Goal: Task Accomplishment & Management: Manage account settings

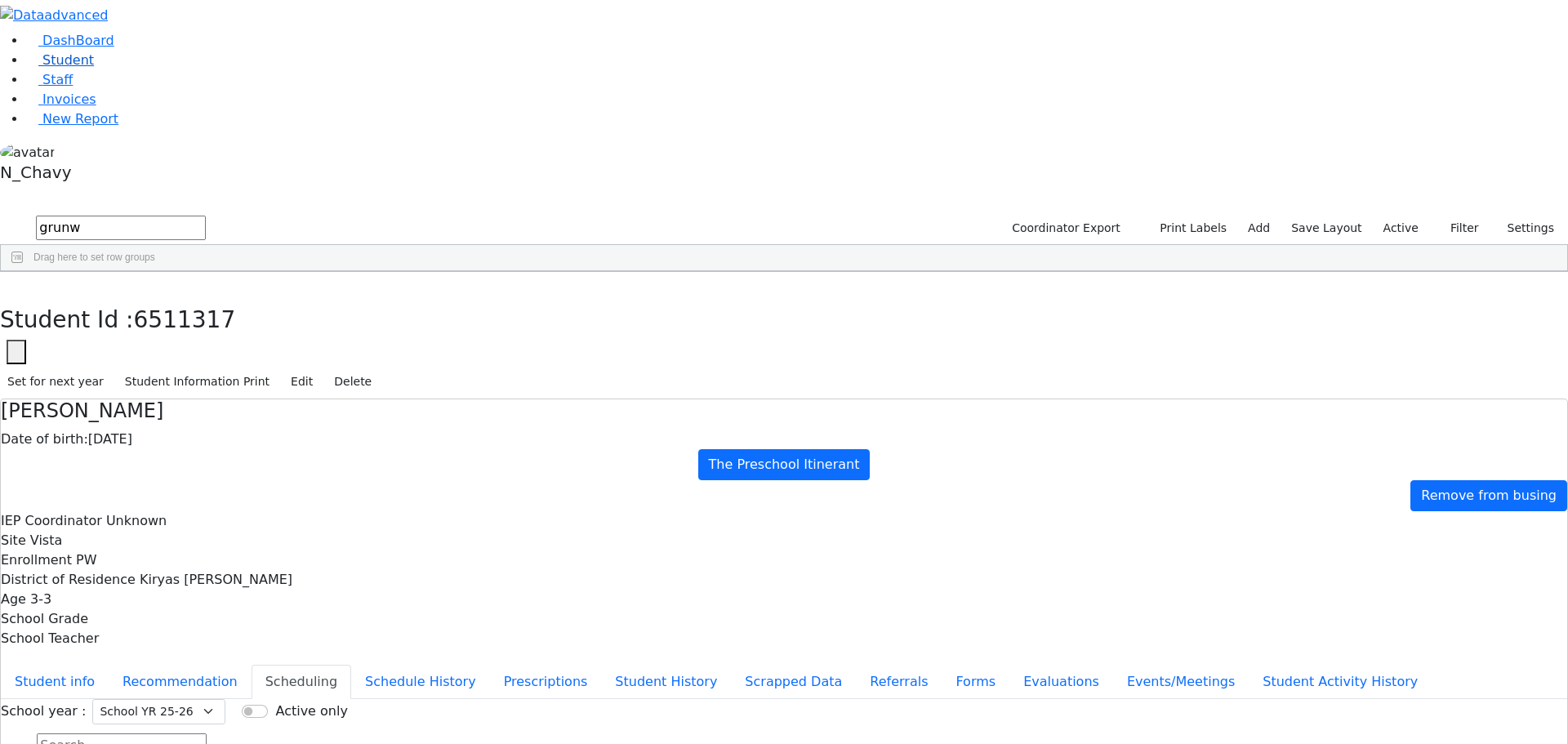
click at [93, 68] on link "Student" at bounding box center [60, 61] width 68 height 16
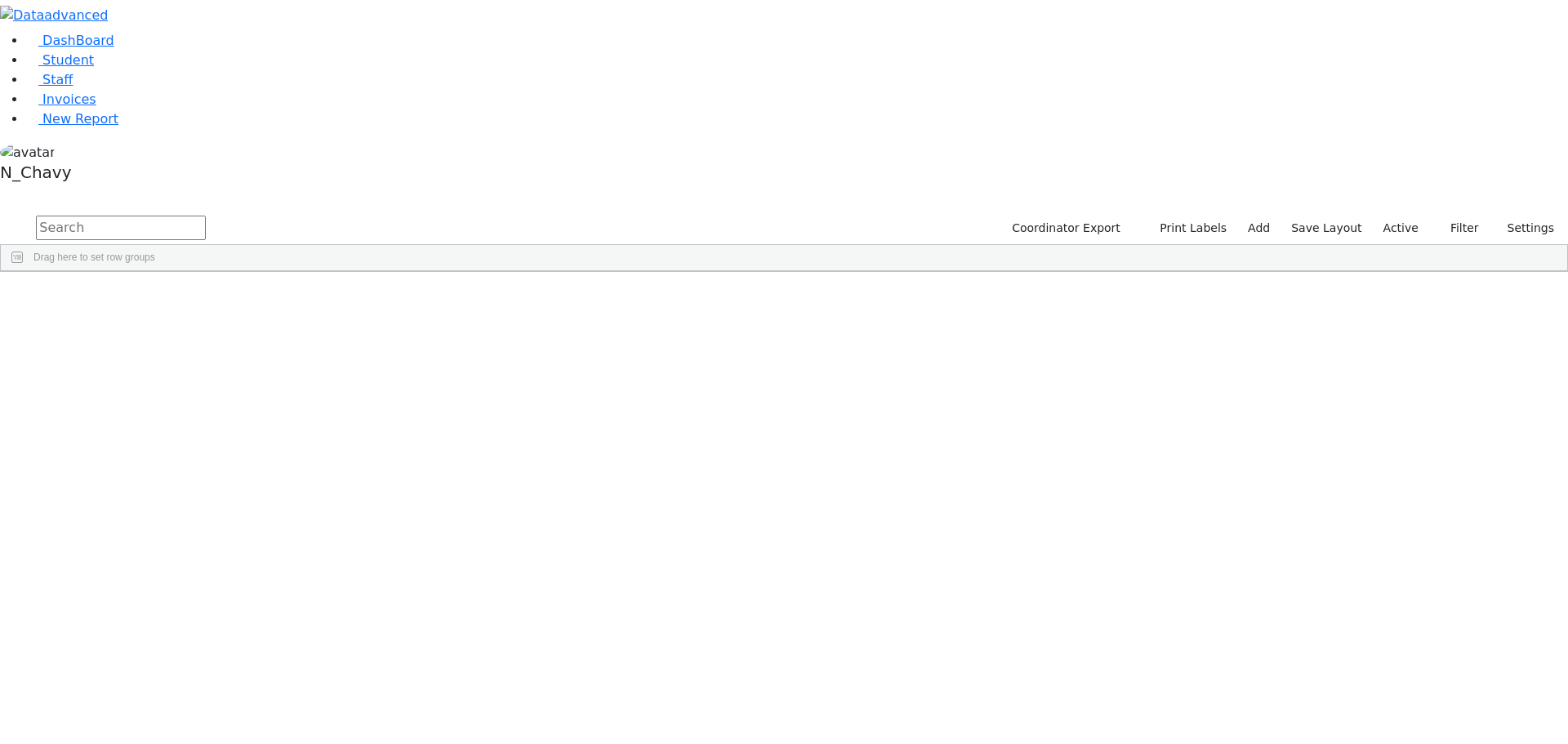
click at [206, 216] on input "text" at bounding box center [120, 227] width 170 height 25
type input "r"
type input "brac"
click at [167, 321] on div "[PERSON_NAME]" at bounding box center [125, 332] width 84 height 23
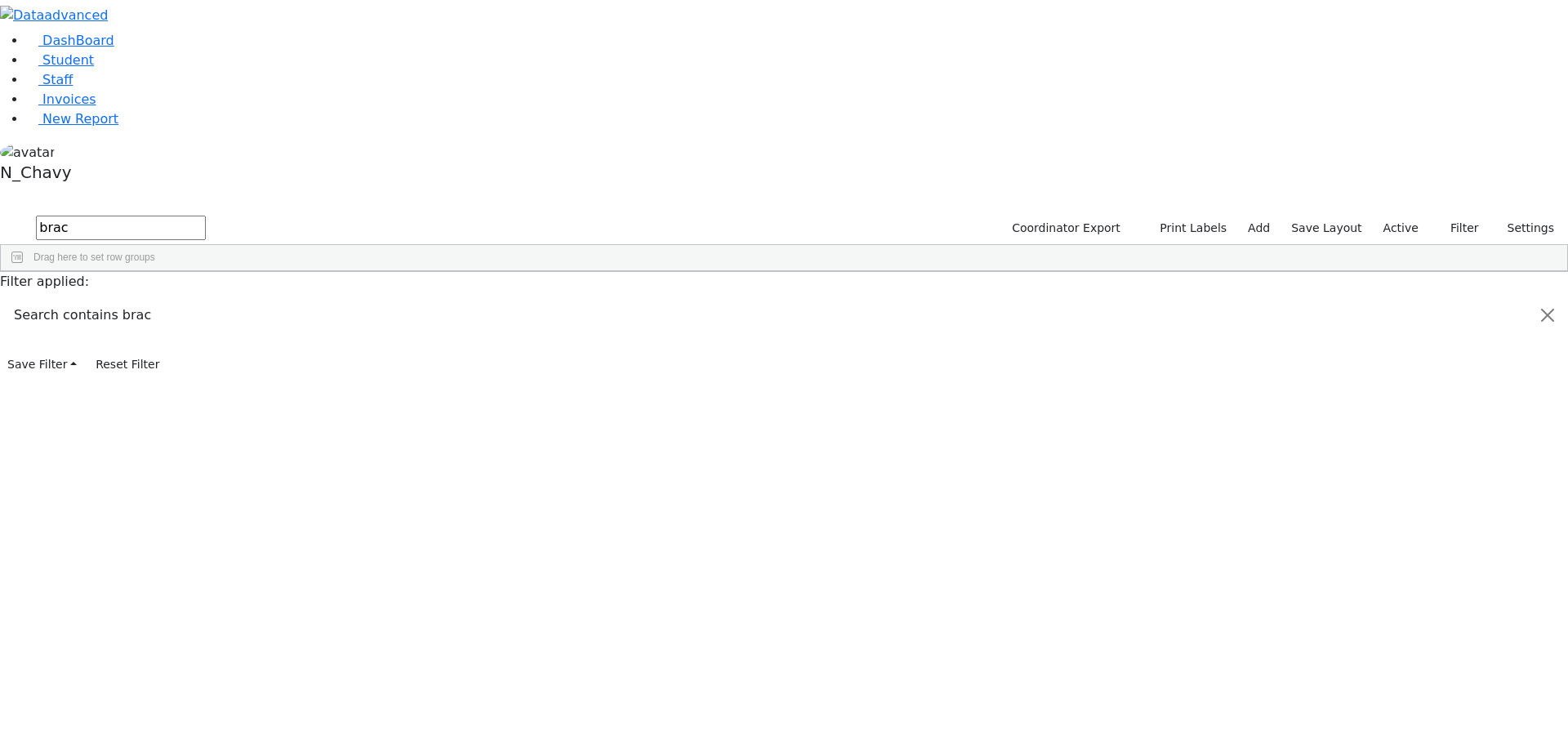
click at [167, 321] on div "[PERSON_NAME]" at bounding box center [125, 332] width 84 height 23
click at [320, 178] on div "DashBoard Student Staff Invoices New Report 16" at bounding box center [784, 189] width 1568 height 377
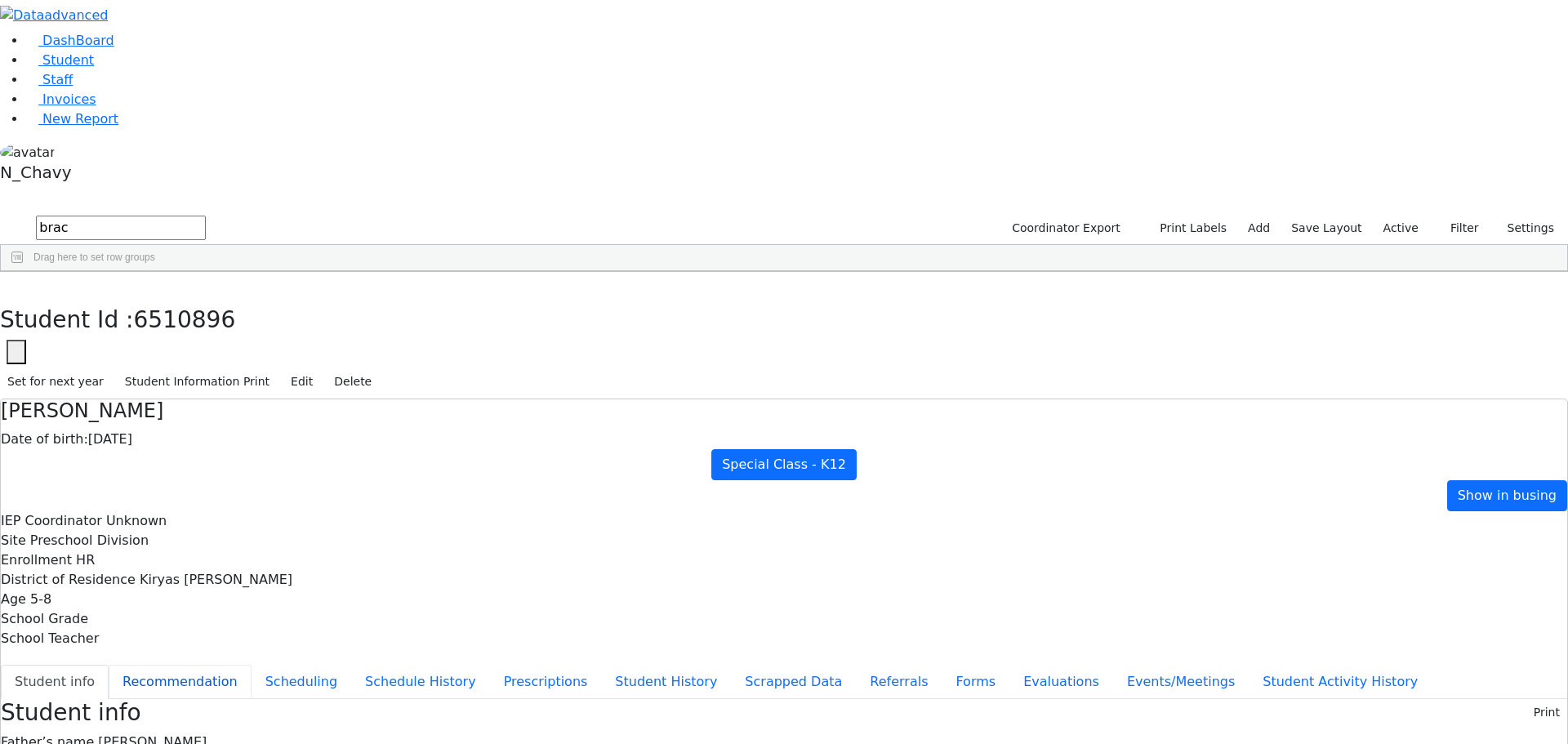
click at [251, 665] on button "Recommendation" at bounding box center [180, 681] width 143 height 35
checkbox input "true"
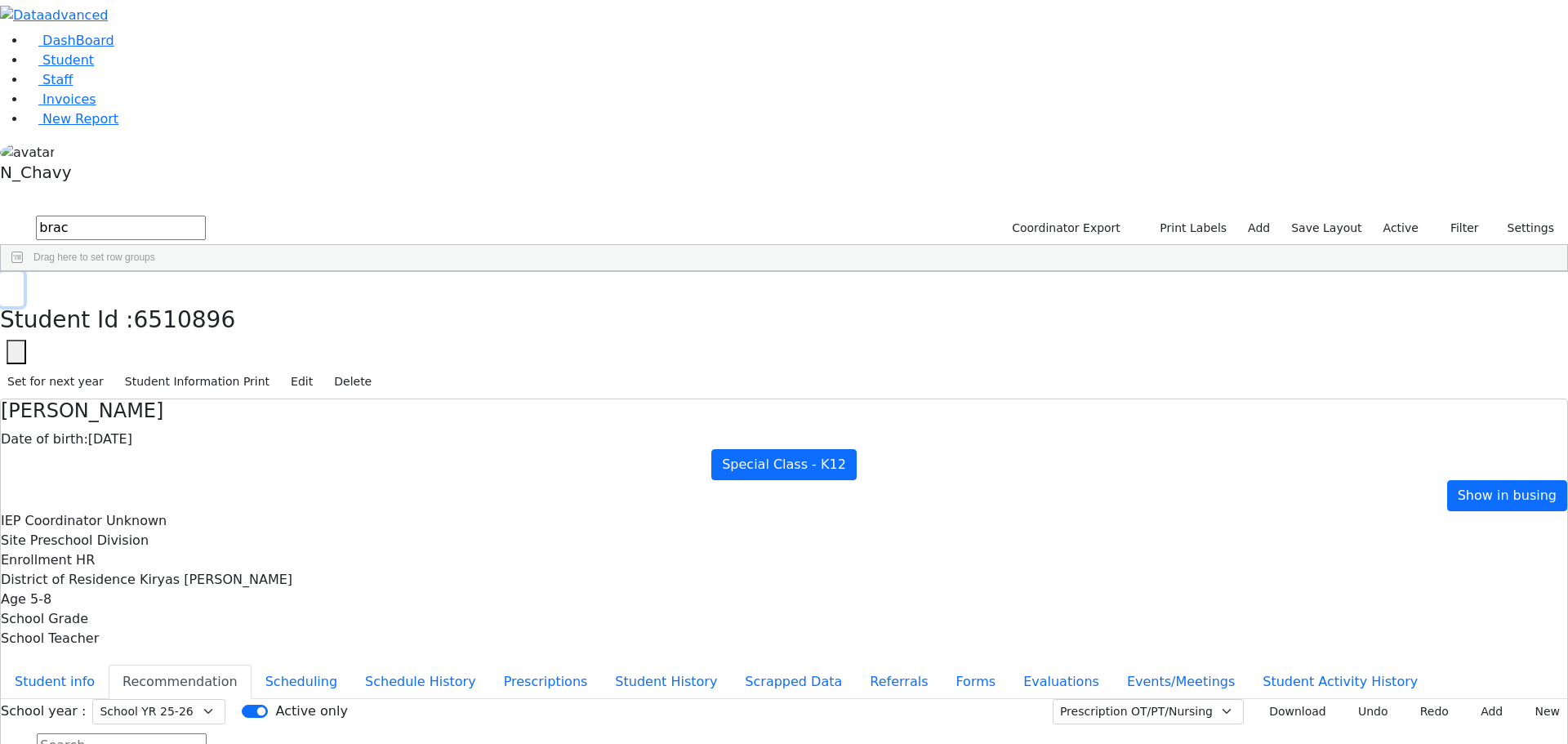
click at [24, 272] on button "button" at bounding box center [12, 289] width 24 height 35
click at [1396, 216] on label "Active" at bounding box center [1401, 227] width 50 height 25
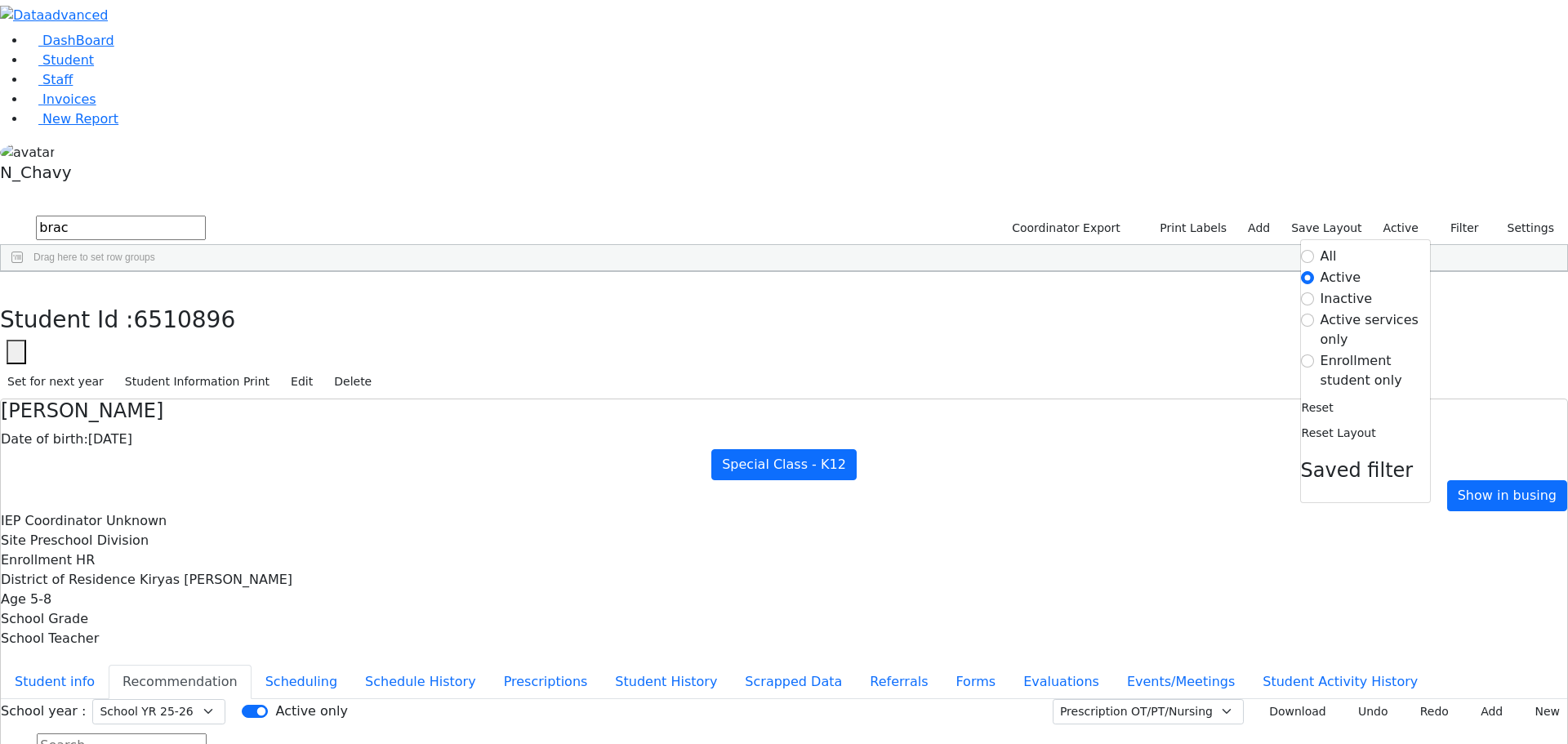
click at [1348, 351] on label "Enrollment student only" at bounding box center [1375, 370] width 109 height 39
click at [1314, 355] on input "Enrollment student only" at bounding box center [1307, 361] width 13 height 13
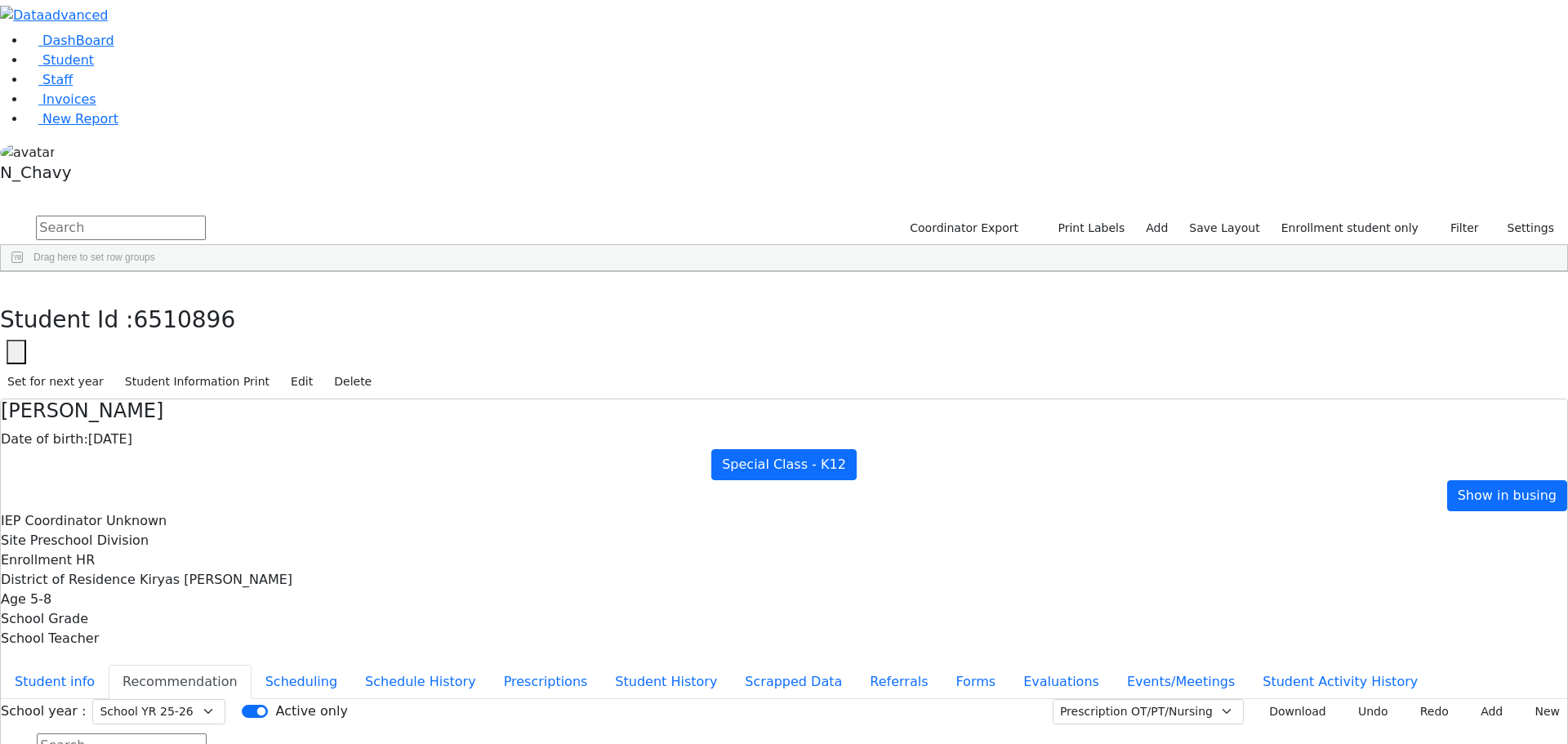
click at [206, 216] on input "text" at bounding box center [120, 227] width 170 height 25
type input "gluck"
click at [167, 298] on div "[PERSON_NAME]" at bounding box center [125, 309] width 84 height 23
click at [16, 284] on icon "button" at bounding box center [11, 289] width 9 height 10
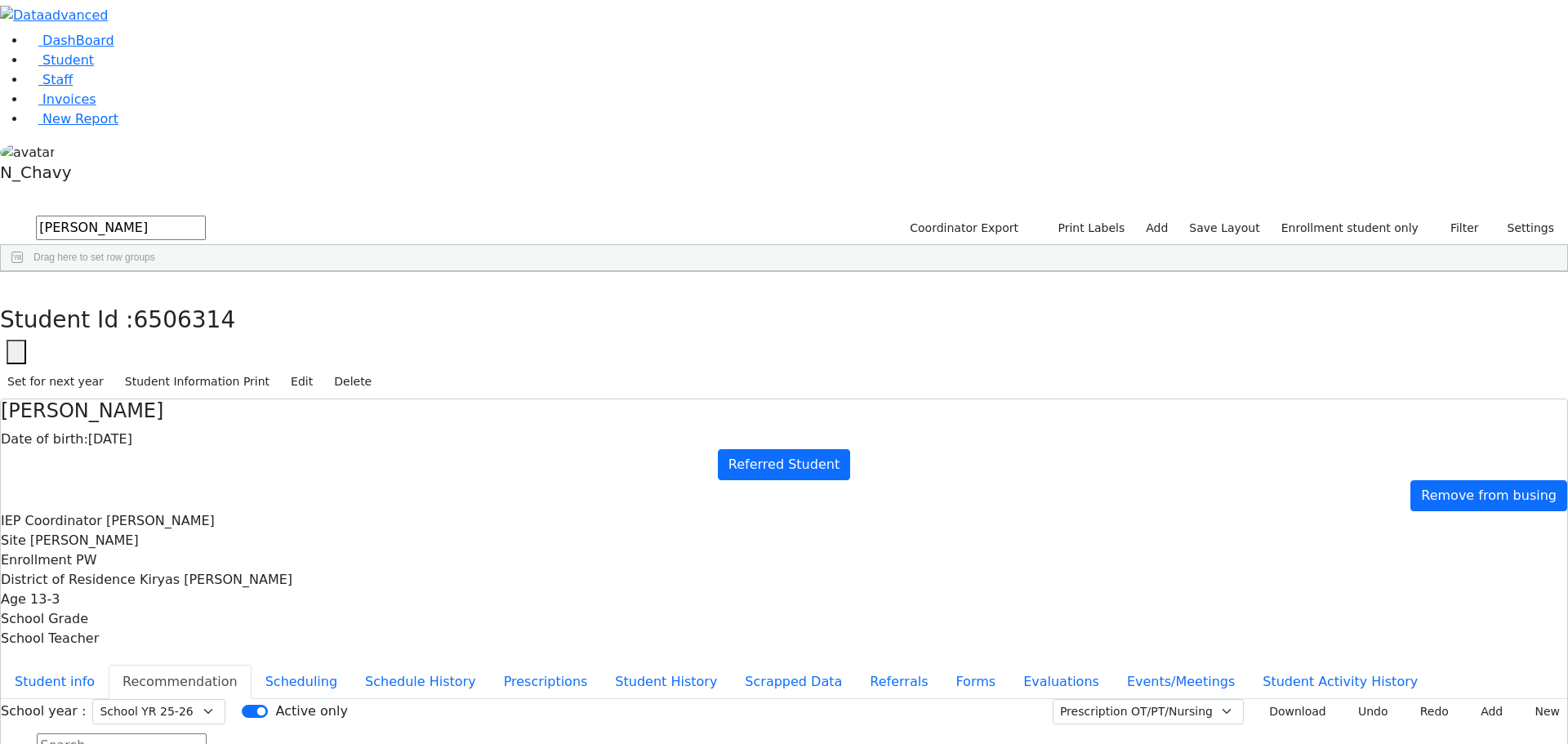
click at [1371, 216] on label "Enrollment student only" at bounding box center [1349, 227] width 152 height 25
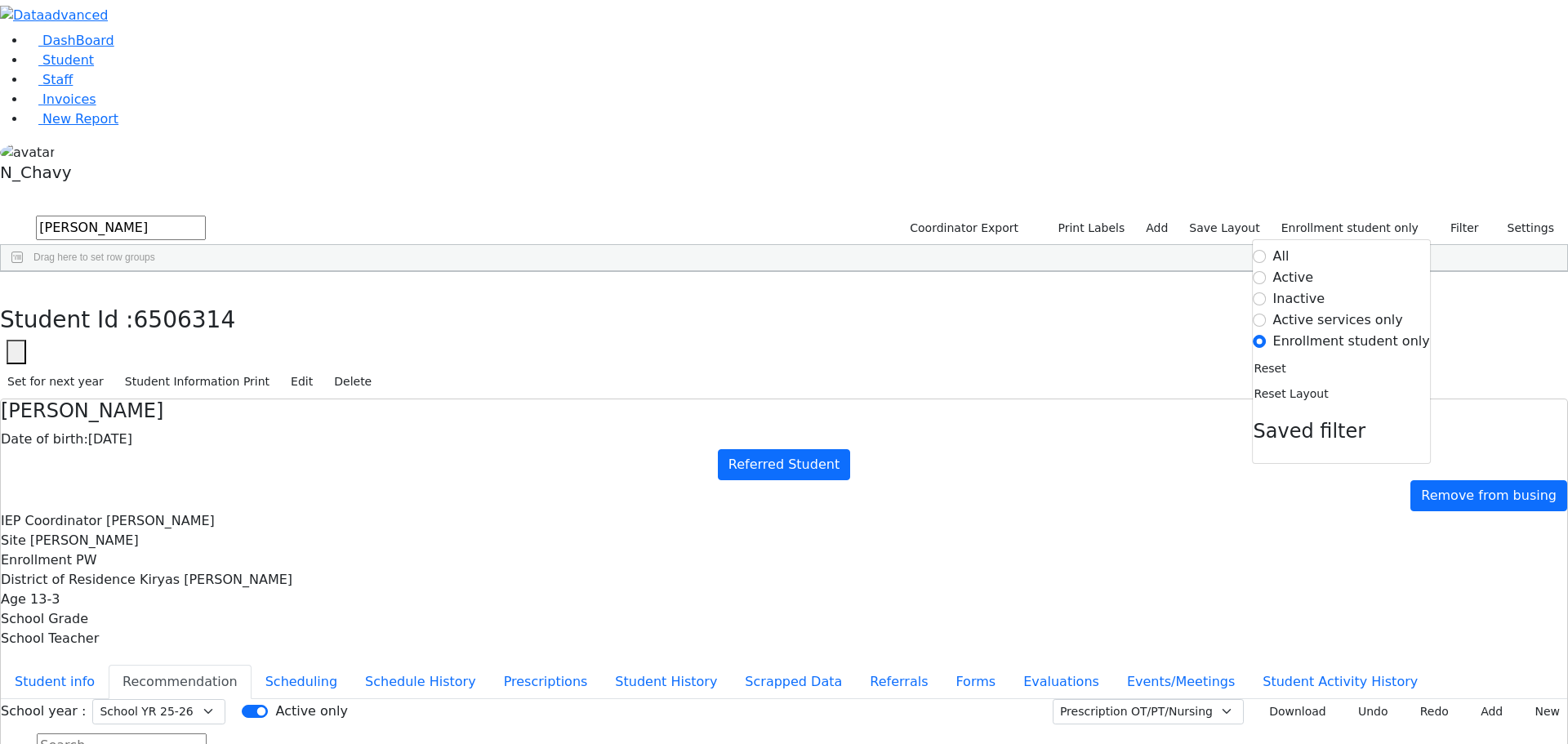
click at [1320, 332] on label "Enrollment student only" at bounding box center [1351, 342] width 157 height 20
click at [1266, 335] on input "Enrollment student only" at bounding box center [1259, 341] width 13 height 13
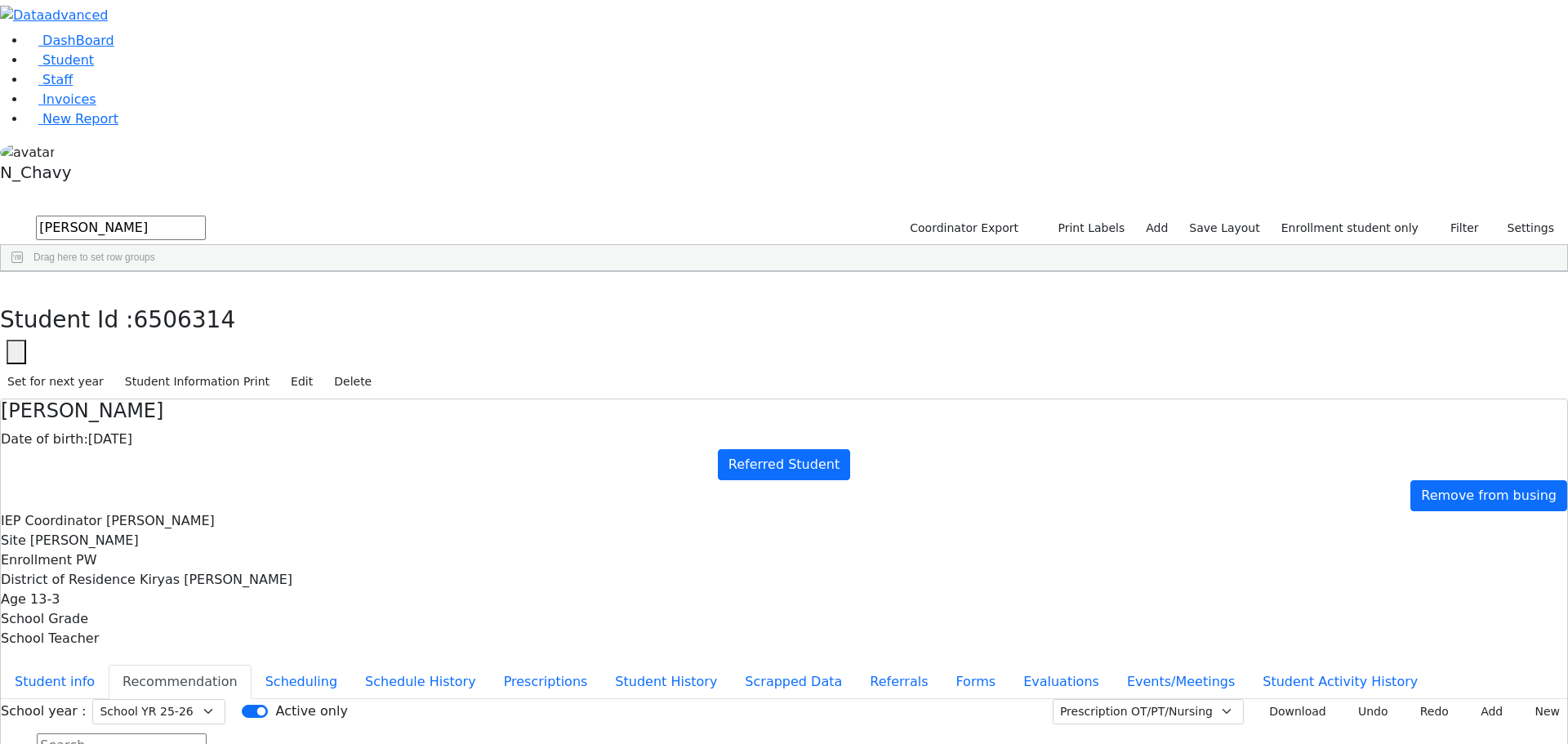
click at [206, 216] on input "gluck" at bounding box center [120, 227] width 170 height 25
click at [189, 412] on div "[PERSON_NAME]" at bounding box center [140, 423] width 96 height 23
click at [108, 665] on button "Student info" at bounding box center [55, 681] width 107 height 35
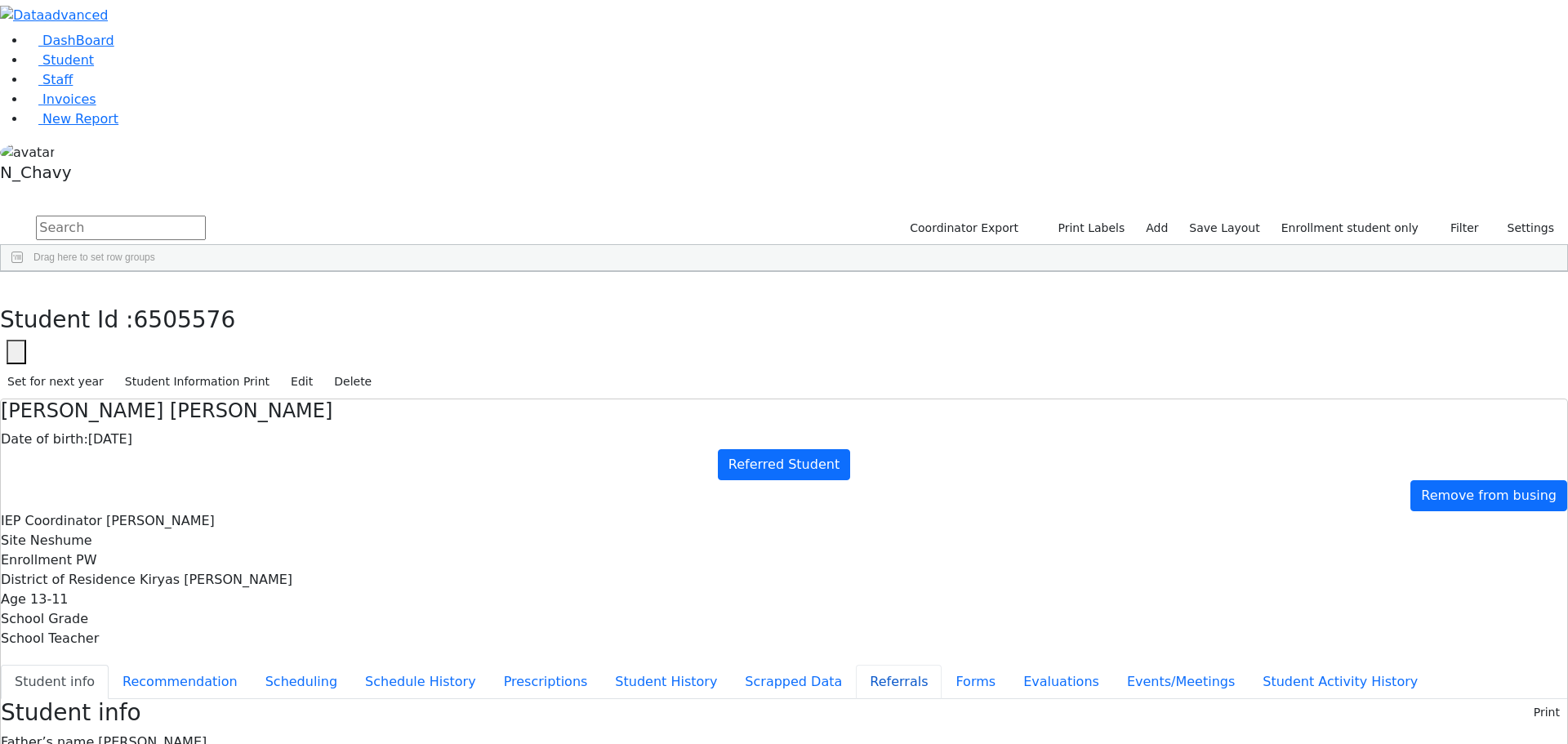
click at [856, 665] on button "Referrals" at bounding box center [898, 681] width 85 height 35
copy div "Chana shaindy has a diagnosis of Downs Syndrome. Chana Shaindy will be attendin…"
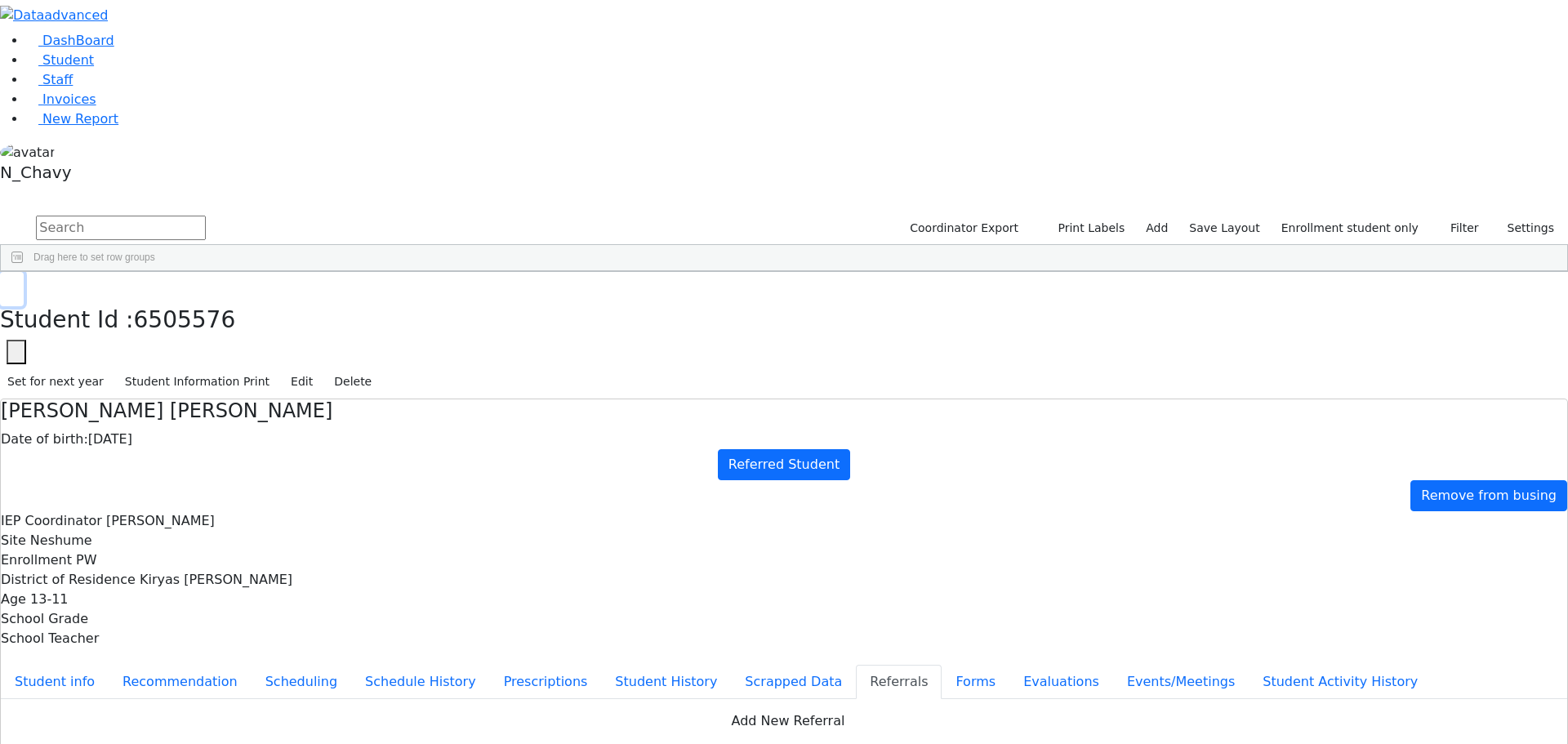
click at [16, 284] on icon "button" at bounding box center [11, 289] width 9 height 10
click at [194, 618] on div "Glauber" at bounding box center [146, 629] width 95 height 23
drag, startPoint x: 403, startPoint y: 464, endPoint x: 382, endPoint y: 454, distance: 23.3
click at [1010, 665] on button "Evaluations" at bounding box center [1061, 681] width 103 height 35
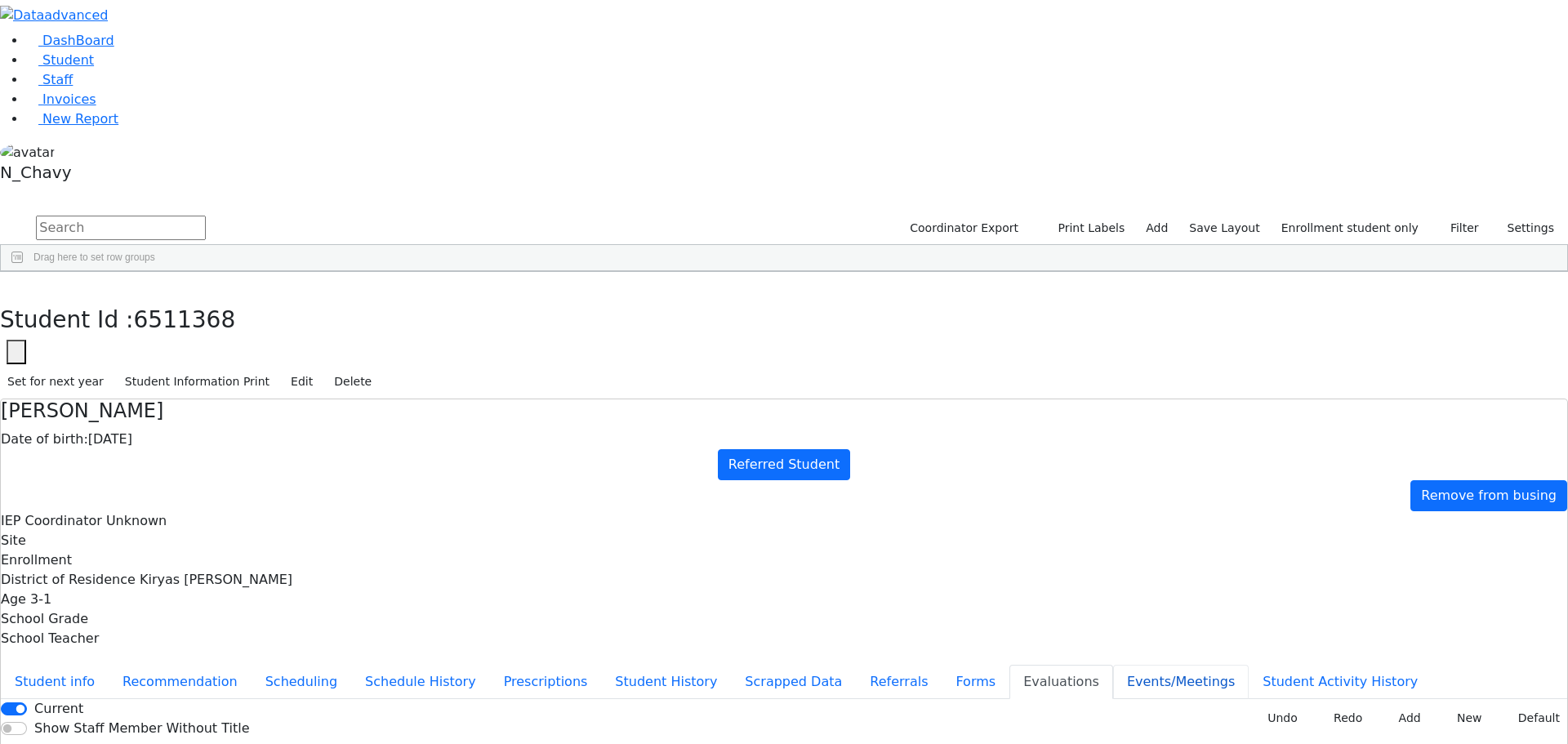
drag, startPoint x: 420, startPoint y: 488, endPoint x: 429, endPoint y: 471, distance: 19.2
click at [1113, 665] on button "Events/Meetings" at bounding box center [1180, 681] width 135 height 35
click at [1516, 698] on button "New" at bounding box center [1541, 710] width 51 height 25
drag, startPoint x: 567, startPoint y: 320, endPoint x: 562, endPoint y: 337, distance: 17.7
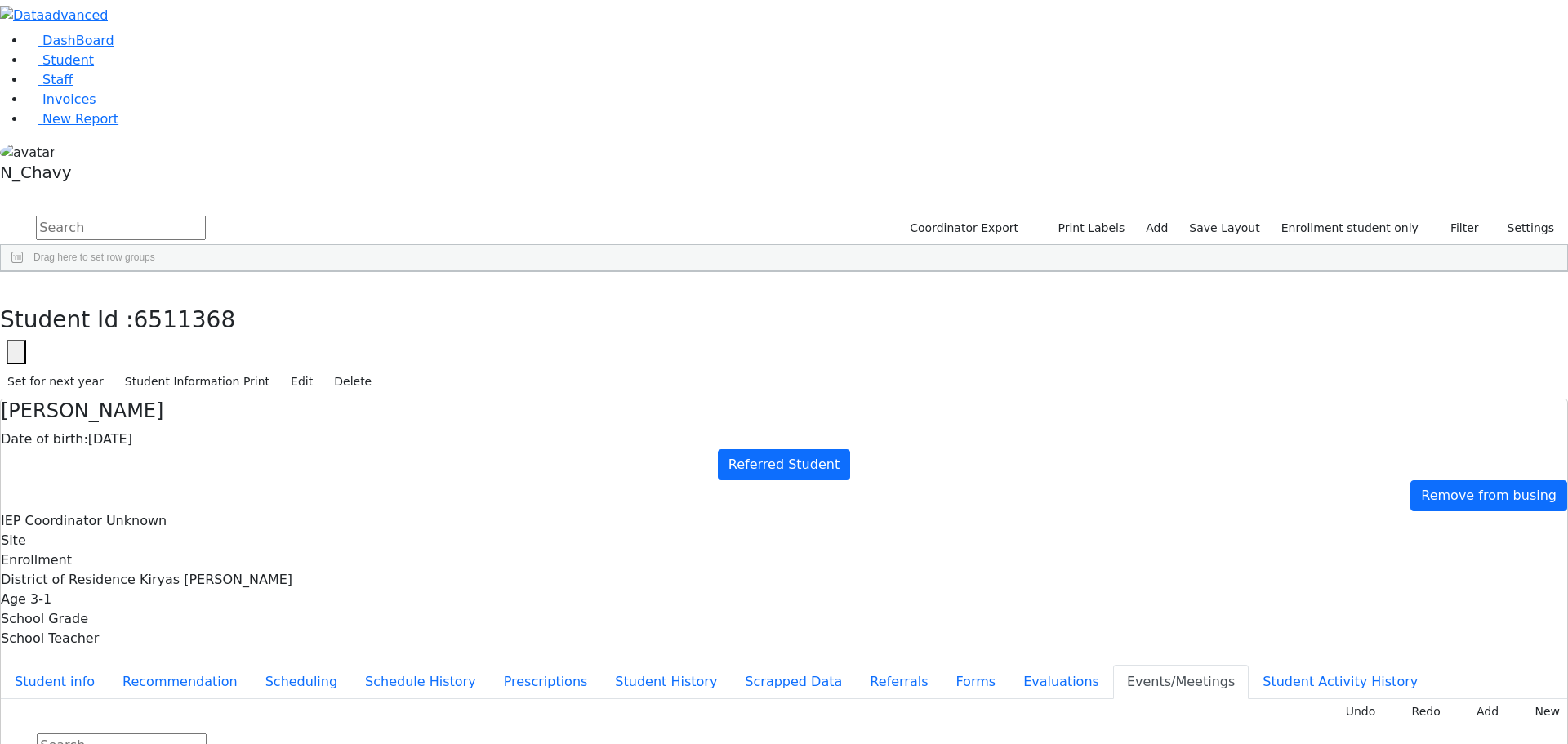
type input "[DATE]"
drag, startPoint x: 762, startPoint y: 325, endPoint x: 759, endPoint y: 346, distance: 21.2
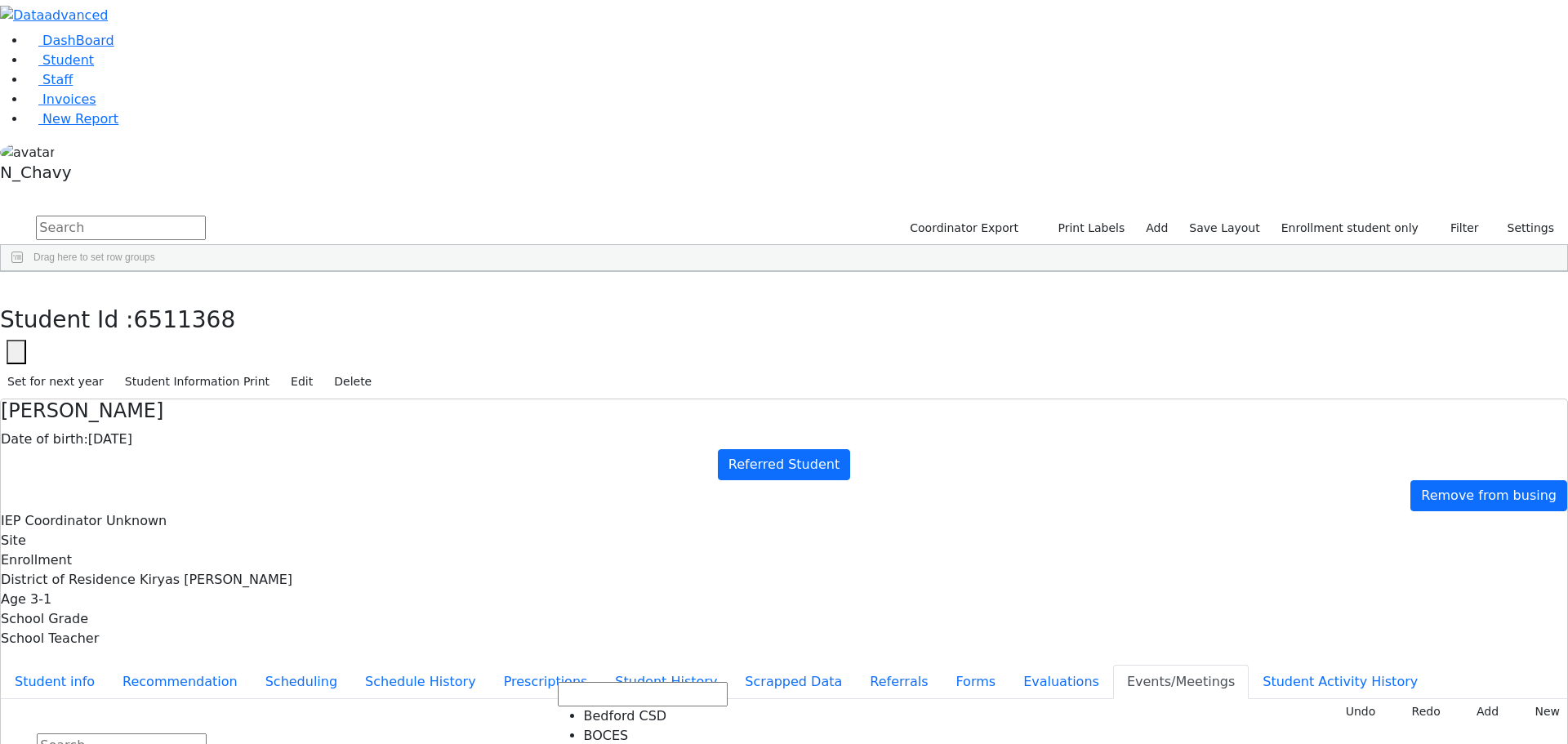
drag, startPoint x: 941, startPoint y: 398, endPoint x: 882, endPoint y: 390, distance: 59.5
drag, startPoint x: 414, startPoint y: 466, endPoint x: 405, endPoint y: 465, distance: 9.1
click at [1010, 665] on button "Evaluations" at bounding box center [1061, 681] width 103 height 35
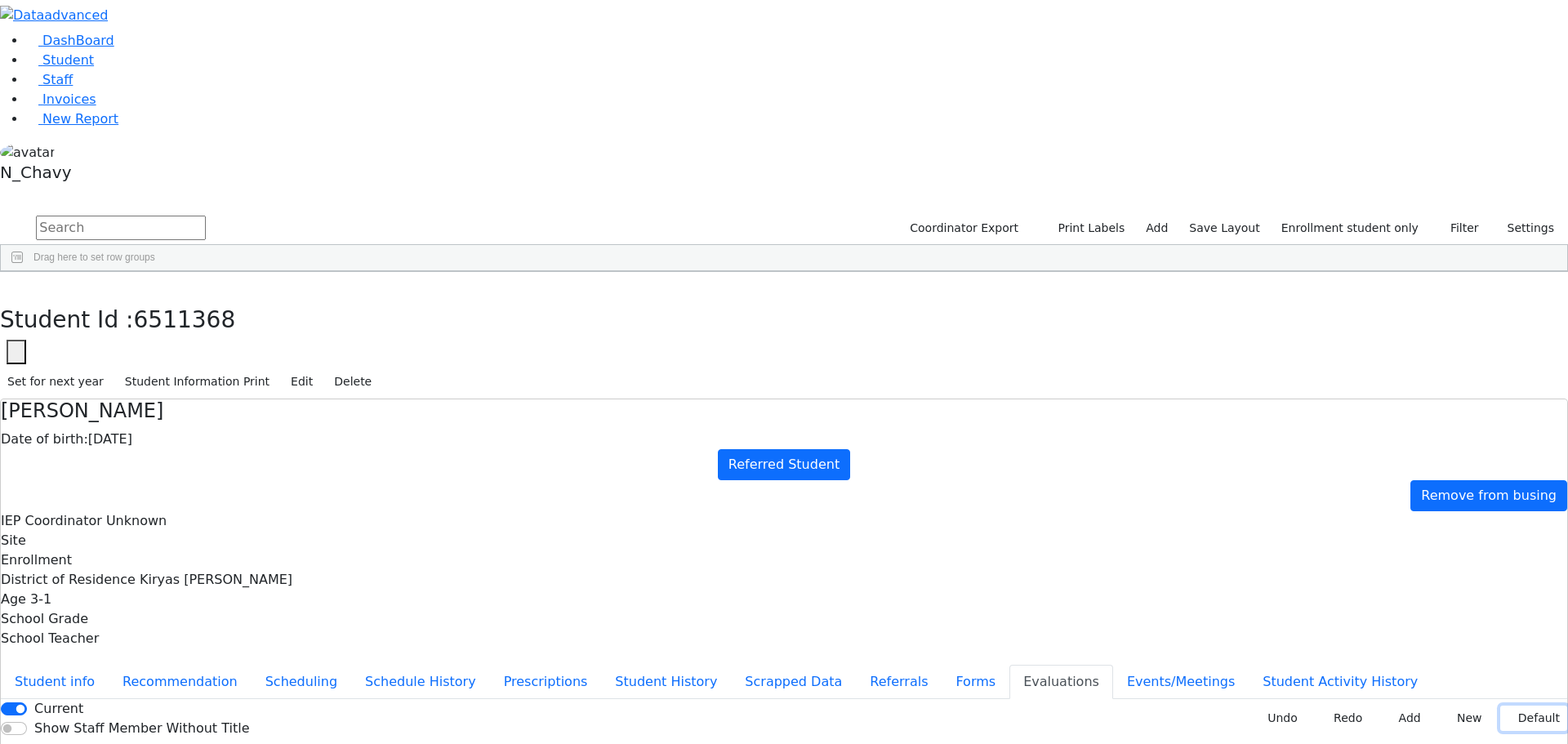
click at [1526, 705] on button "Default" at bounding box center [1532, 717] width 67 height 25
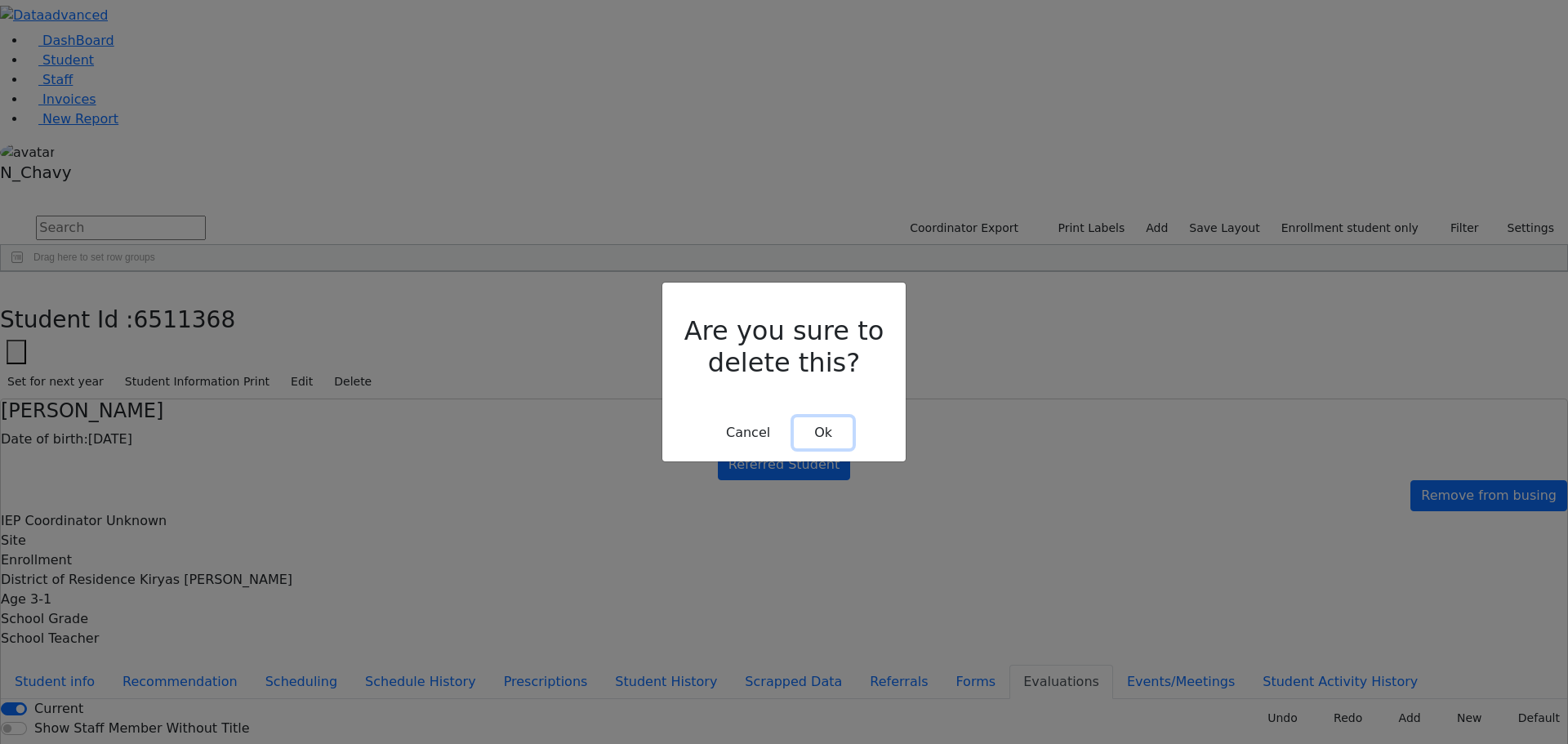
click at [835, 417] on button "Ok" at bounding box center [823, 432] width 59 height 31
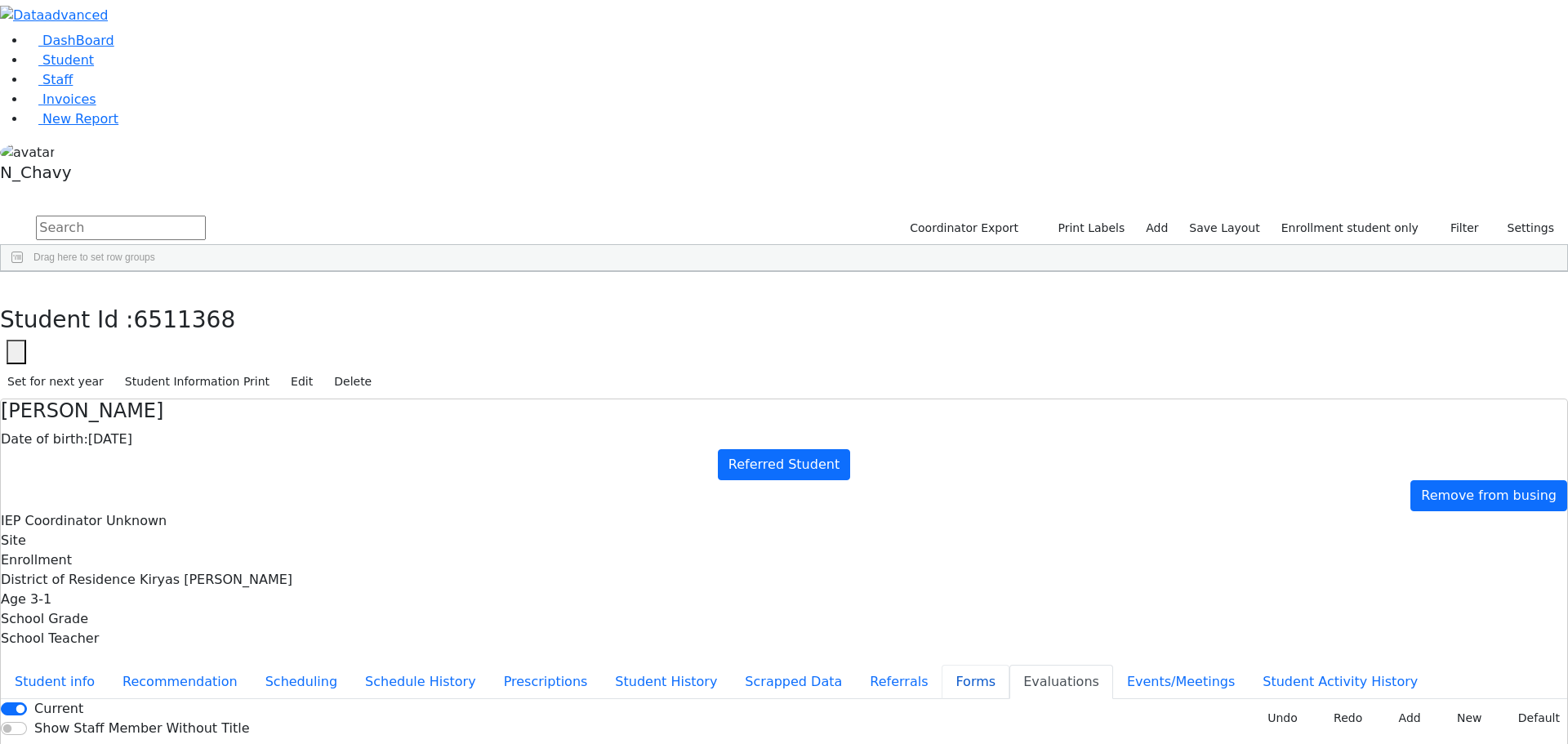
click at [941, 665] on button "Forms" at bounding box center [975, 681] width 68 height 35
type input "Mrs. Judy Glauber"
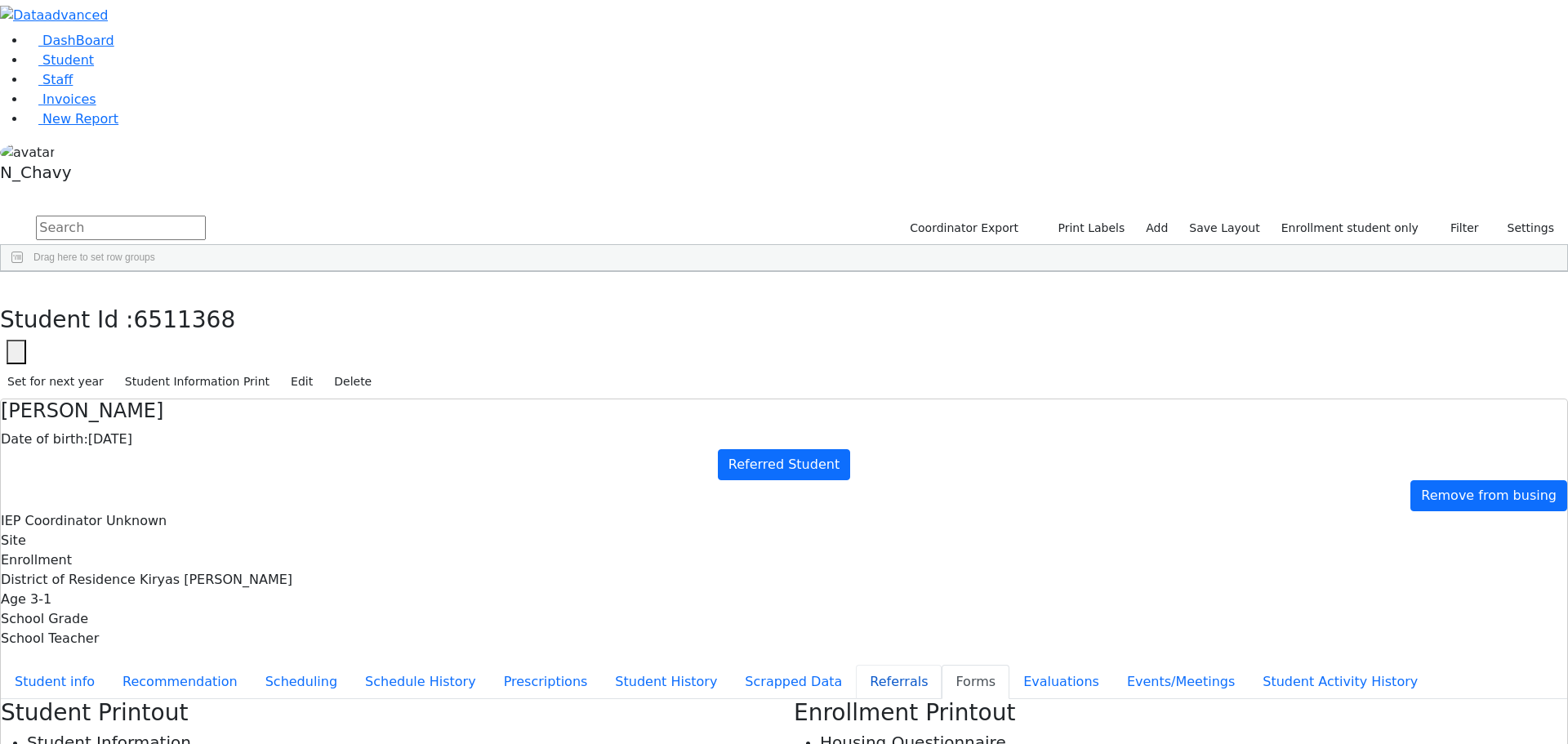
click at [856, 665] on button "Referrals" at bounding box center [898, 681] width 85 height 35
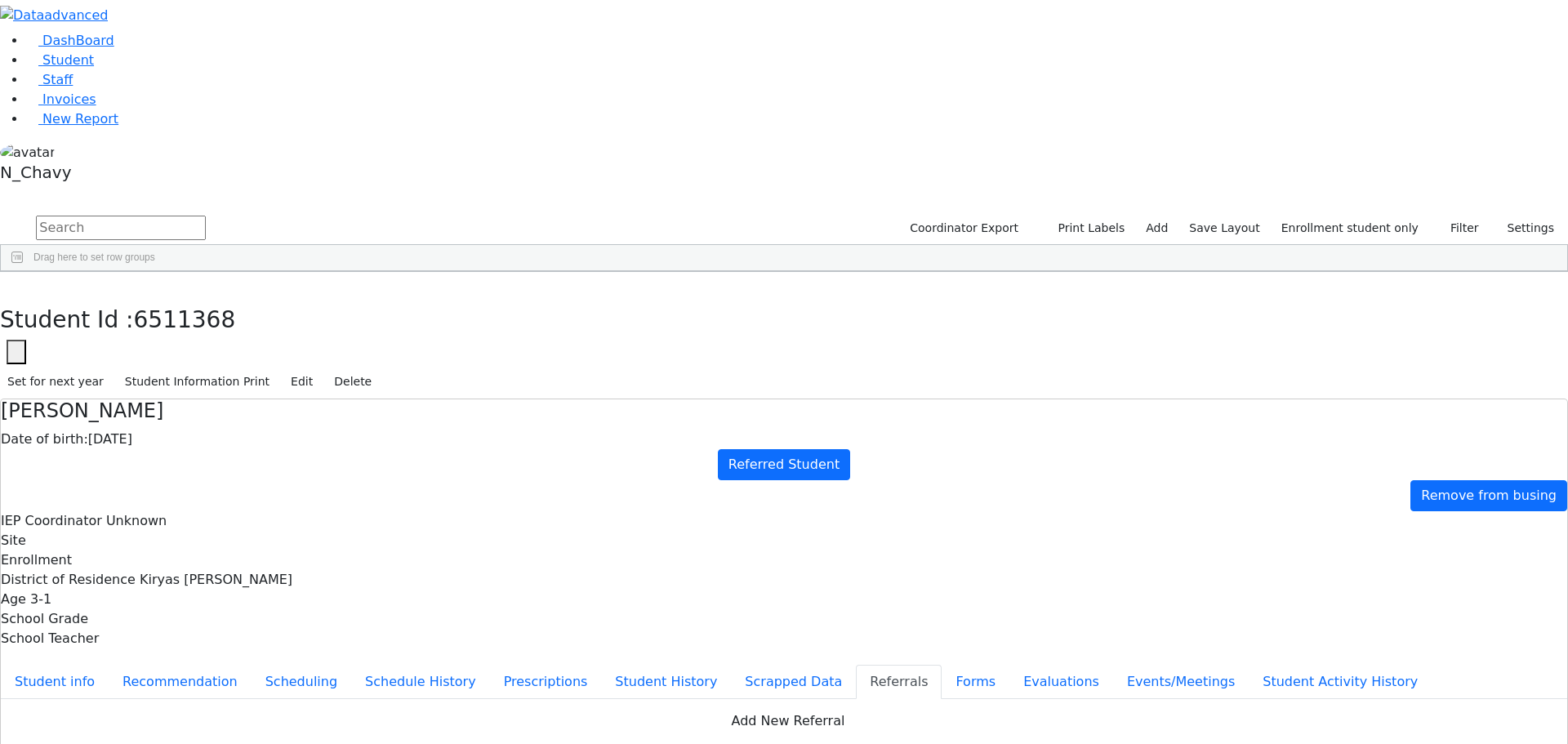
click at [1175, 492] on div "09/04/2025 - 09/04/2025 Clear Apply" at bounding box center [1224, 497] width 197 height 37
click at [1306, 488] on button "Apply" at bounding box center [1295, 498] width 42 height 23
type input "[DATE]"
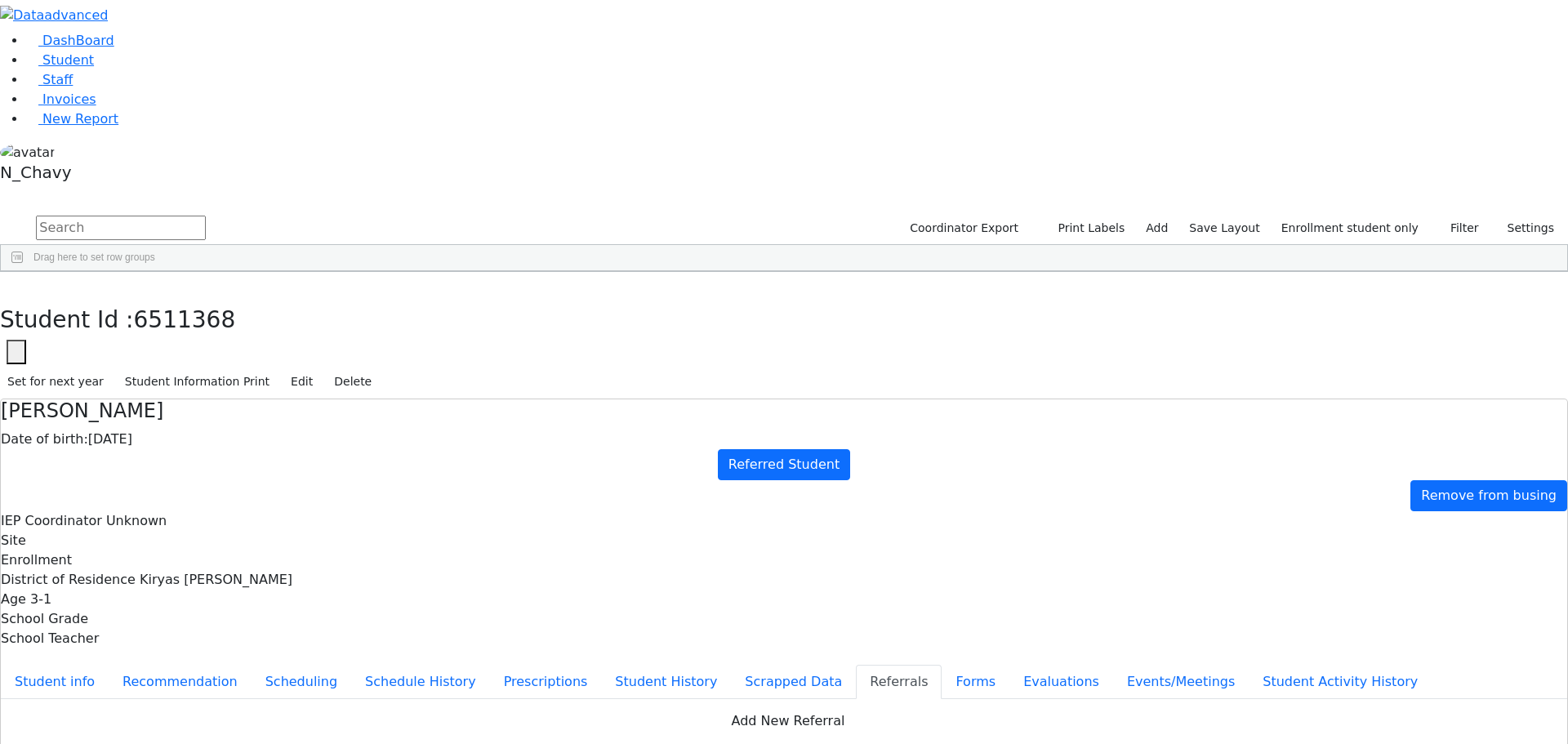
click at [730, 665] on button "Scrapped Data" at bounding box center [793, 681] width 125 height 35
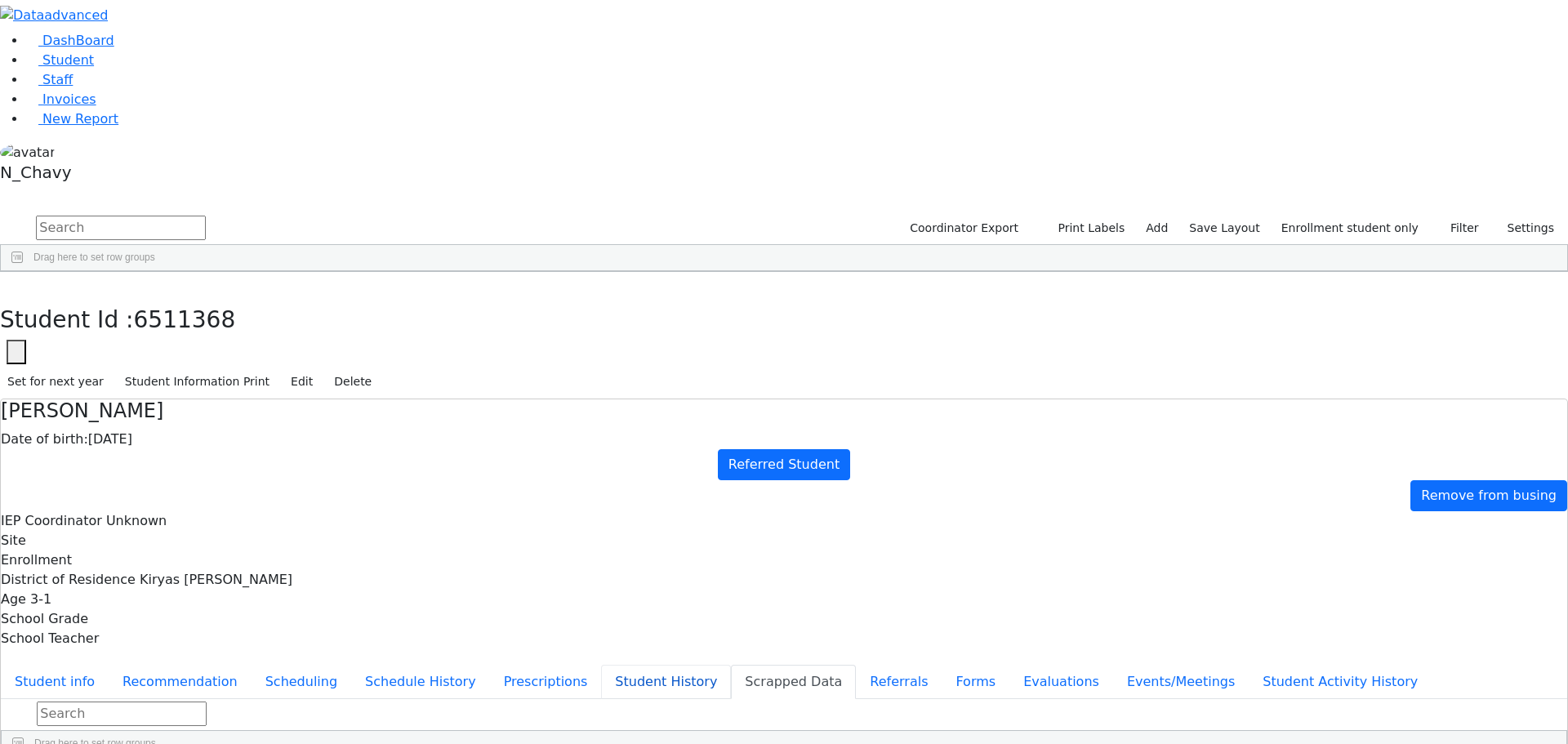
click at [601, 665] on button "Student History" at bounding box center [666, 681] width 130 height 35
click at [490, 665] on button "Prescriptions" at bounding box center [546, 681] width 112 height 35
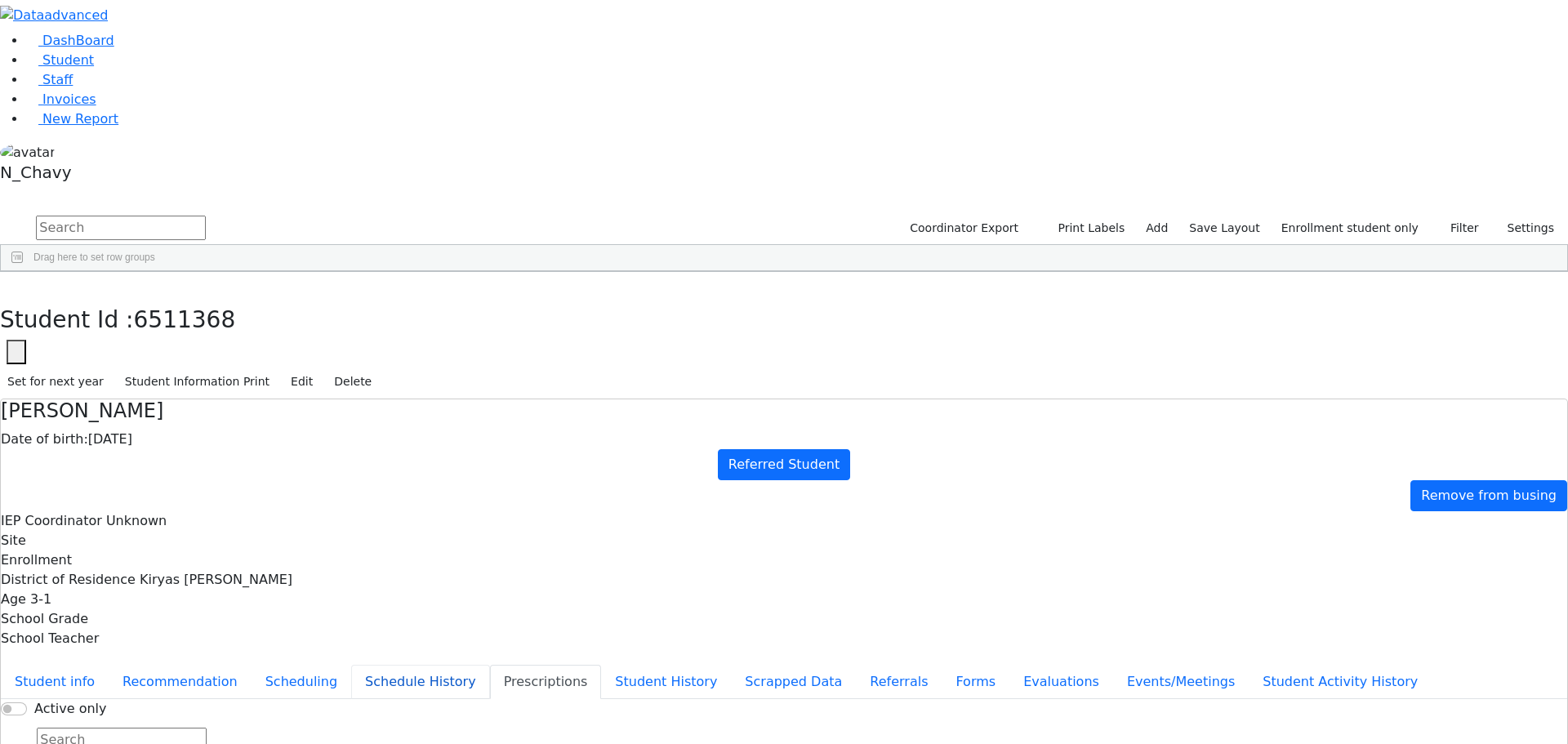
click at [365, 665] on button "Schedule History" at bounding box center [420, 681] width 139 height 35
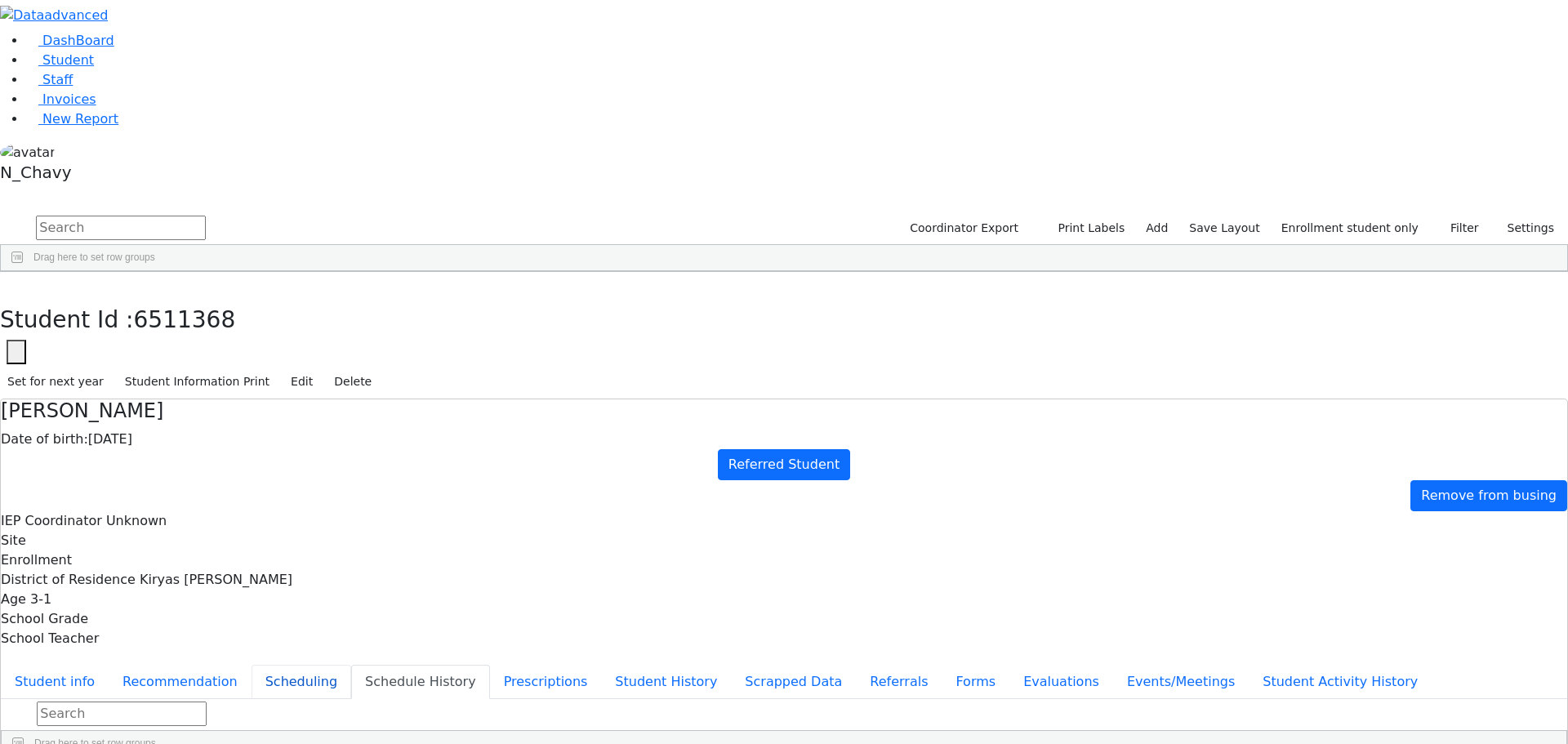
click at [351, 665] on button "Scheduling" at bounding box center [301, 681] width 99 height 35
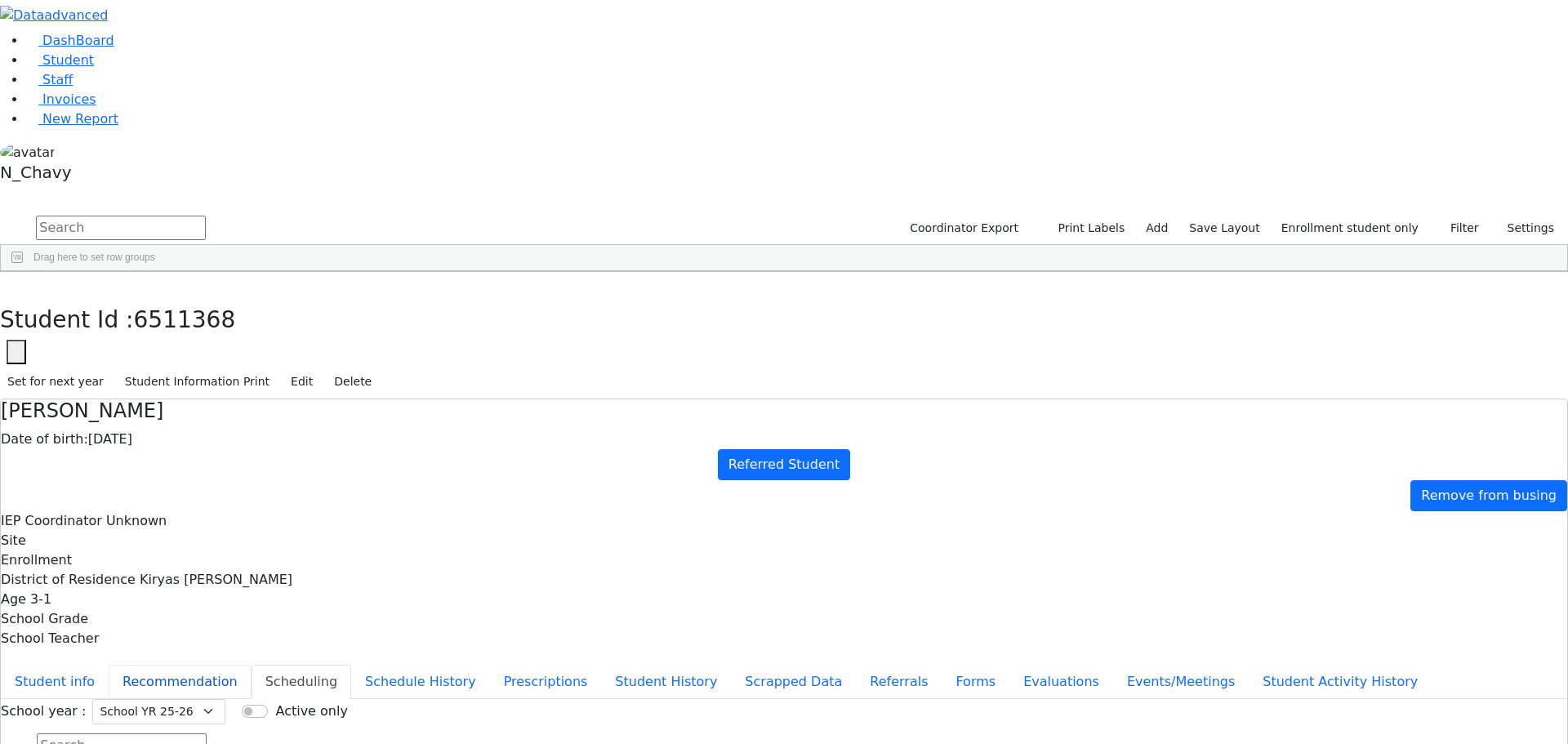
click at [251, 665] on button "Recommendation" at bounding box center [180, 681] width 143 height 35
checkbox input "true"
click at [251, 665] on button "Recommendation" at bounding box center [180, 681] width 143 height 35
drag, startPoint x: 392, startPoint y: 195, endPoint x: 425, endPoint y: 204, distance: 34.2
click at [108, 665] on button "Student info" at bounding box center [55, 681] width 107 height 35
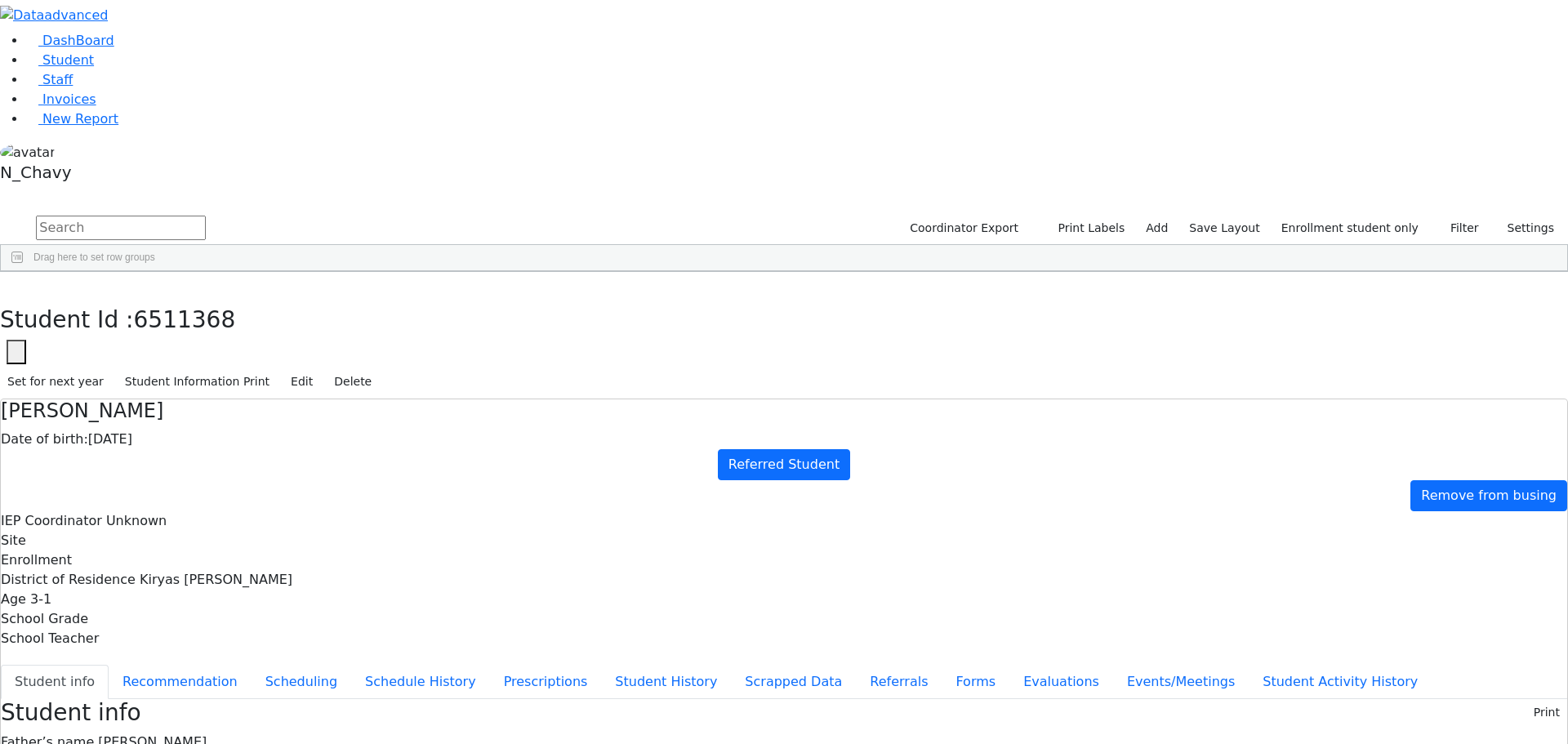
scroll to position [30, 0]
drag, startPoint x: 358, startPoint y: 410, endPoint x: 444, endPoint y: 391, distance: 88.1
click at [856, 665] on button "Referrals" at bounding box center [898, 681] width 85 height 35
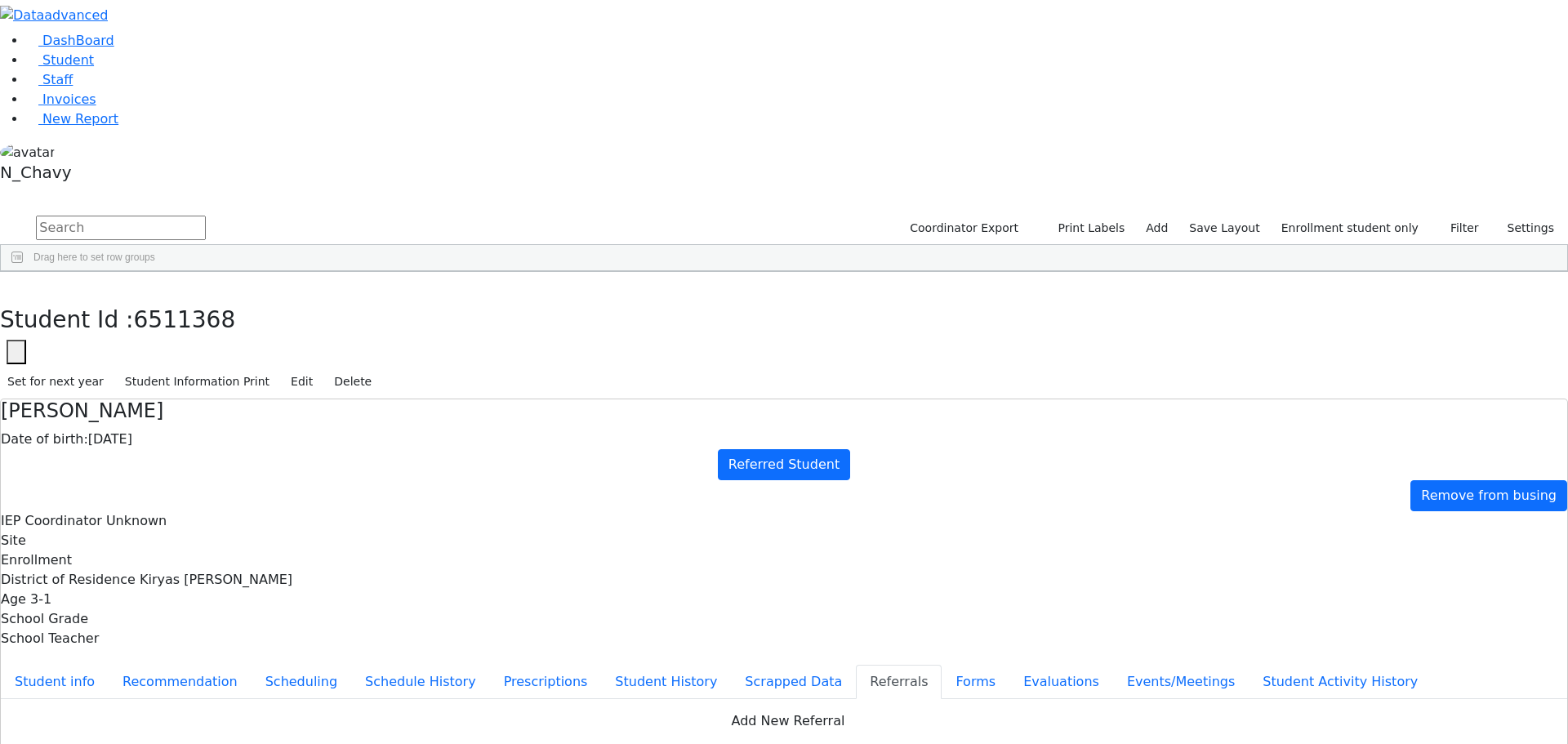
click at [93, 68] on link "Student" at bounding box center [60, 61] width 68 height 16
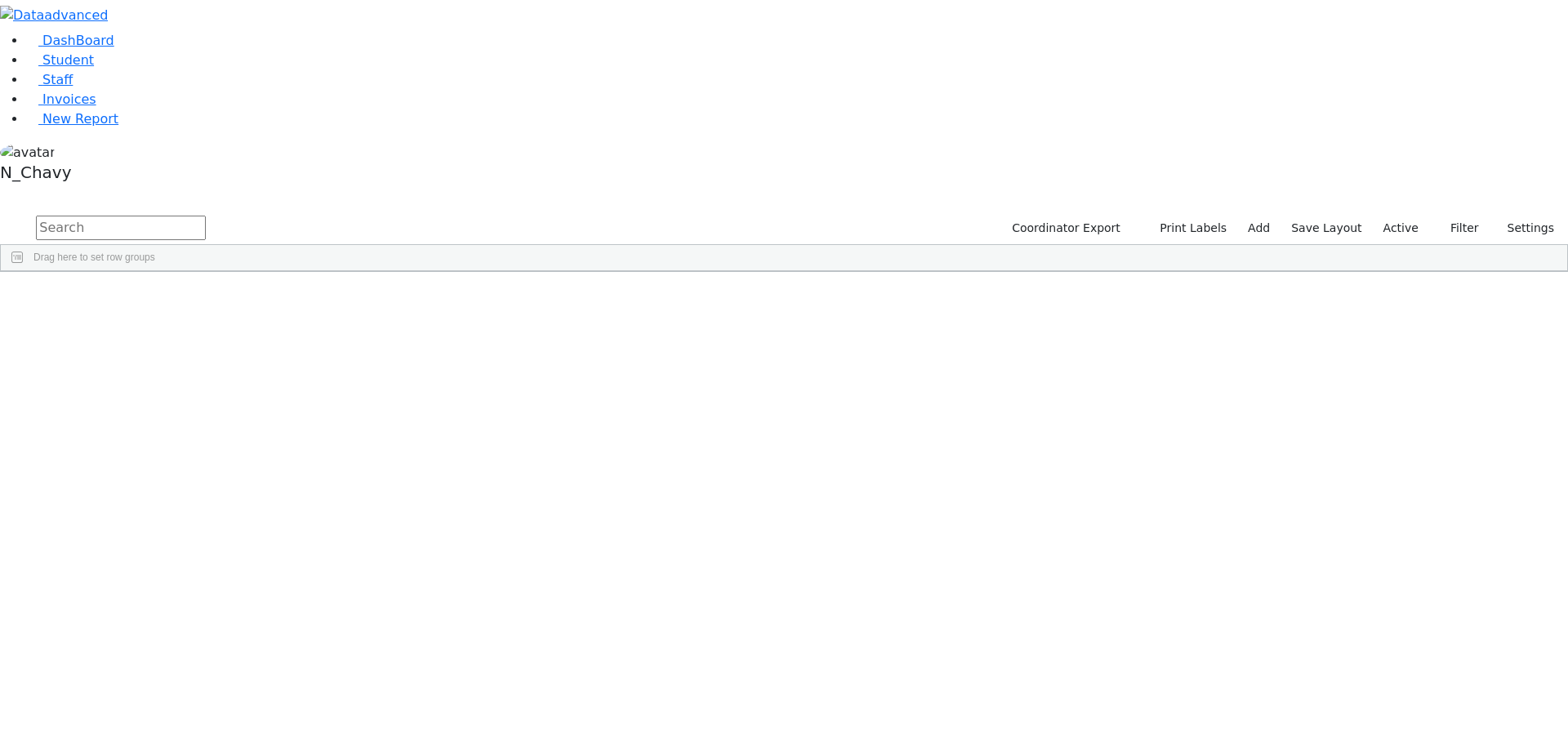
click at [206, 216] on input "text" at bounding box center [120, 227] width 170 height 25
type input "lega"
drag, startPoint x: 111, startPoint y: 98, endPoint x: 102, endPoint y: 119, distance: 22.8
click at [111, 51] on li "DashBoard" at bounding box center [796, 41] width 1541 height 20
click at [93, 68] on link "Student" at bounding box center [60, 61] width 68 height 16
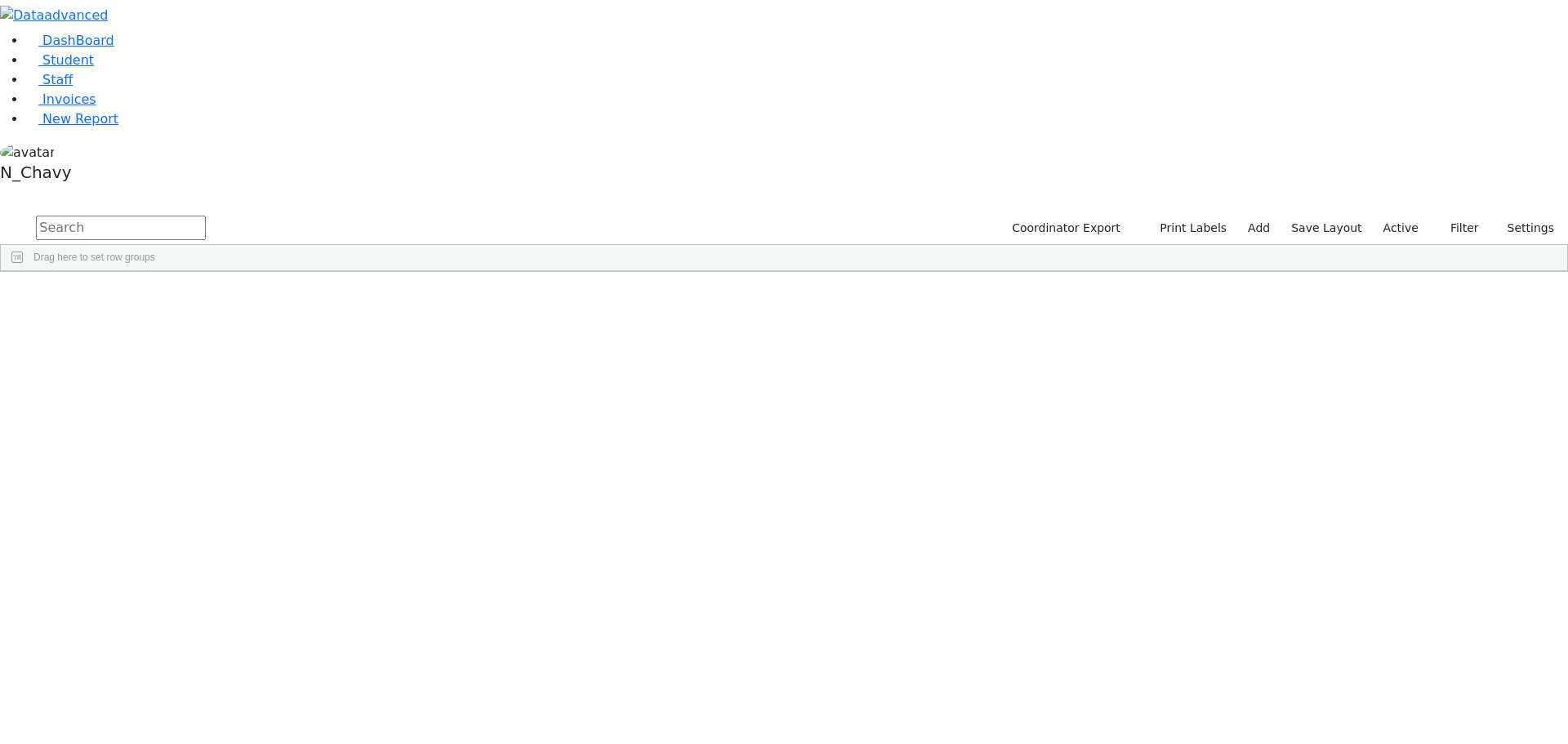
drag, startPoint x: 1414, startPoint y: 64, endPoint x: 1410, endPoint y: 97, distance: 33.2
click at [1415, 216] on label "Active" at bounding box center [1401, 227] width 50 height 25
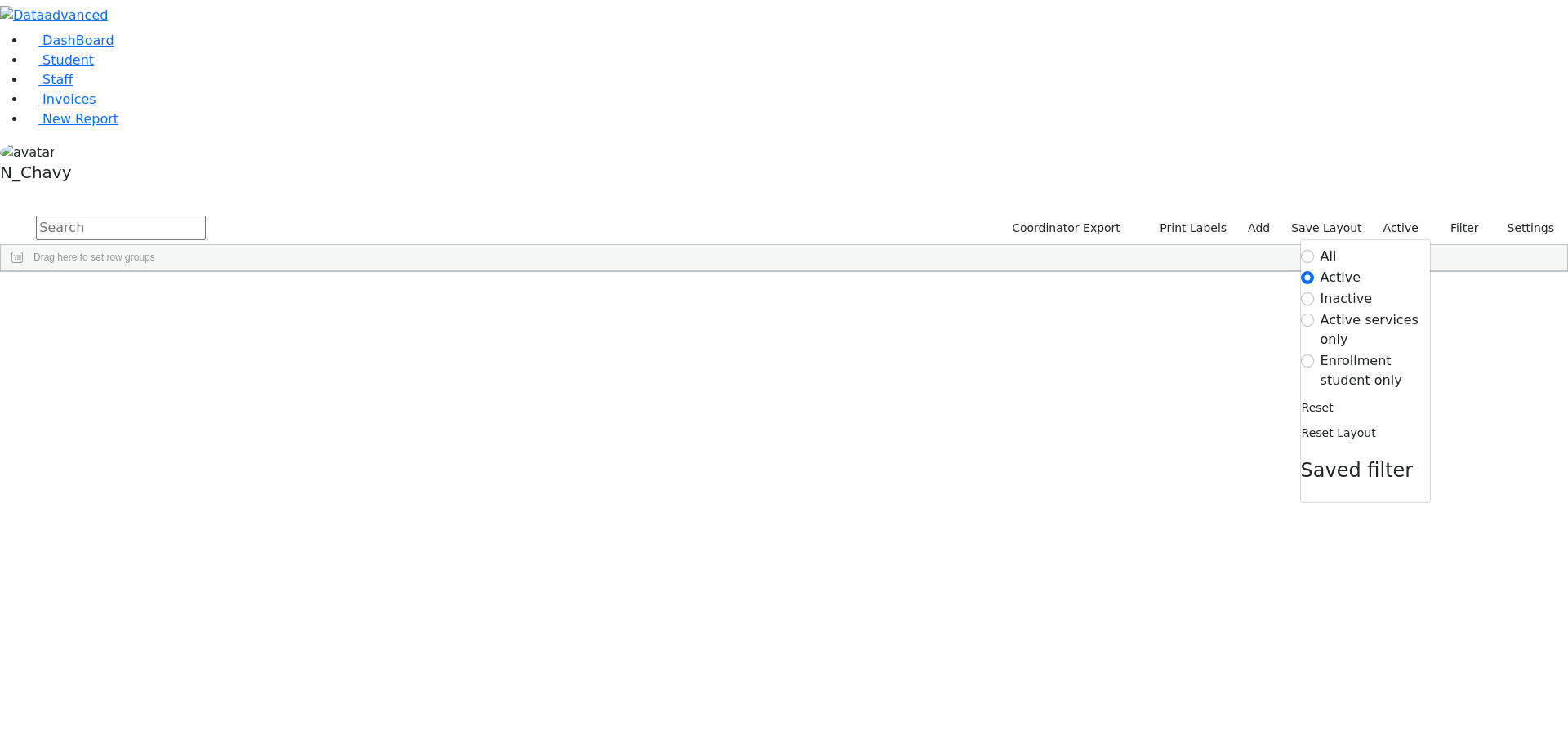
click at [1360, 351] on label "Enrollment student only" at bounding box center [1375, 370] width 109 height 39
click at [1314, 355] on input "Enrollment student only" at bounding box center [1307, 361] width 13 height 13
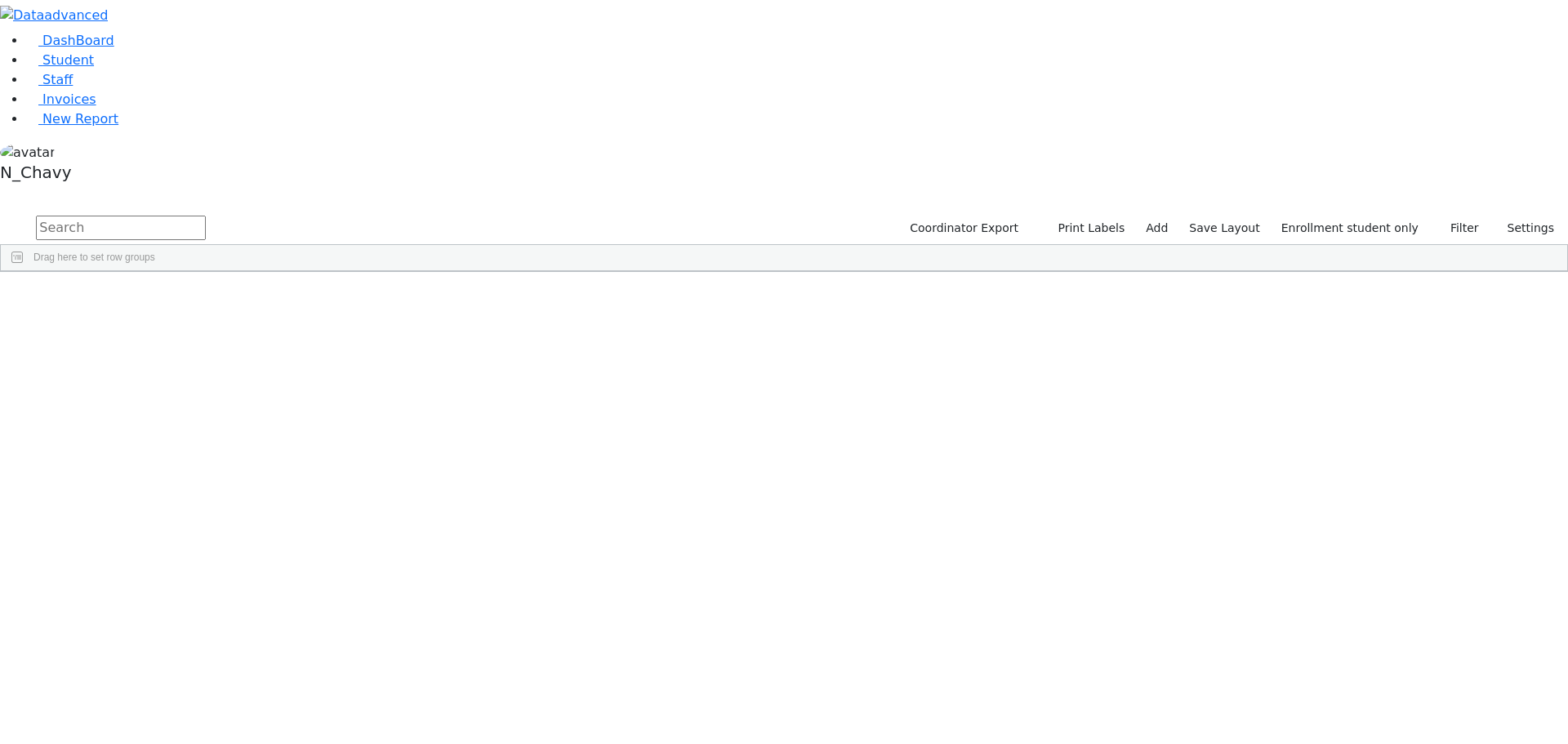
click at [167, 481] on div "[PERSON_NAME]" at bounding box center [125, 492] width 84 height 23
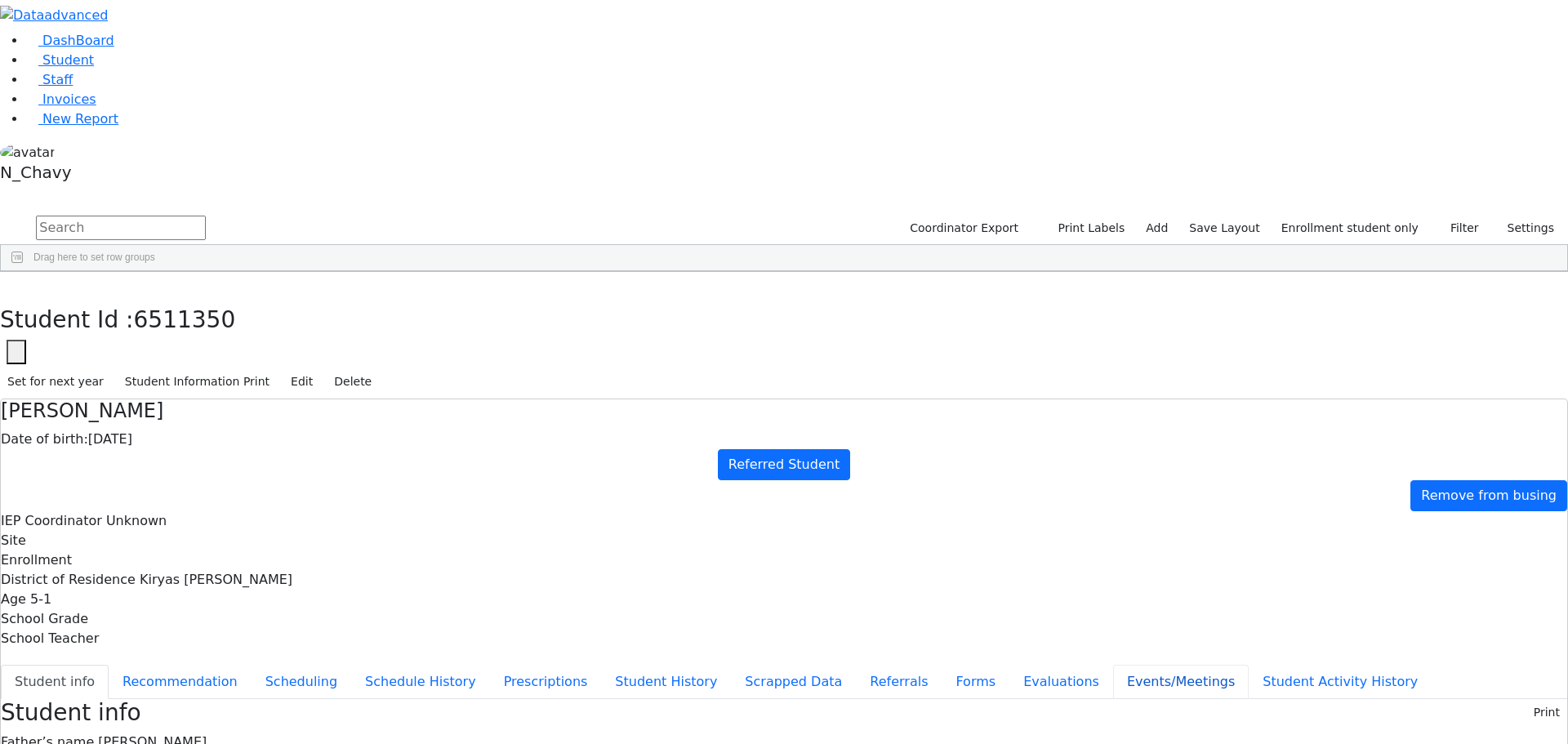
click at [1113, 665] on button "Events/Meetings" at bounding box center [1180, 681] width 135 height 35
click at [1010, 665] on button "Evaluations" at bounding box center [1061, 681] width 103 height 35
click at [941, 665] on button "Forms" at bounding box center [975, 681] width 68 height 35
type input "Mrs. Feige Feldman"
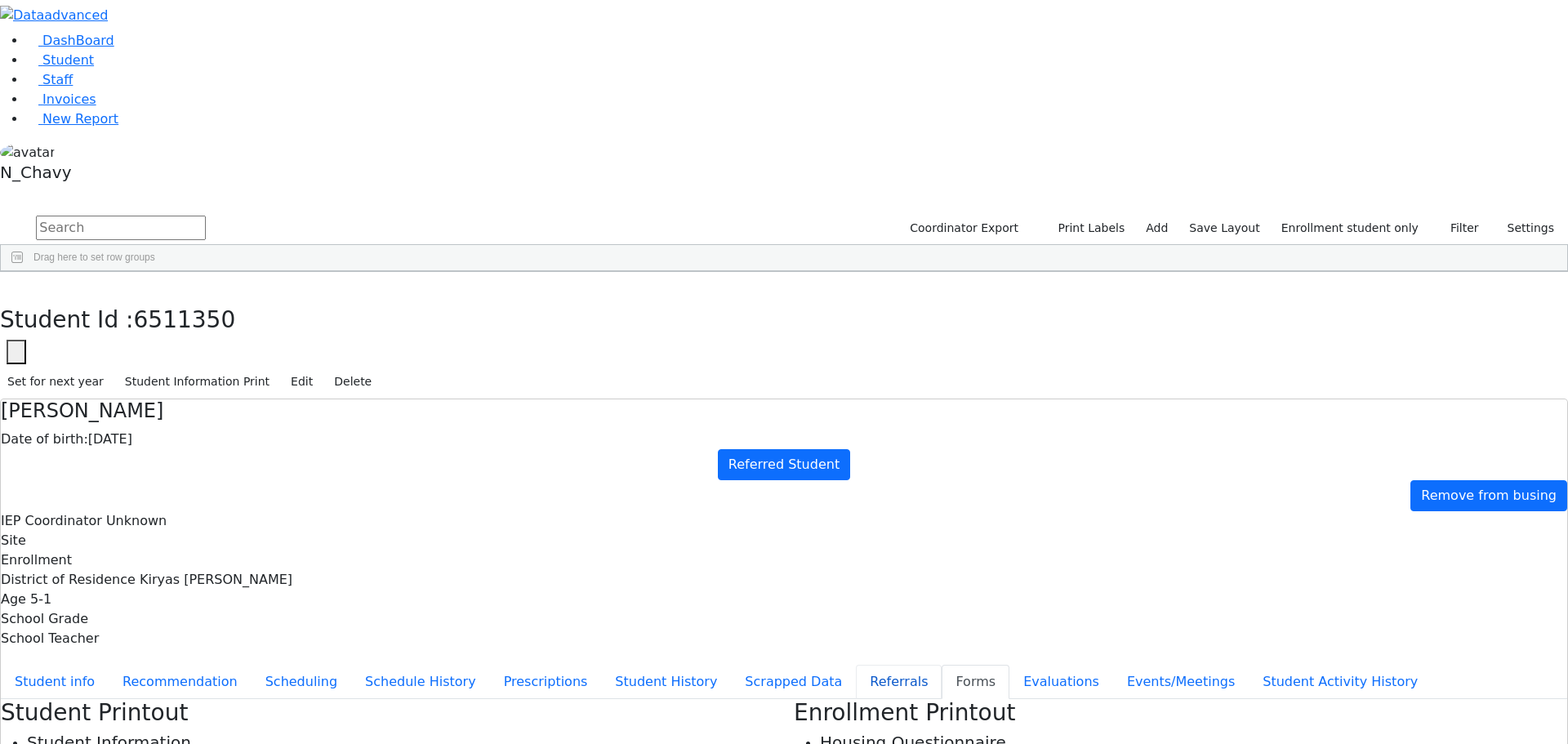
click at [856, 665] on button "Referrals" at bounding box center [898, 681] width 85 height 35
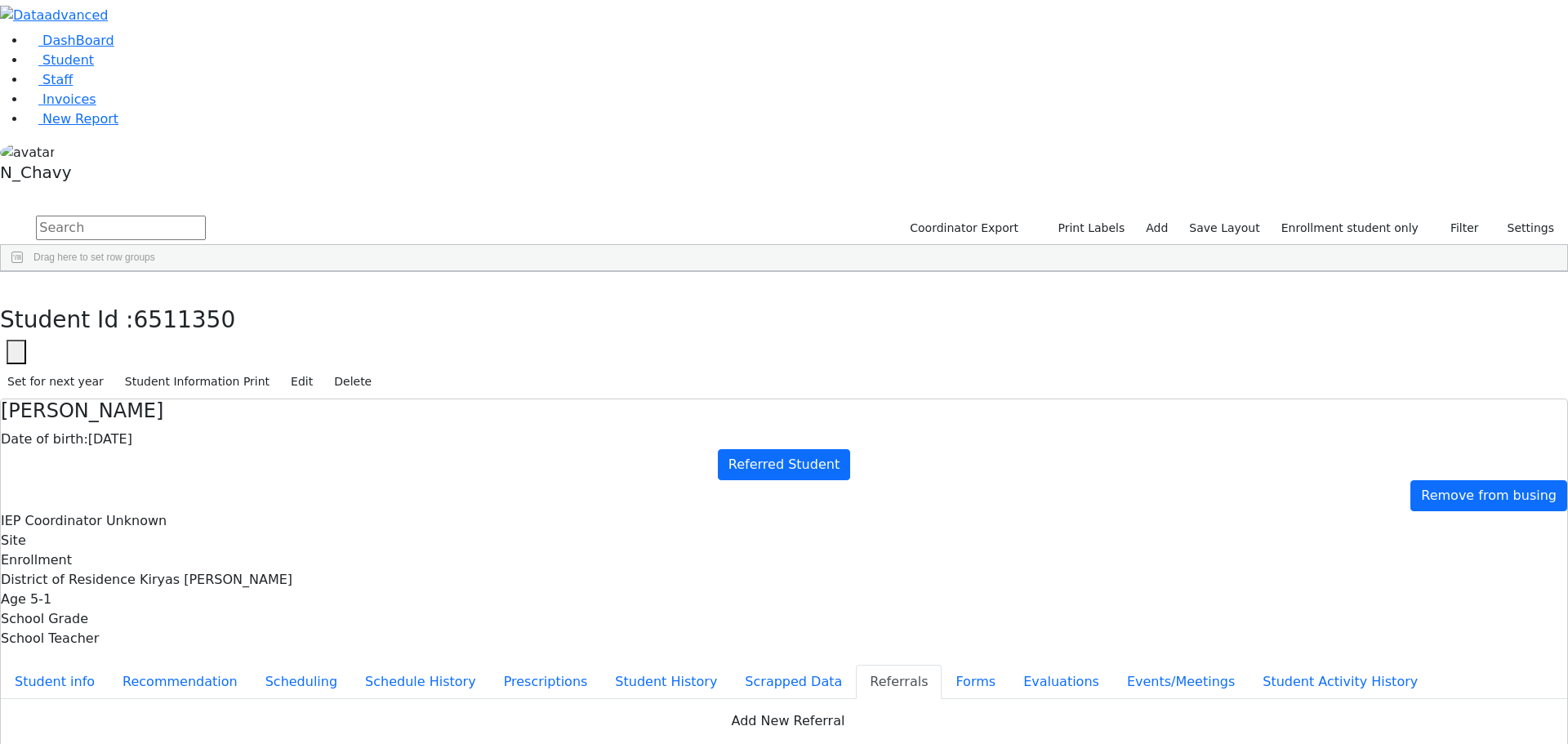
drag, startPoint x: 1473, startPoint y: 258, endPoint x: 1461, endPoint y: 258, distance: 12.0
click at [93, 68] on link "Student" at bounding box center [60, 61] width 68 height 16
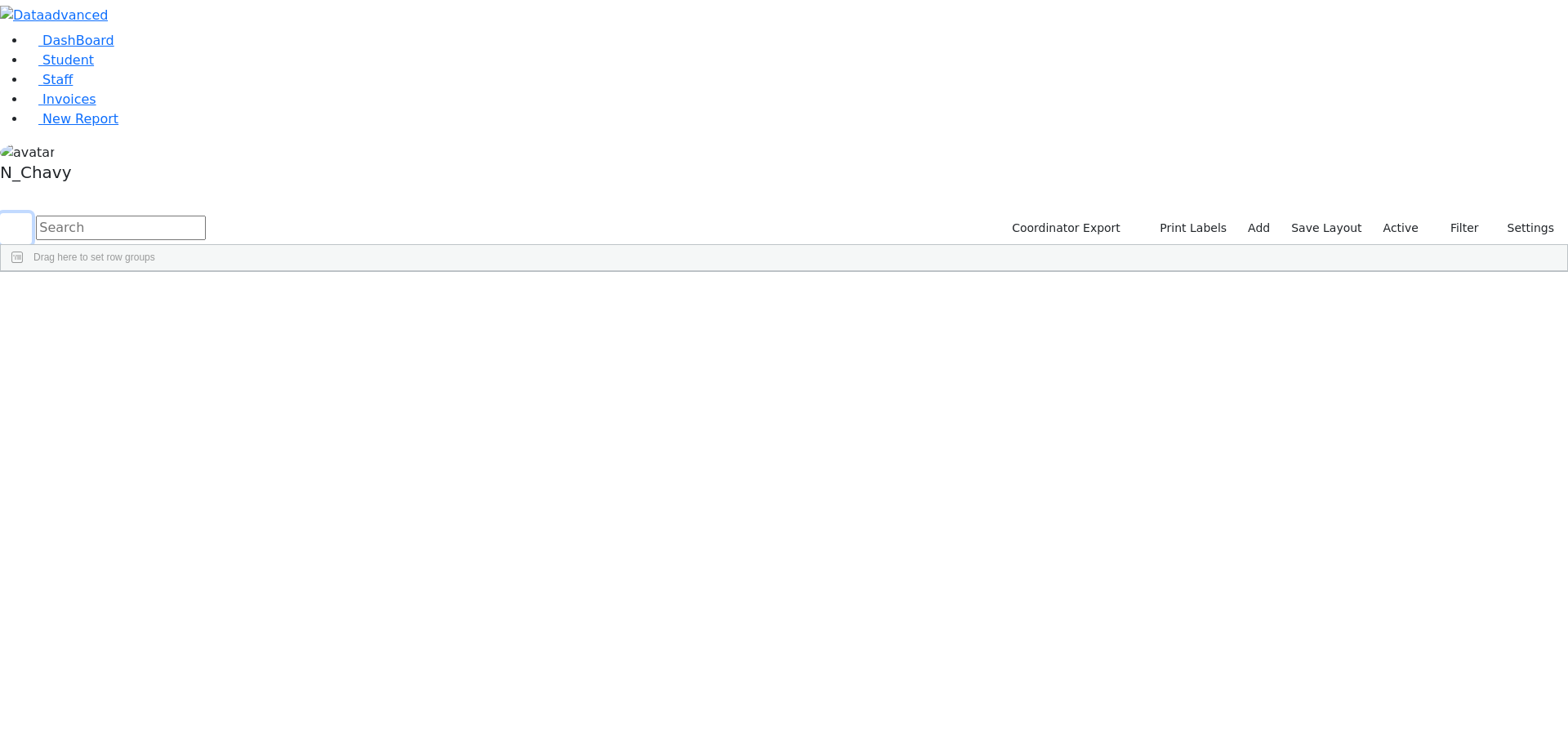
click at [32, 213] on button "submit" at bounding box center [16, 227] width 32 height 31
click at [206, 216] on input "text" at bounding box center [120, 227] width 170 height 25
click at [206, 216] on input "appel" at bounding box center [120, 227] width 170 height 25
type input "weiss"
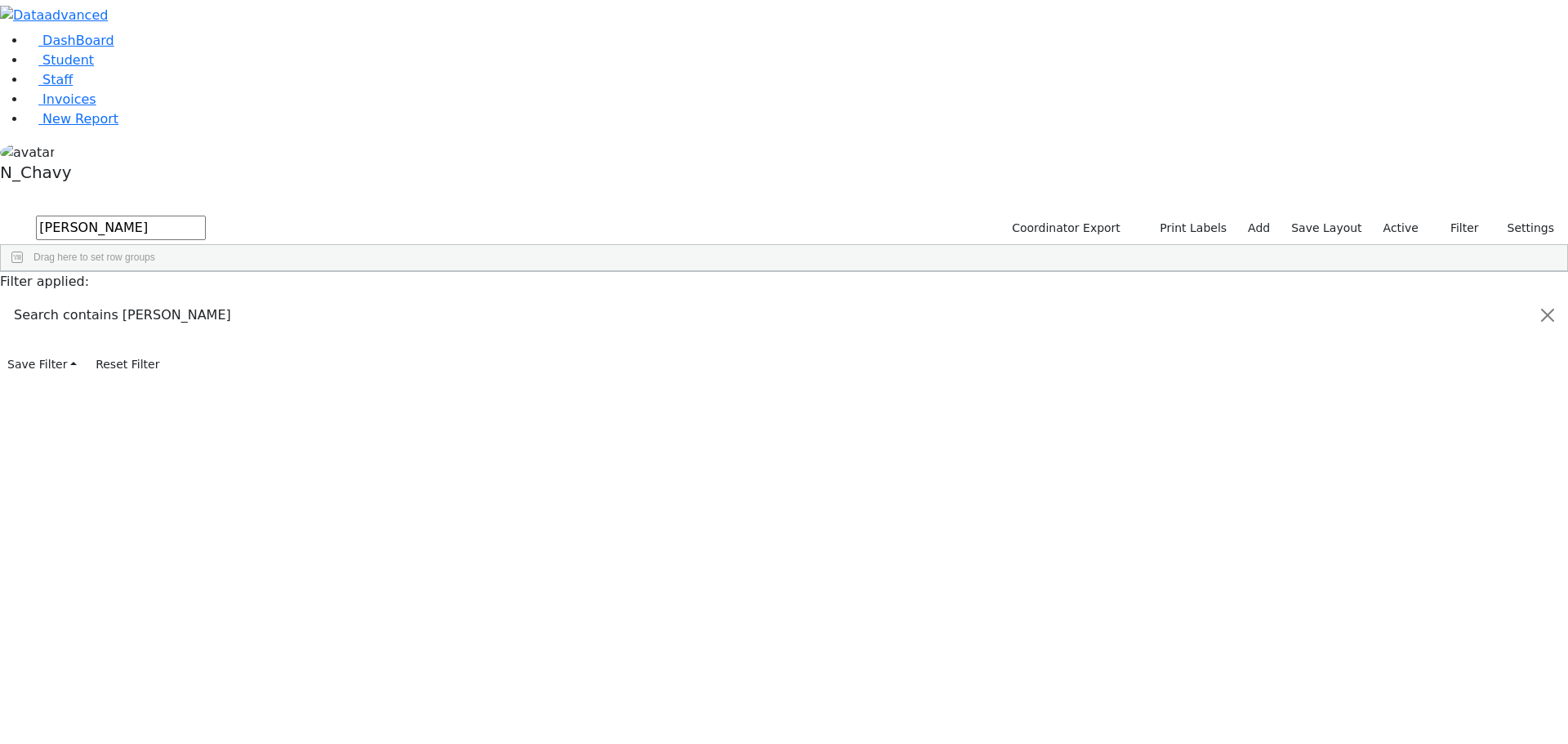
click at [167, 412] on div "Weiss" at bounding box center [125, 423] width 84 height 23
click at [93, 68] on link "Student" at bounding box center [60, 61] width 68 height 16
click at [1400, 216] on label "Active" at bounding box center [1401, 227] width 50 height 25
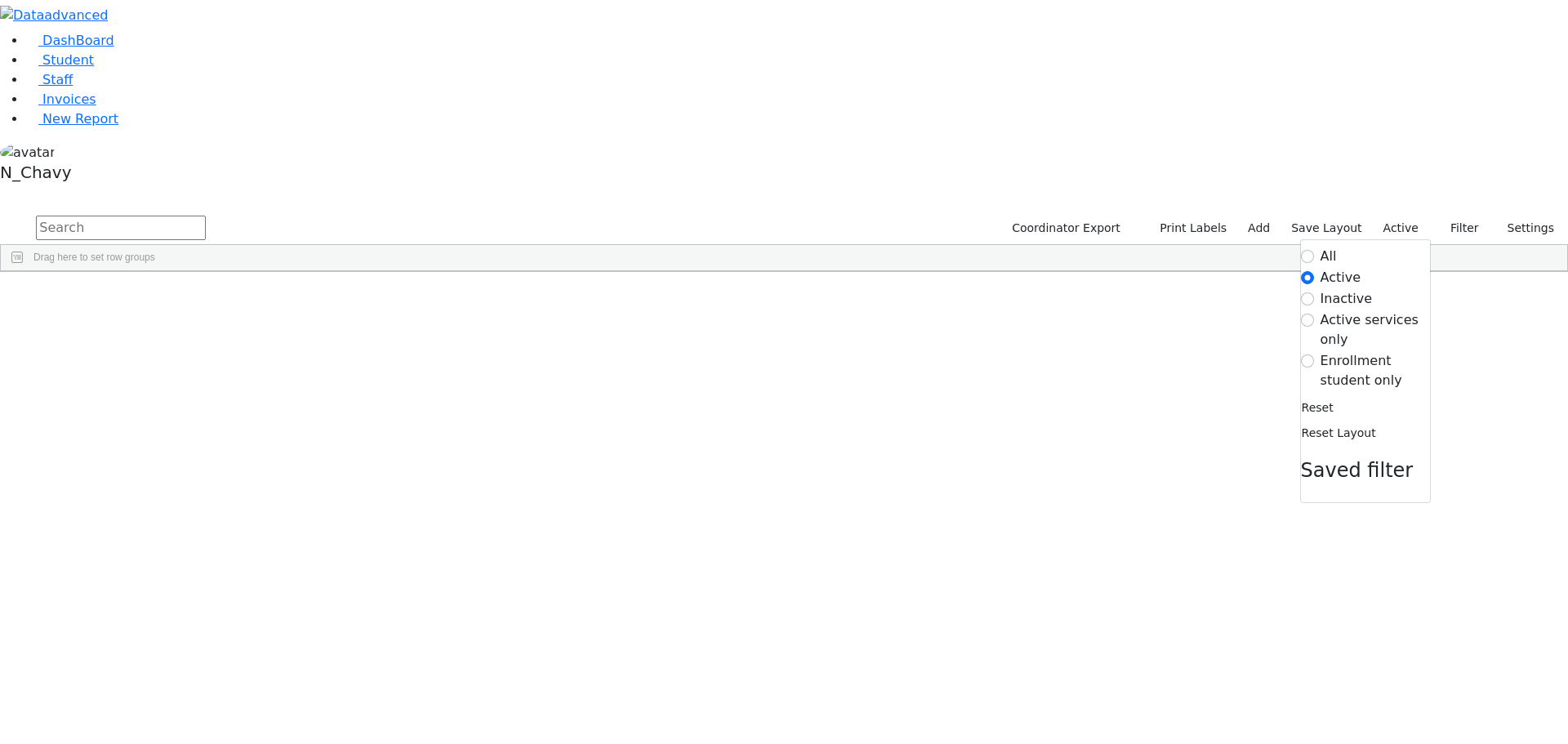
click at [1358, 351] on label "Enrollment student only" at bounding box center [1375, 370] width 109 height 39
click at [1314, 355] on input "Enrollment student only" at bounding box center [1307, 361] width 13 height 13
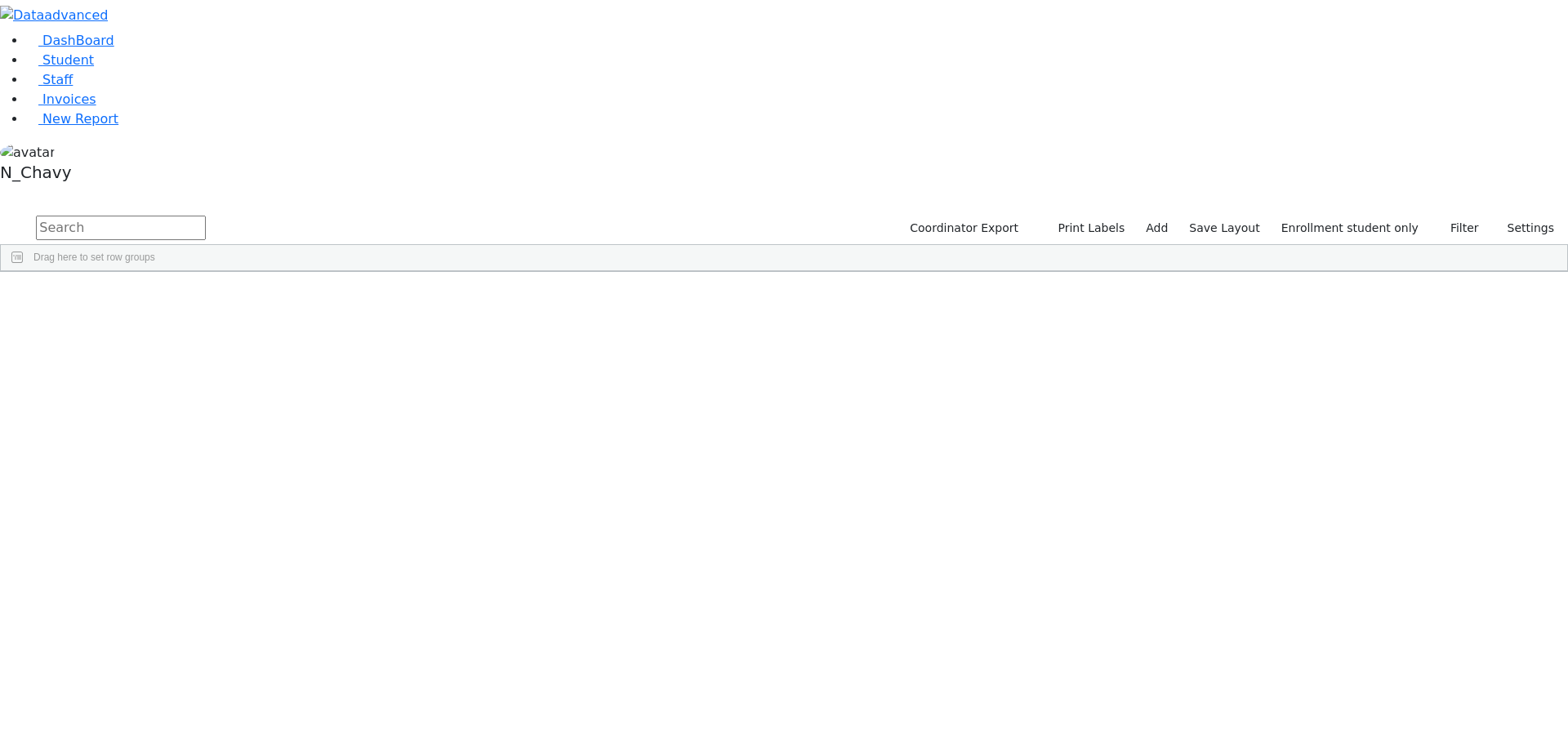
click at [167, 389] on div "[PERSON_NAME]" at bounding box center [125, 400] width 84 height 23
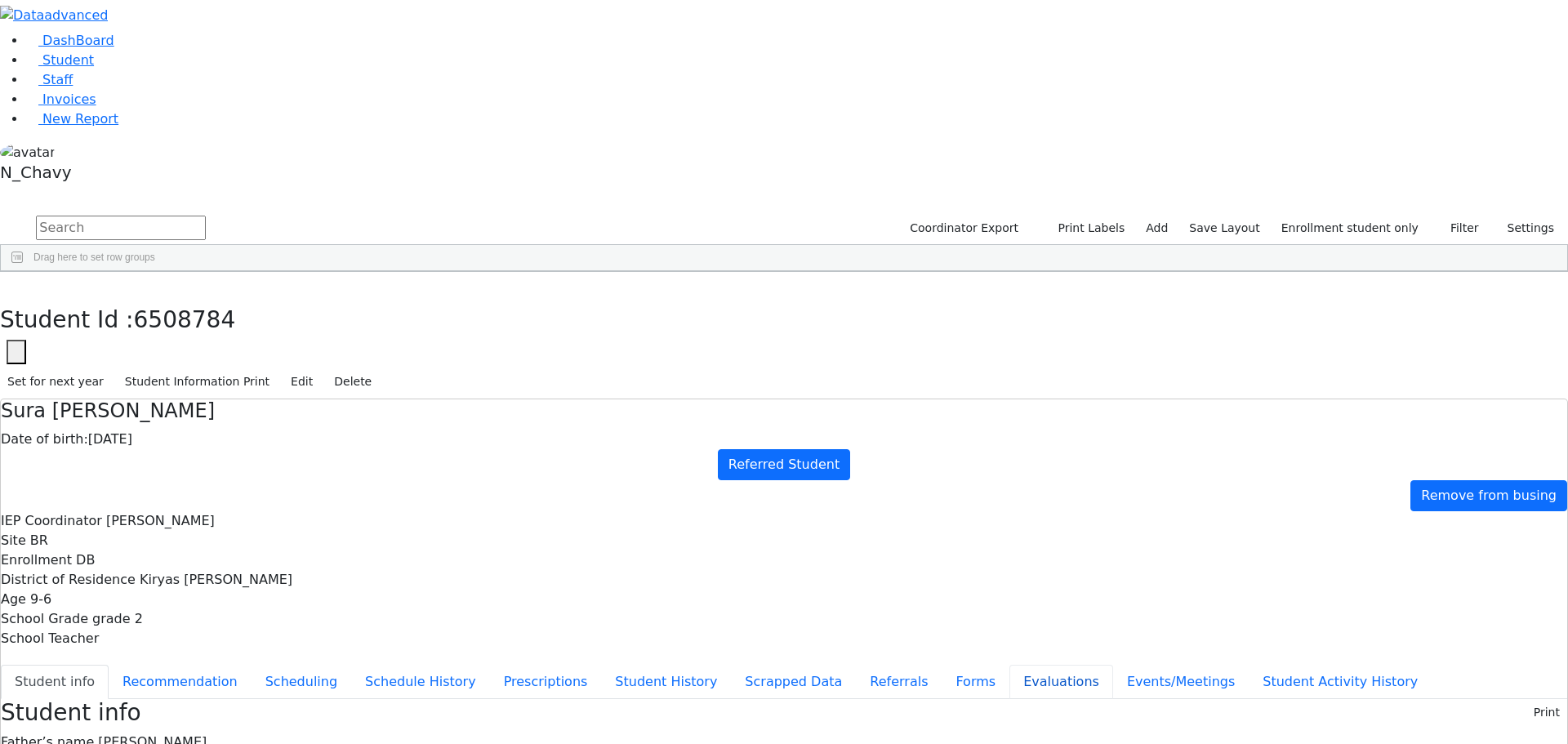
click at [1010, 665] on button "Evaluations" at bounding box center [1061, 681] width 103 height 35
click at [1113, 665] on button "Events/Meetings" at bounding box center [1180, 681] width 135 height 35
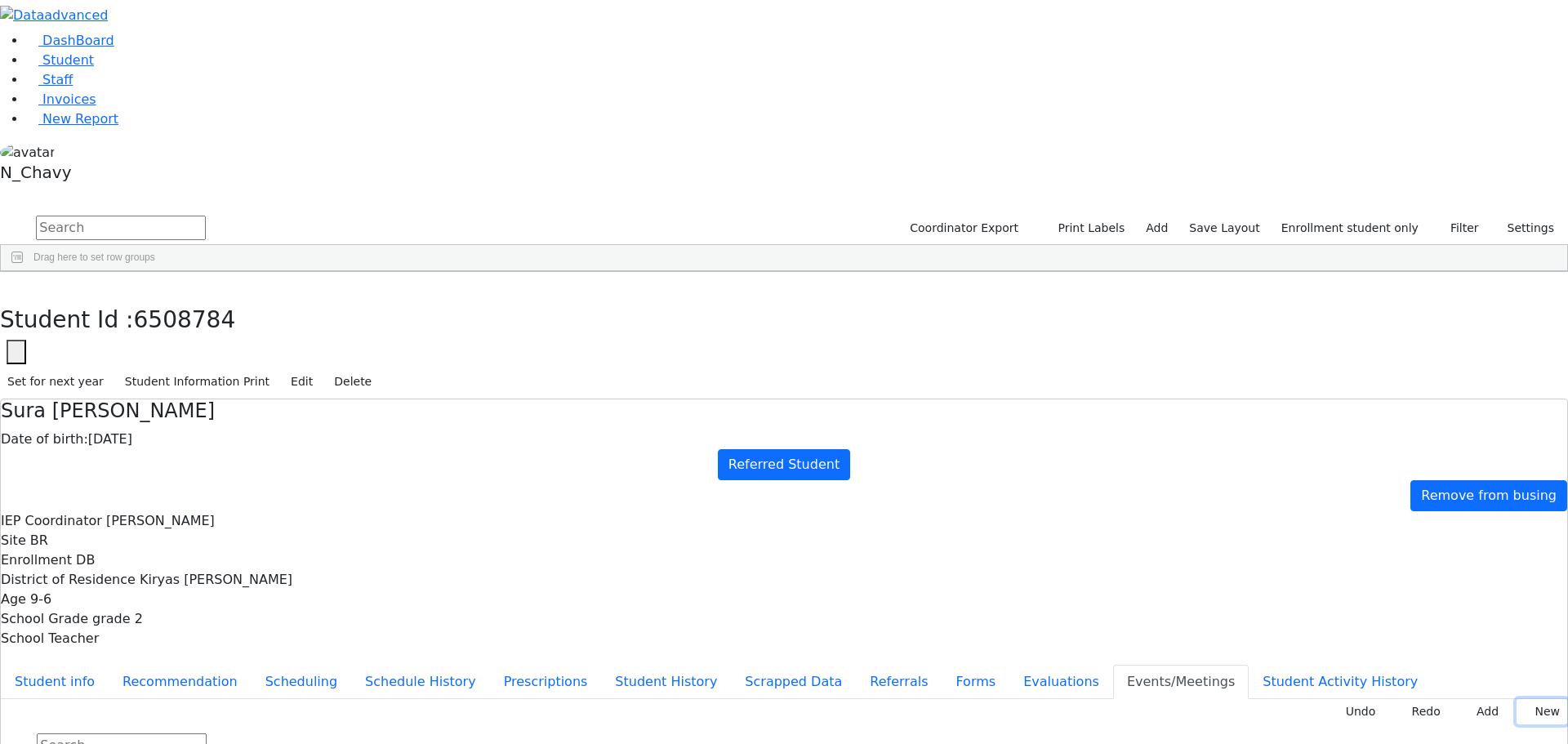
click at [1538, 698] on button "New" at bounding box center [1541, 710] width 51 height 25
type input "[DATE]"
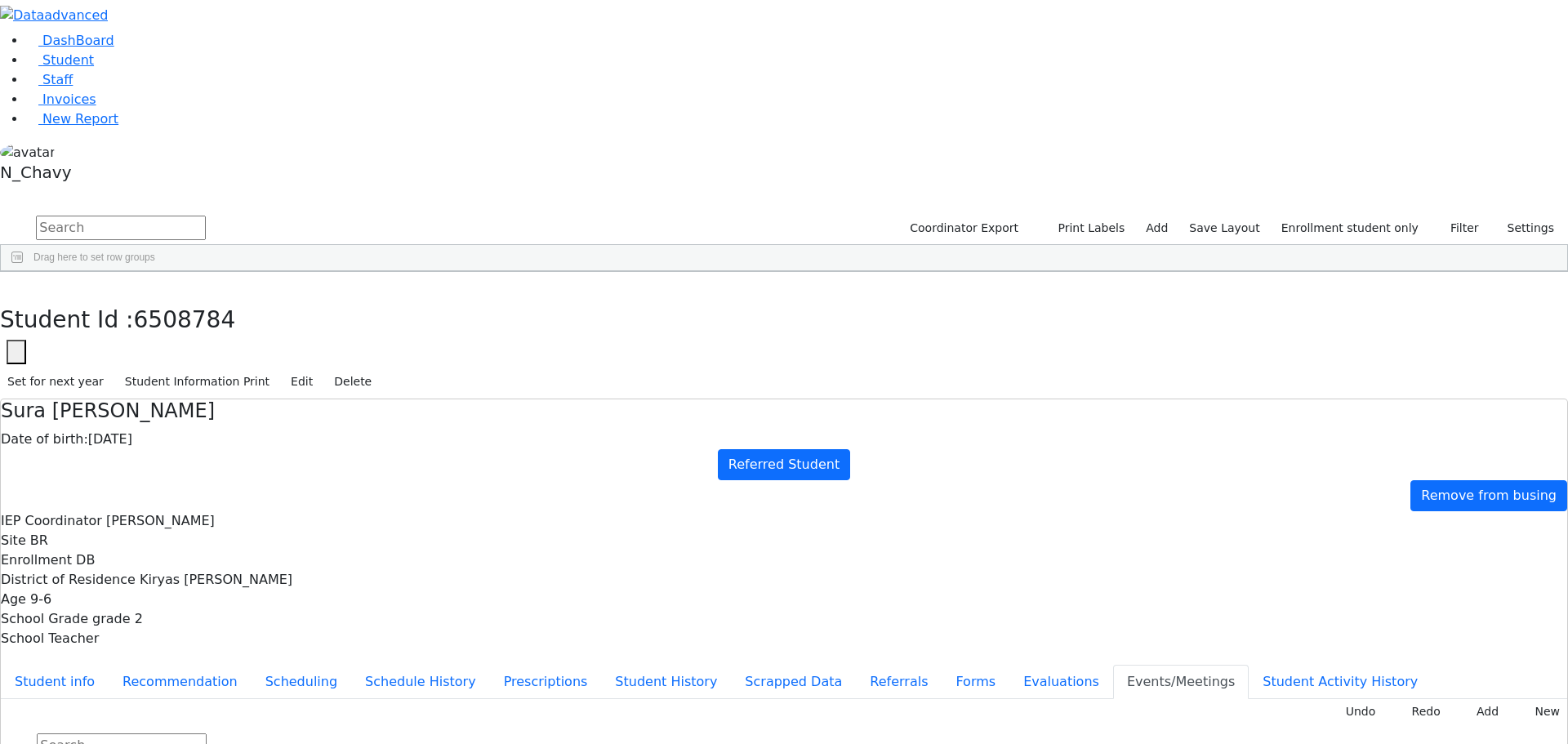
click at [1113, 665] on button "Events/Meetings" at bounding box center [1180, 681] width 135 height 35
click at [1010, 665] on button "Evaluations" at bounding box center [1061, 681] width 103 height 35
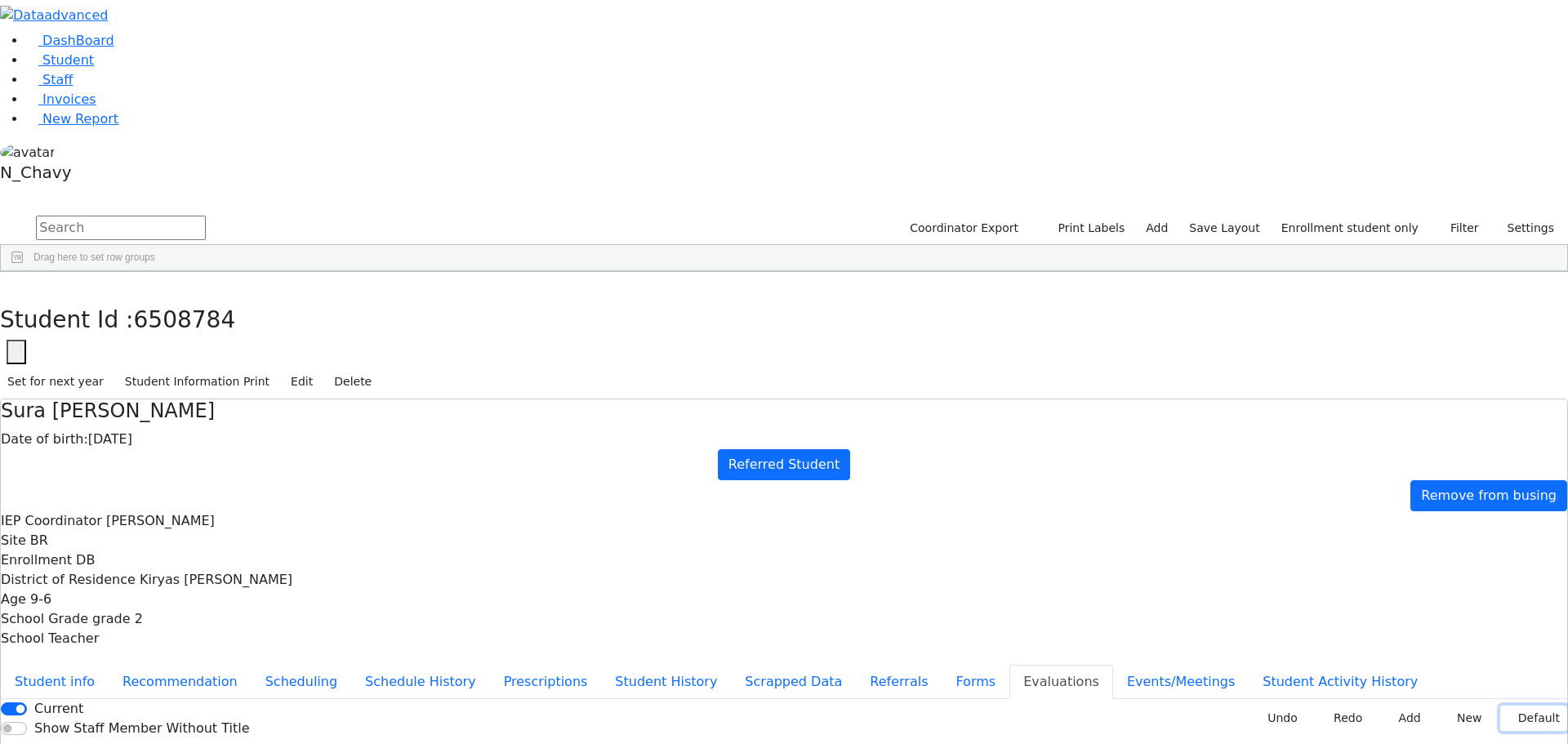
click at [1525, 705] on button "Default" at bounding box center [1532, 717] width 67 height 25
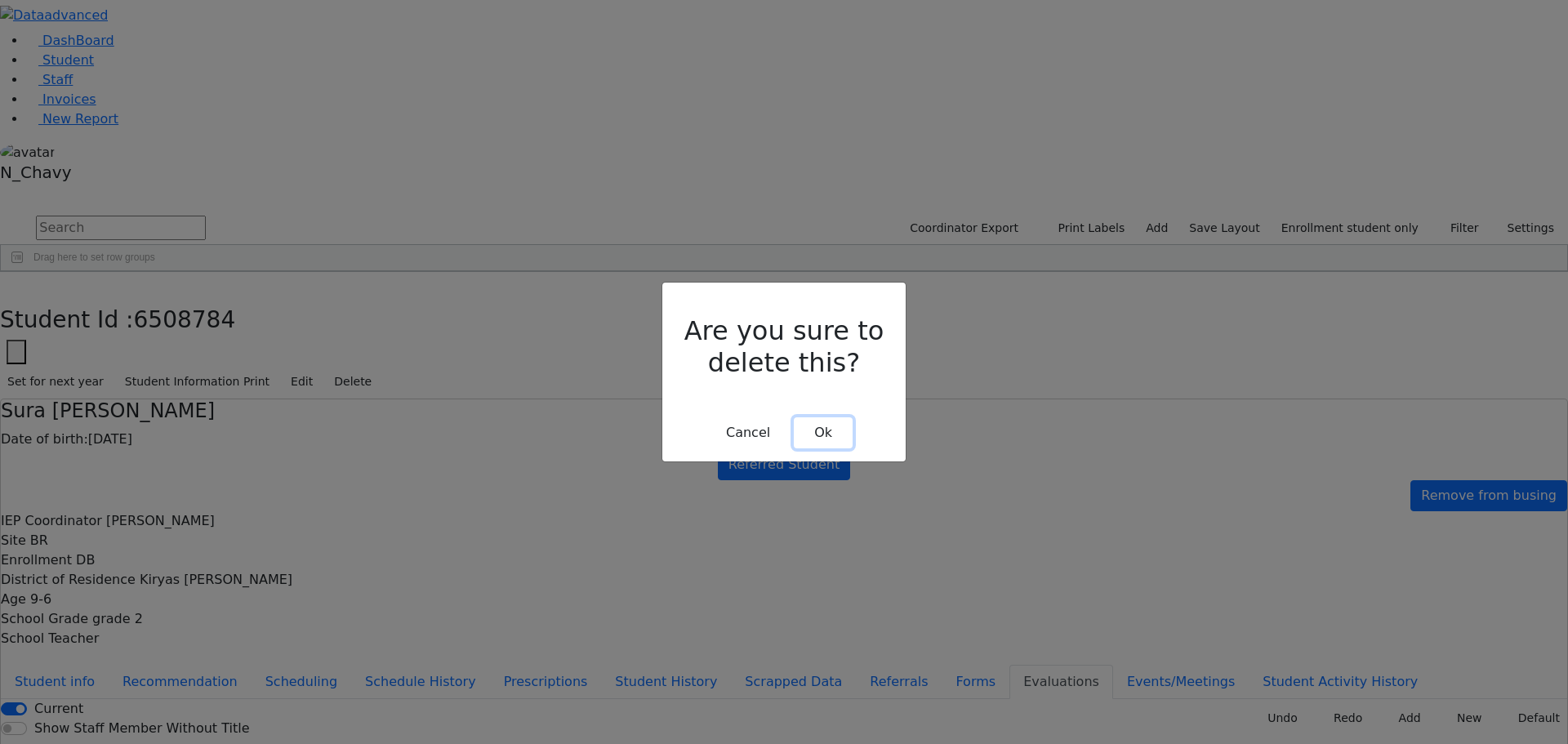
click at [820, 417] on button "Ok" at bounding box center [823, 432] width 59 height 31
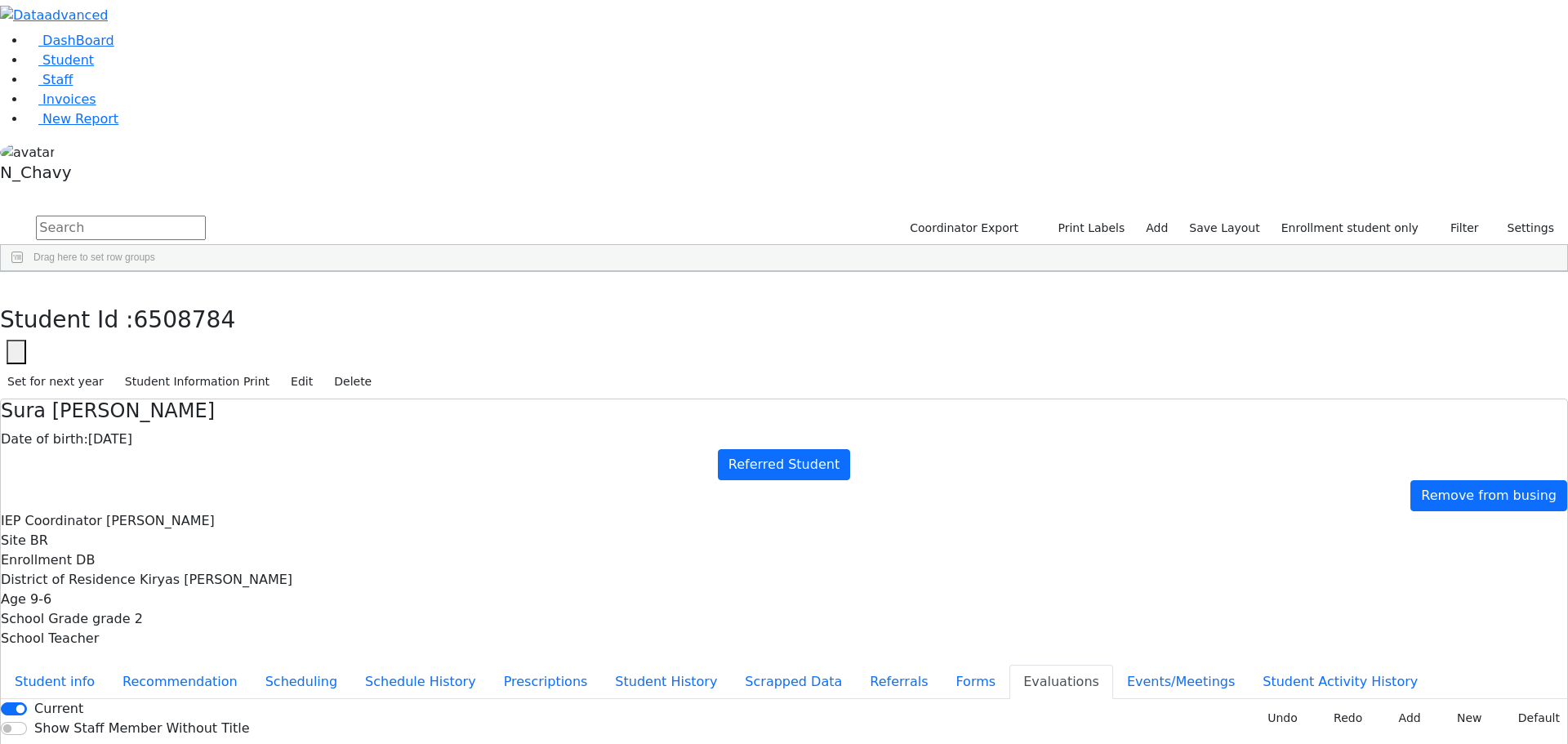
drag, startPoint x: 1525, startPoint y: 529, endPoint x: 1472, endPoint y: 534, distance: 53.2
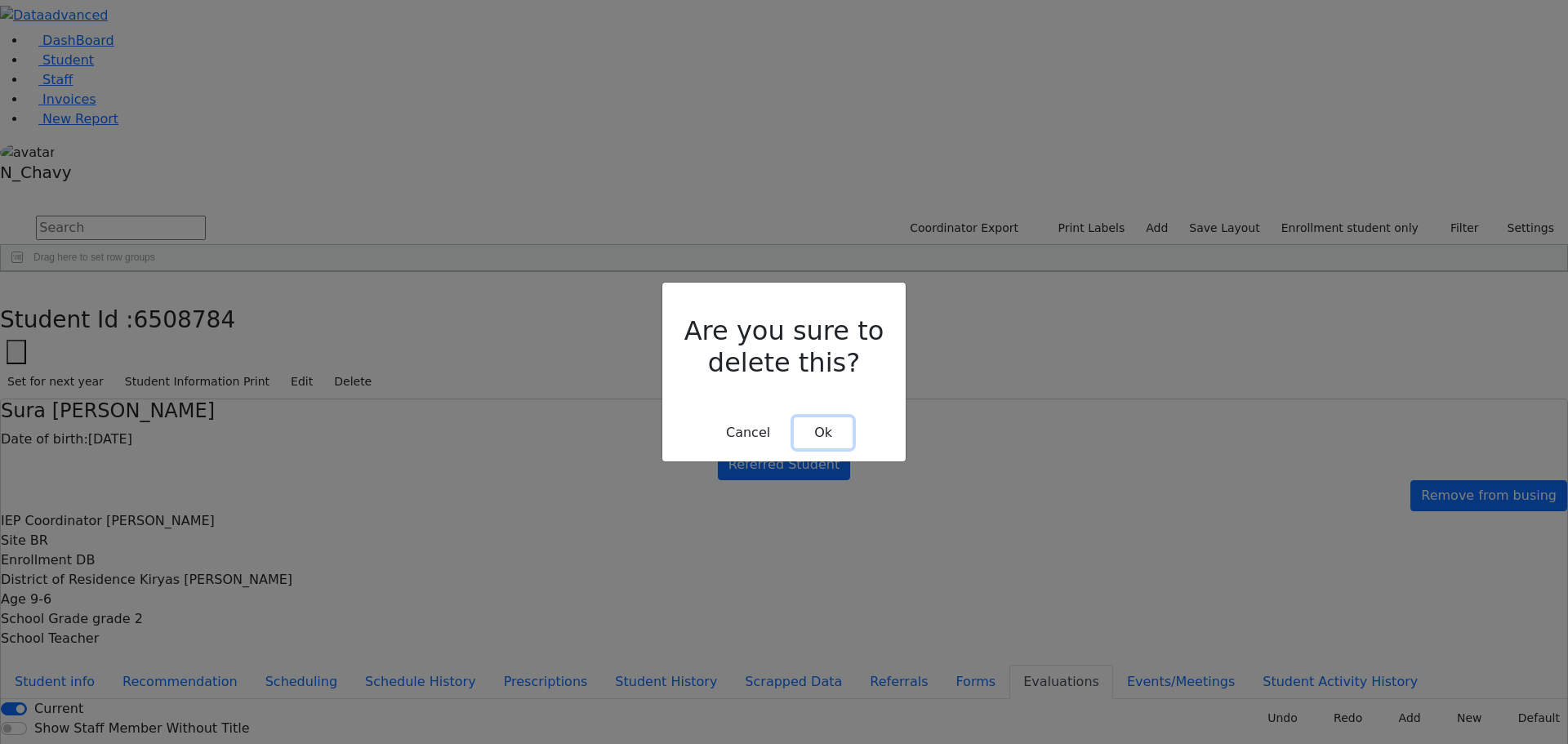
click at [845, 417] on button "Ok" at bounding box center [823, 432] width 59 height 31
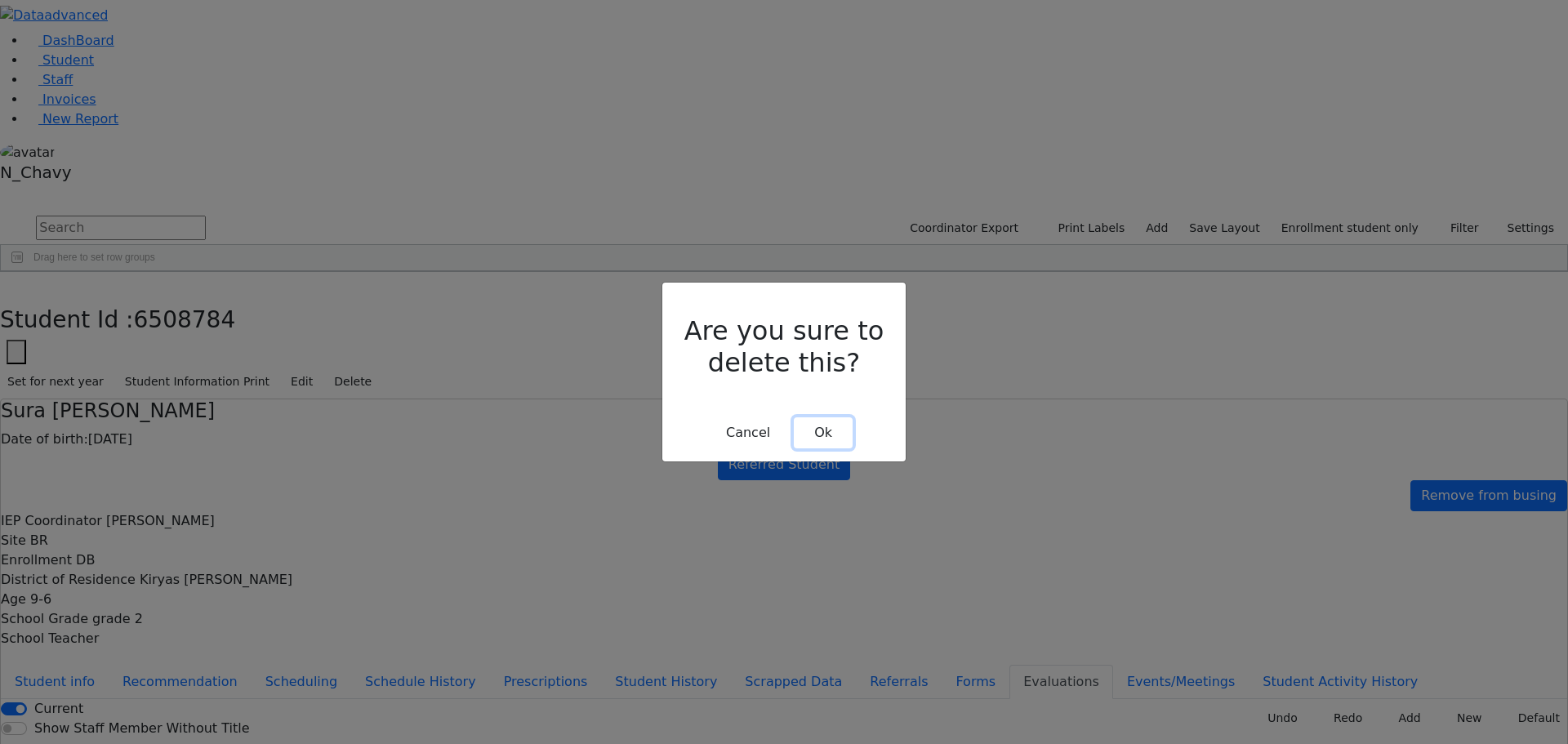
click at [832, 417] on button "Ok" at bounding box center [823, 432] width 59 height 31
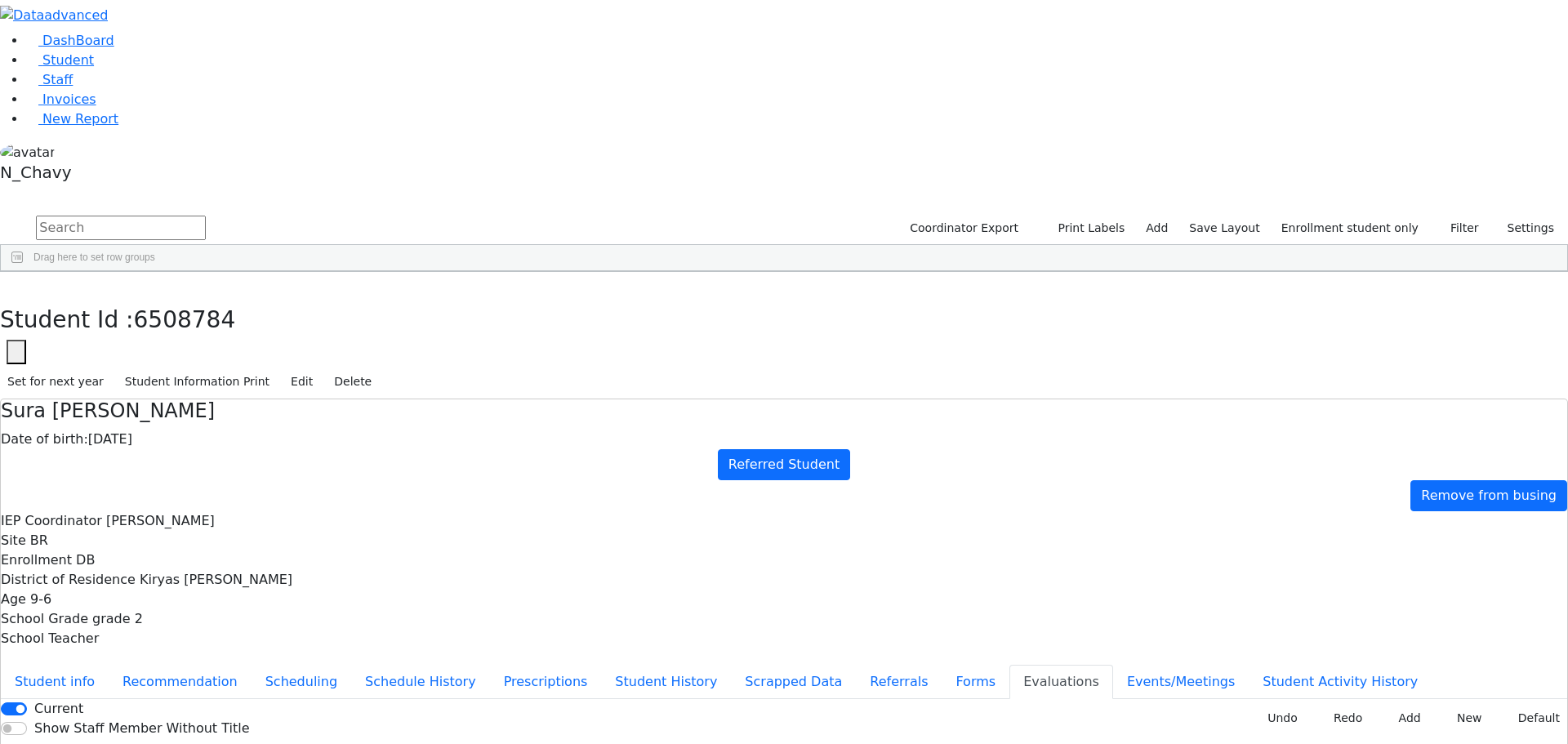
click at [941, 665] on button "Forms" at bounding box center [975, 681] width 68 height 35
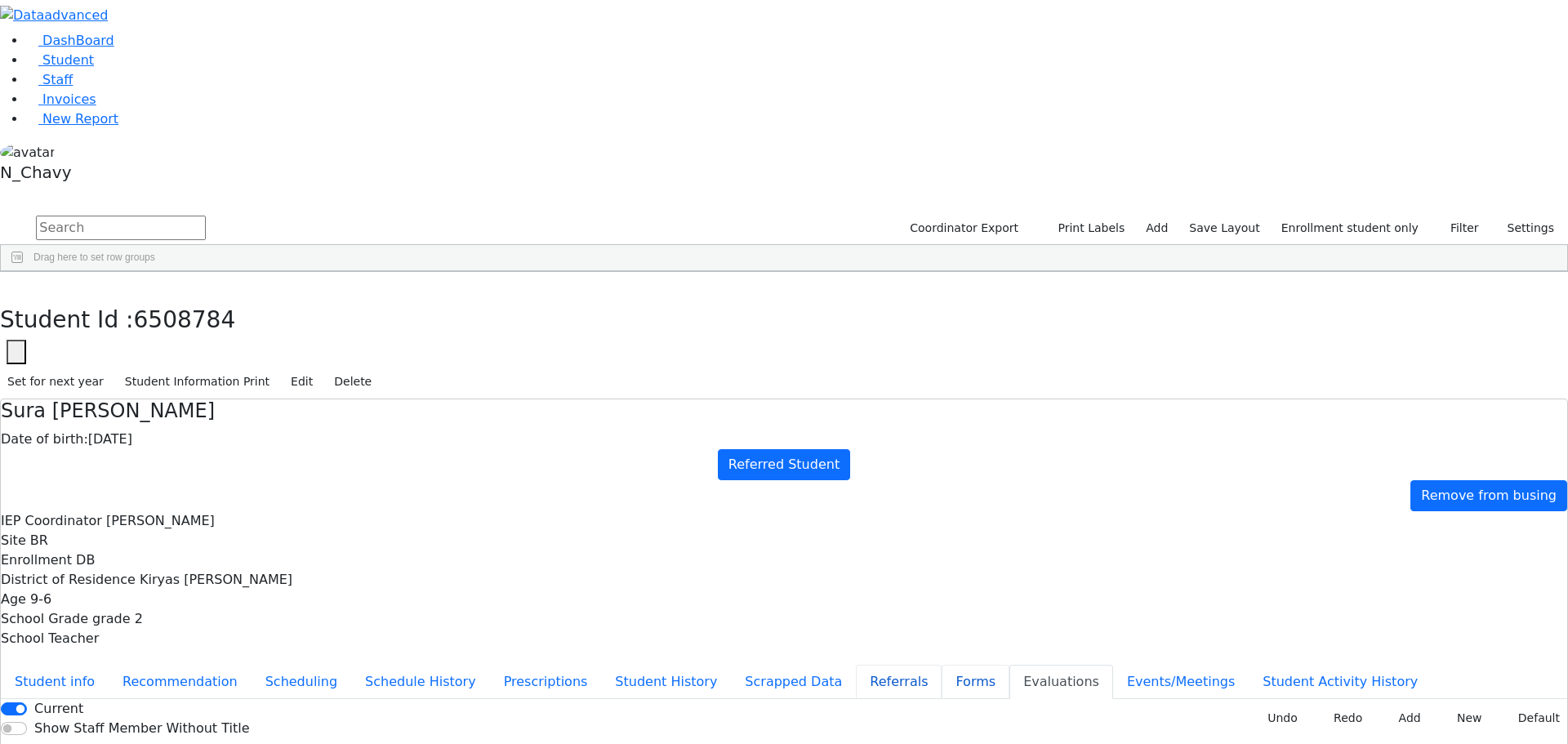
type input "Mrs. Devory Bochner"
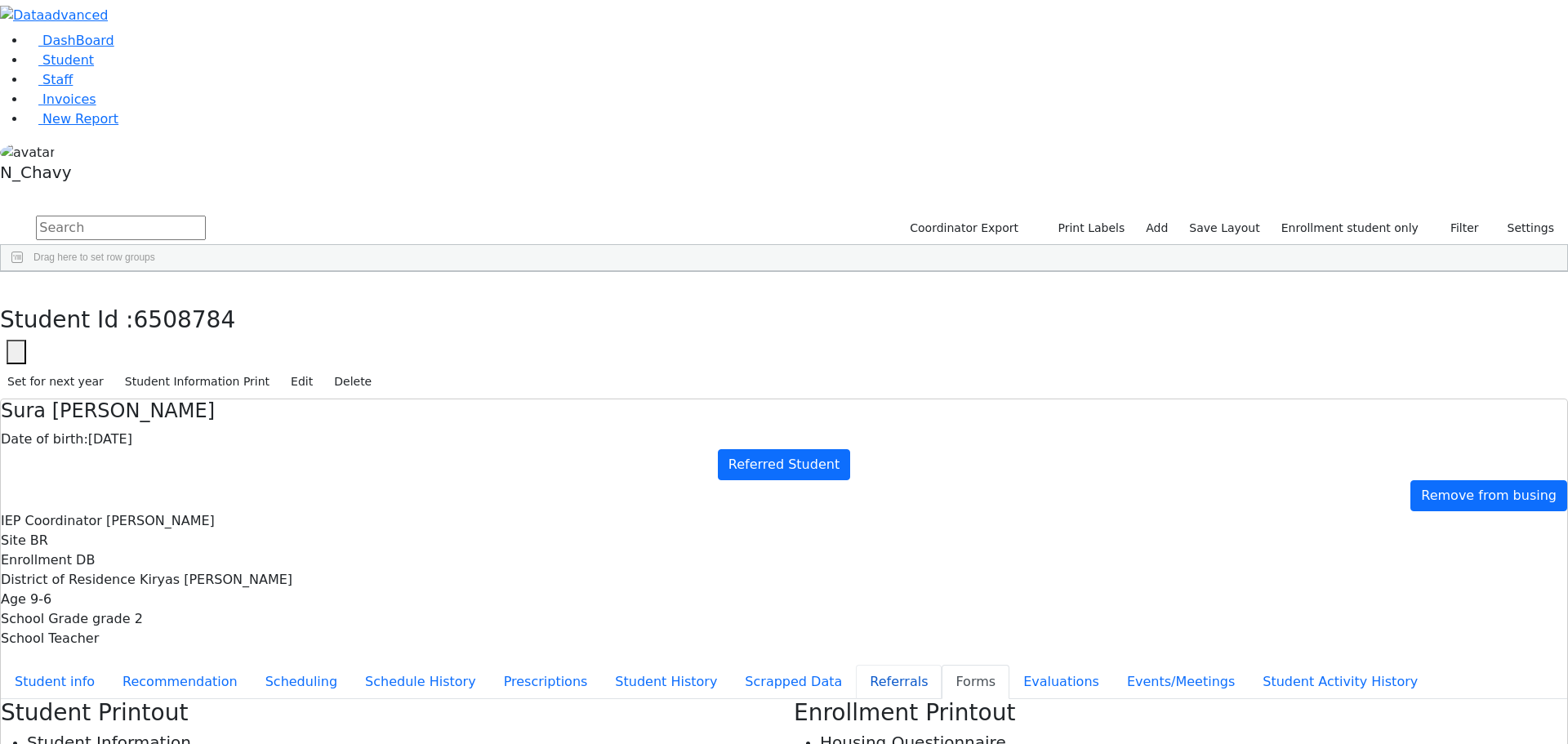
click at [856, 665] on button "Referrals" at bounding box center [898, 681] width 85 height 35
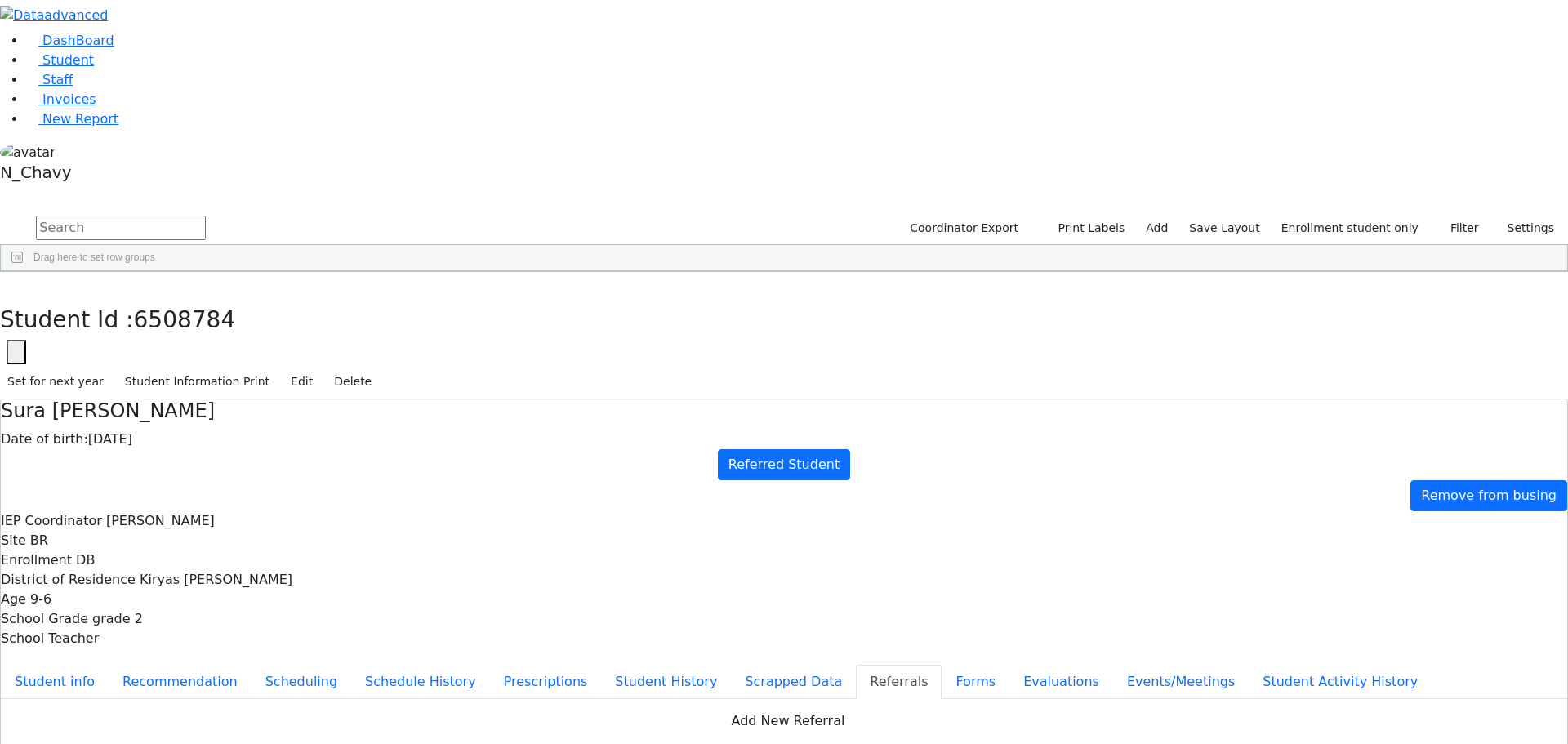
click at [1282, 487] on button "Apply" at bounding box center [1292, 498] width 42 height 23
type input "[DATE]"
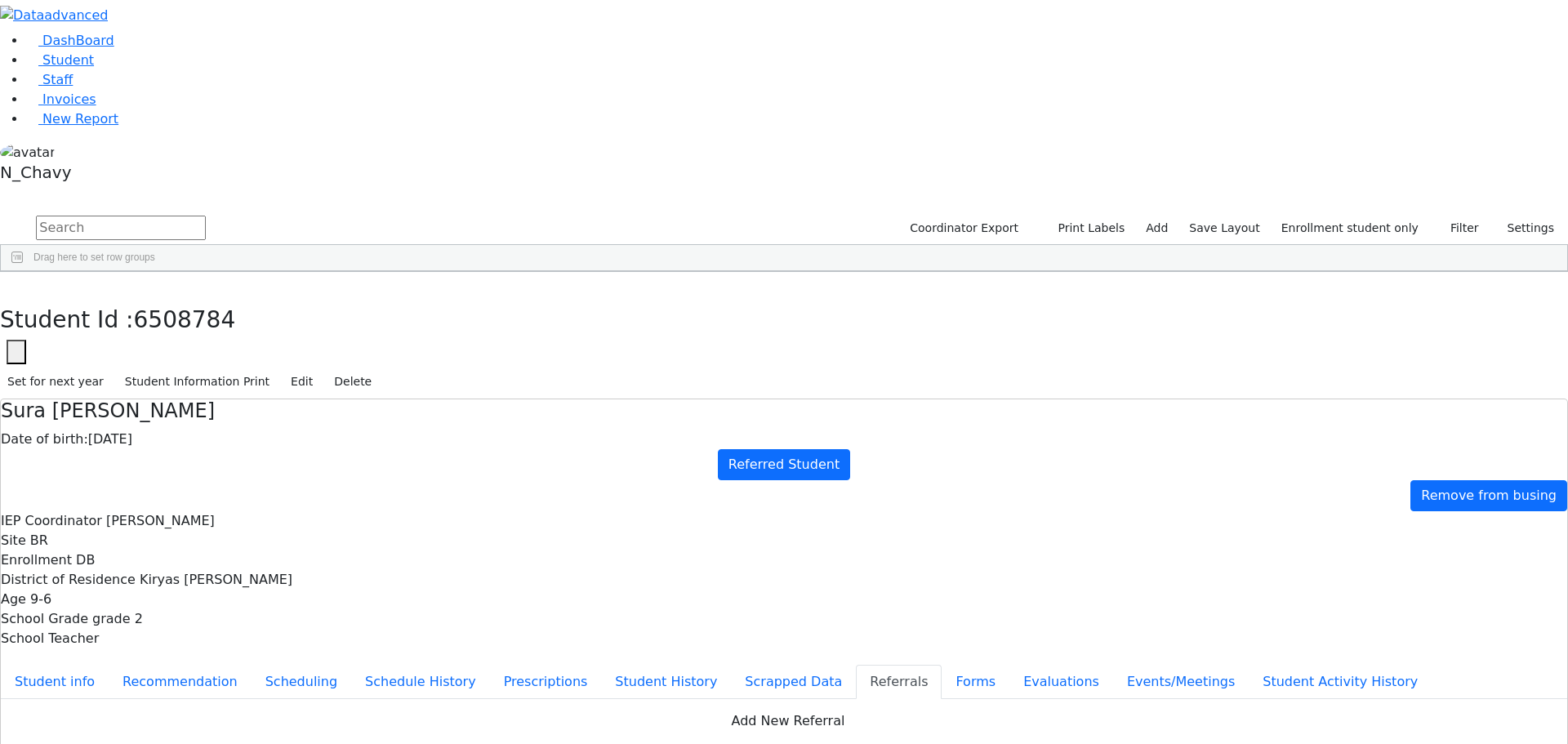
click at [16, 284] on icon "button" at bounding box center [11, 289] width 9 height 10
click at [194, 412] on div "[PERSON_NAME]" at bounding box center [146, 423] width 95 height 23
click at [93, 68] on link "Student" at bounding box center [60, 61] width 68 height 16
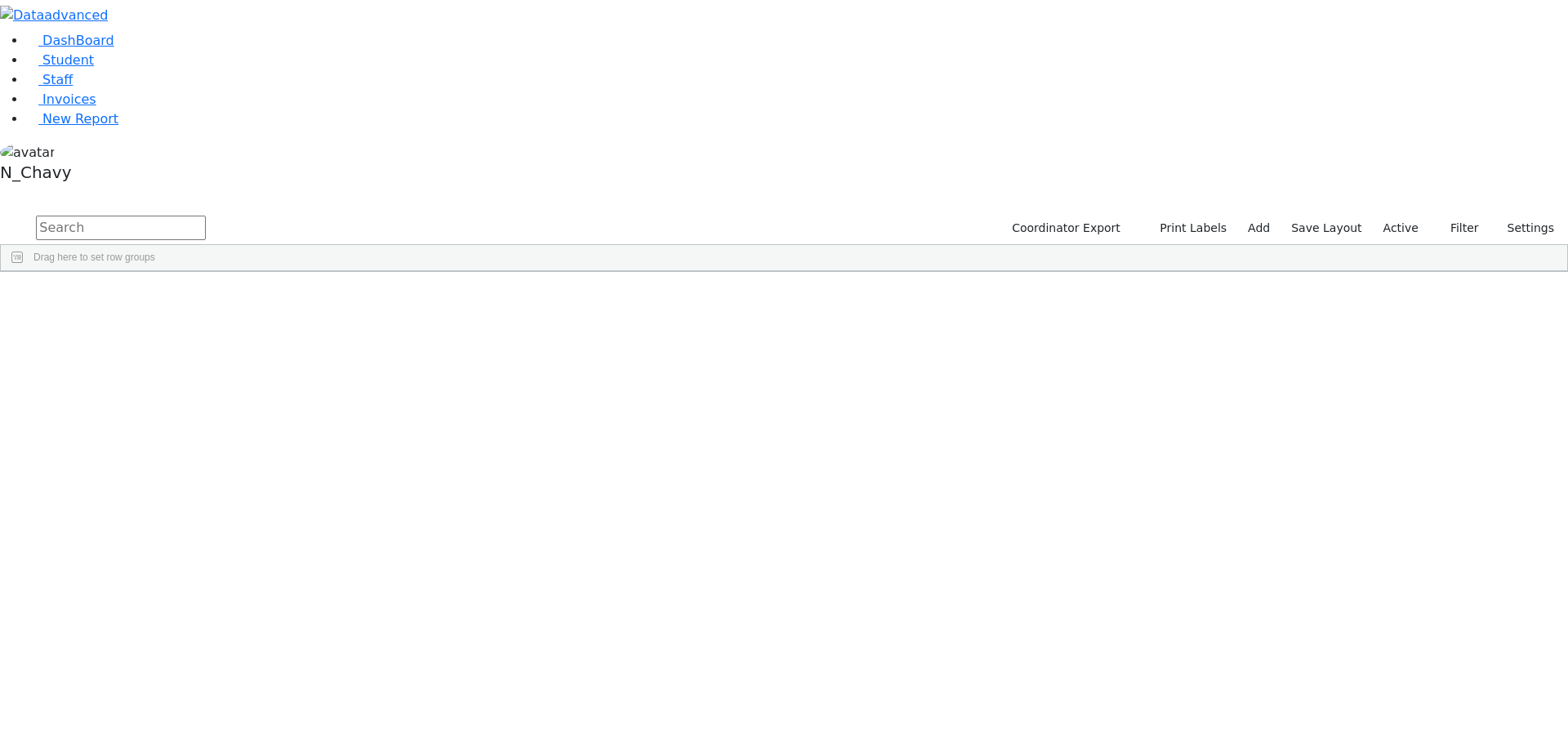
click at [167, 298] on div "[PERSON_NAME]" at bounding box center [125, 309] width 84 height 23
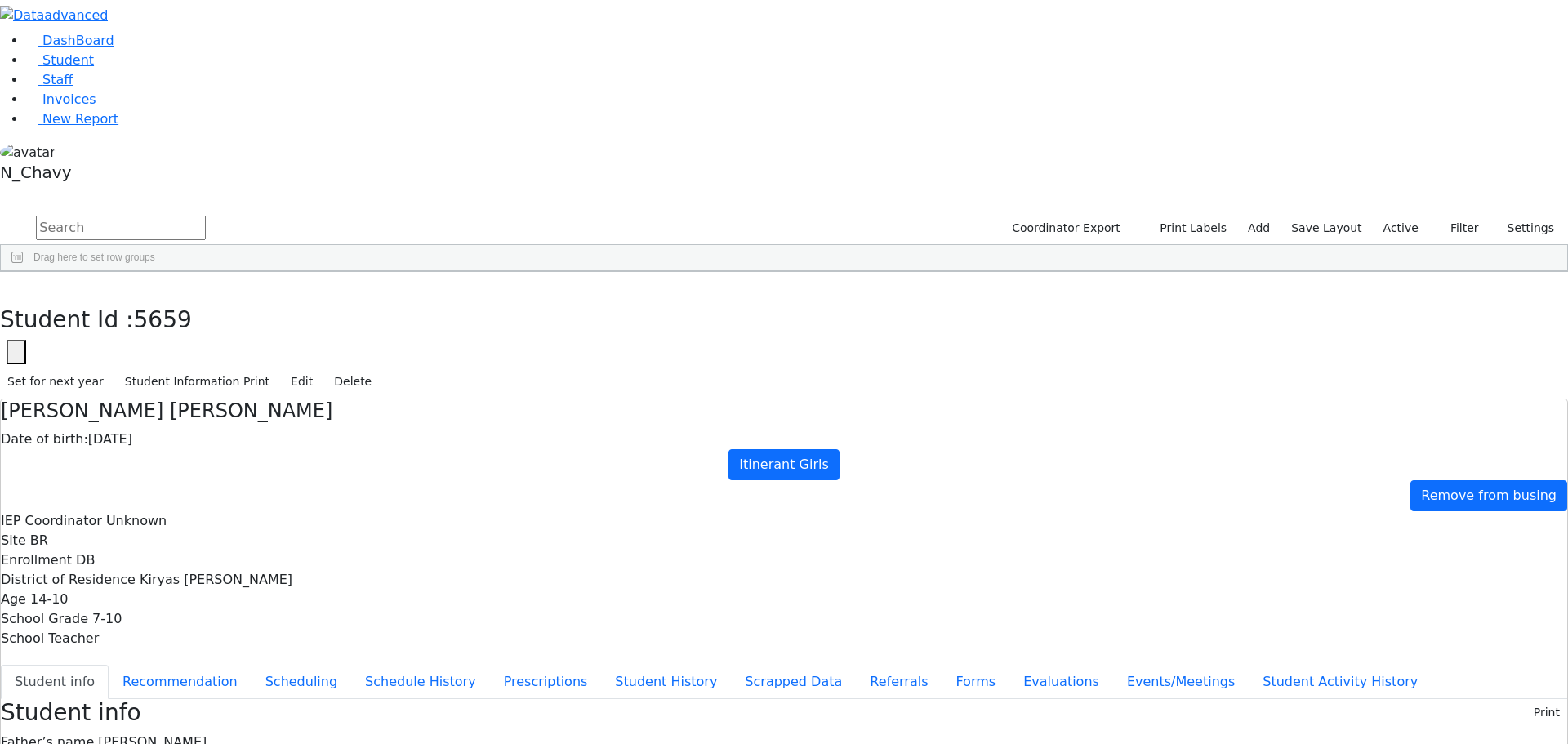
scroll to position [67, 0]
drag, startPoint x: 800, startPoint y: 559, endPoint x: 980, endPoint y: 602, distance: 185.1
drag, startPoint x: 804, startPoint y: 556, endPoint x: 972, endPoint y: 593, distance: 172.0
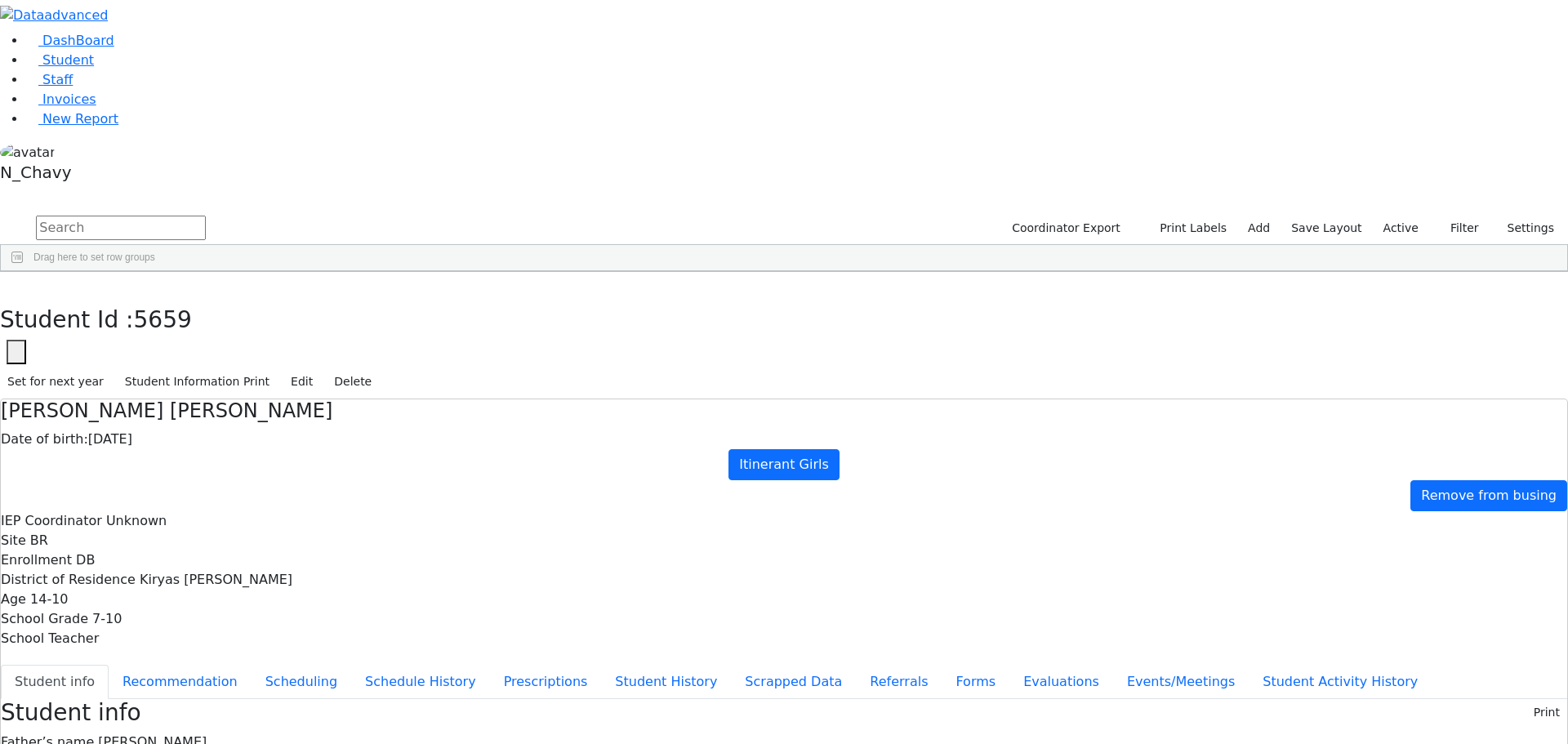
click at [16, 284] on icon "button" at bounding box center [11, 289] width 9 height 10
click at [1419, 216] on label "Active" at bounding box center [1401, 227] width 50 height 25
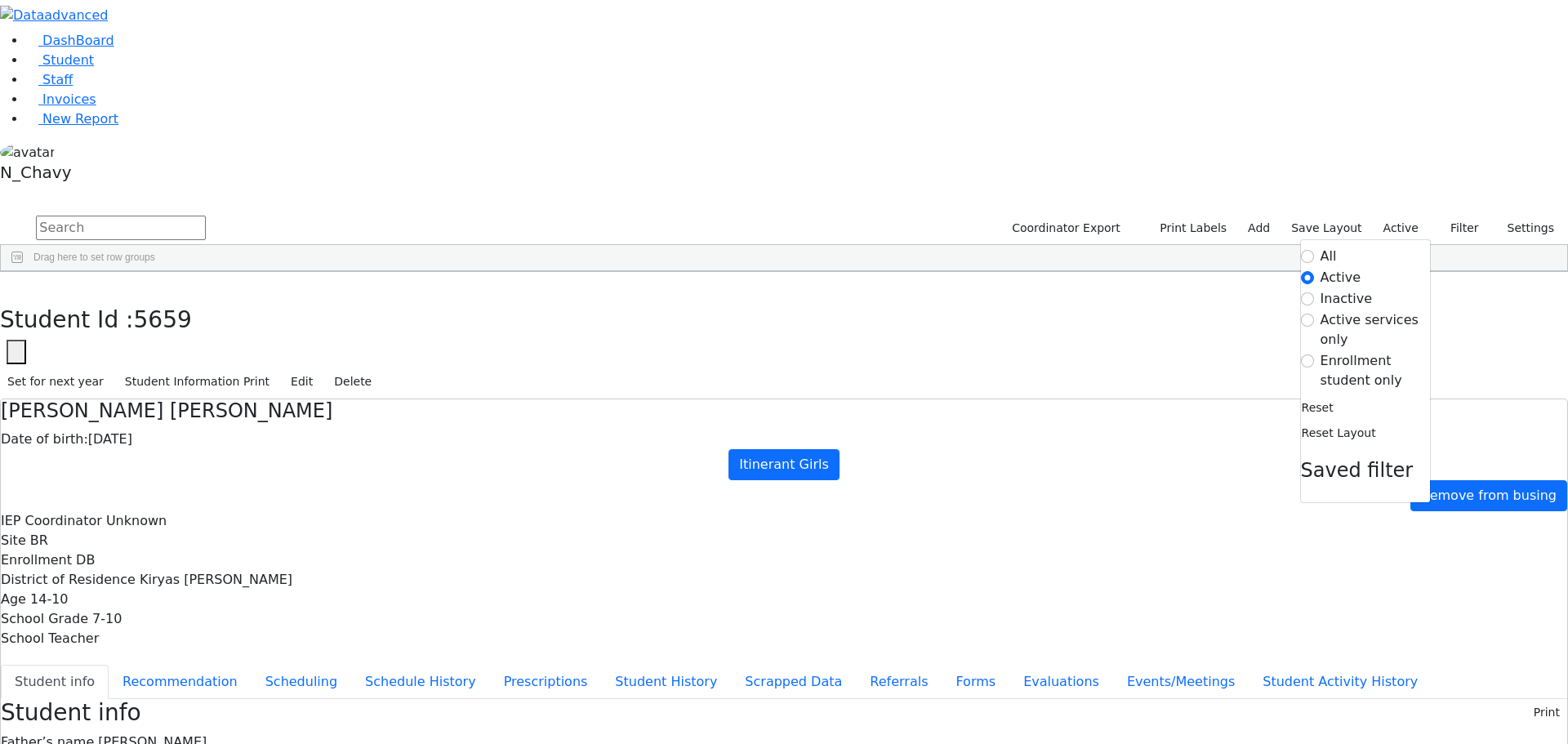
click at [1380, 351] on label "Enrollment student only" at bounding box center [1375, 370] width 109 height 39
click at [1314, 355] on input "Enrollment student only" at bounding box center [1307, 361] width 13 height 13
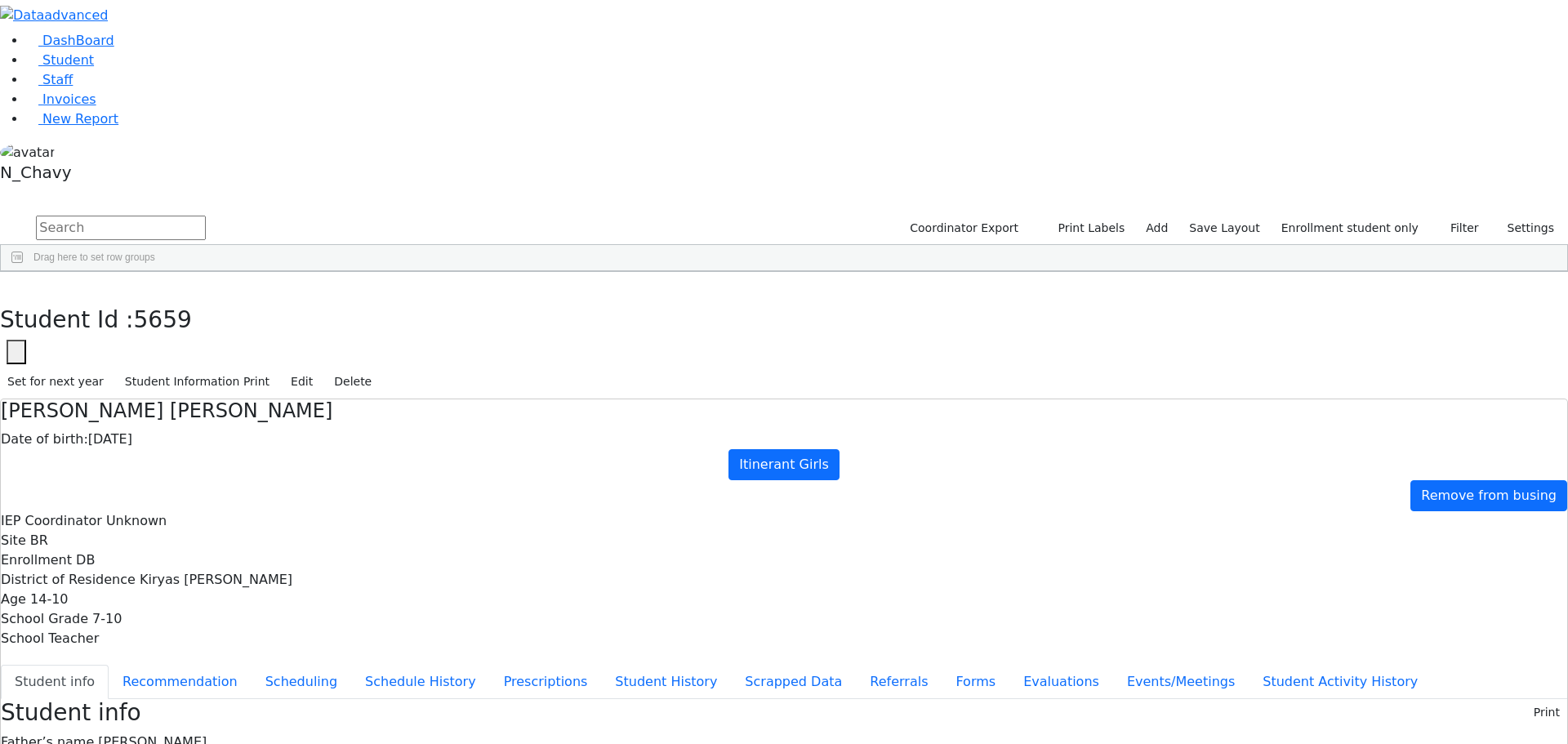
click at [167, 641] on div "[PERSON_NAME]" at bounding box center [125, 652] width 84 height 23
click at [251, 665] on button "Recommendation" at bounding box center [180, 681] width 143 height 35
checkbox input "true"
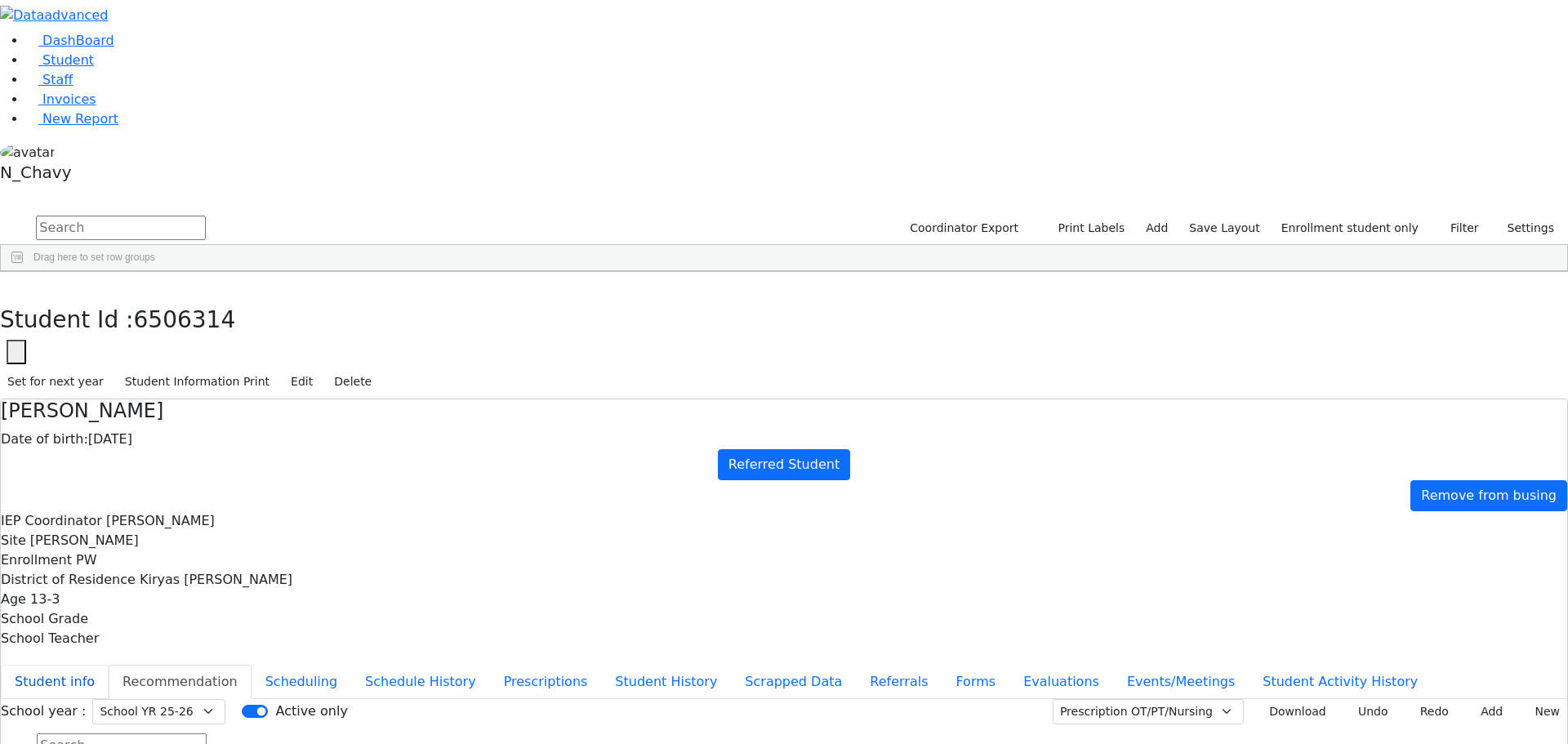
click at [108, 665] on button "Student info" at bounding box center [55, 681] width 107 height 35
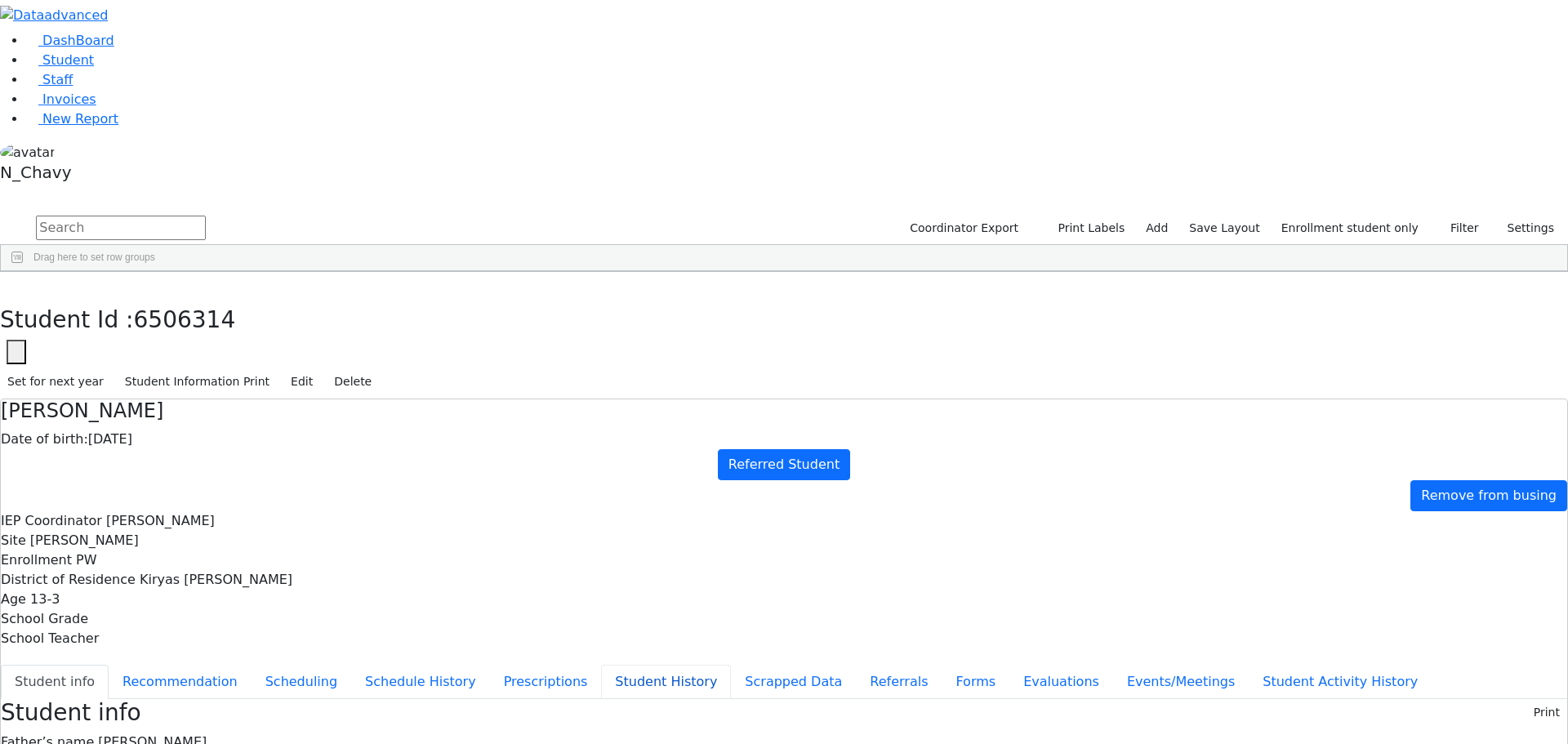
click at [601, 665] on button "Student History" at bounding box center [666, 681] width 130 height 35
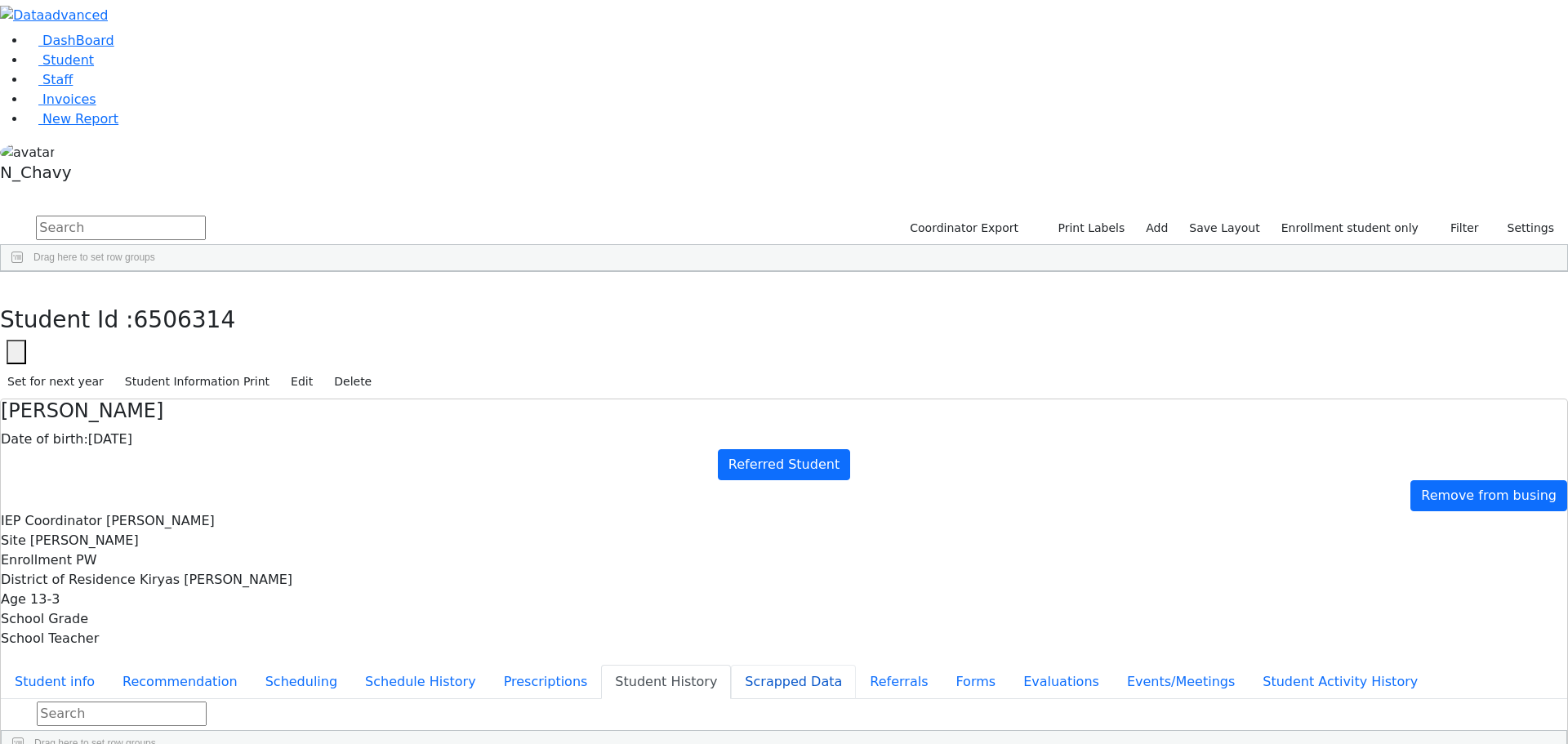
click at [730, 665] on button "Scrapped Data" at bounding box center [793, 681] width 125 height 35
click at [1113, 665] on button "Events/Meetings" at bounding box center [1180, 681] width 135 height 35
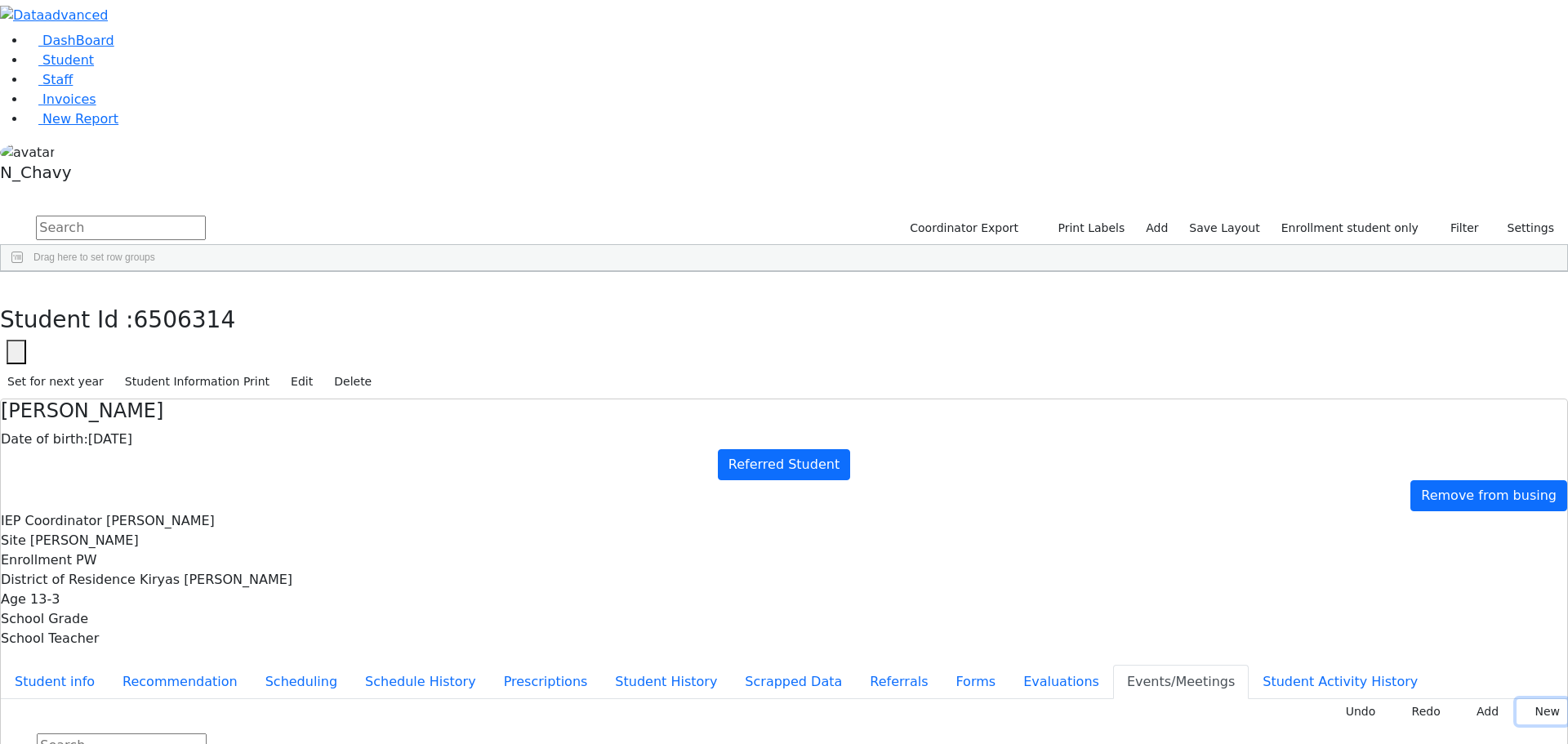
click at [1524, 698] on button "New" at bounding box center [1541, 710] width 51 height 25
type input "[DATE]"
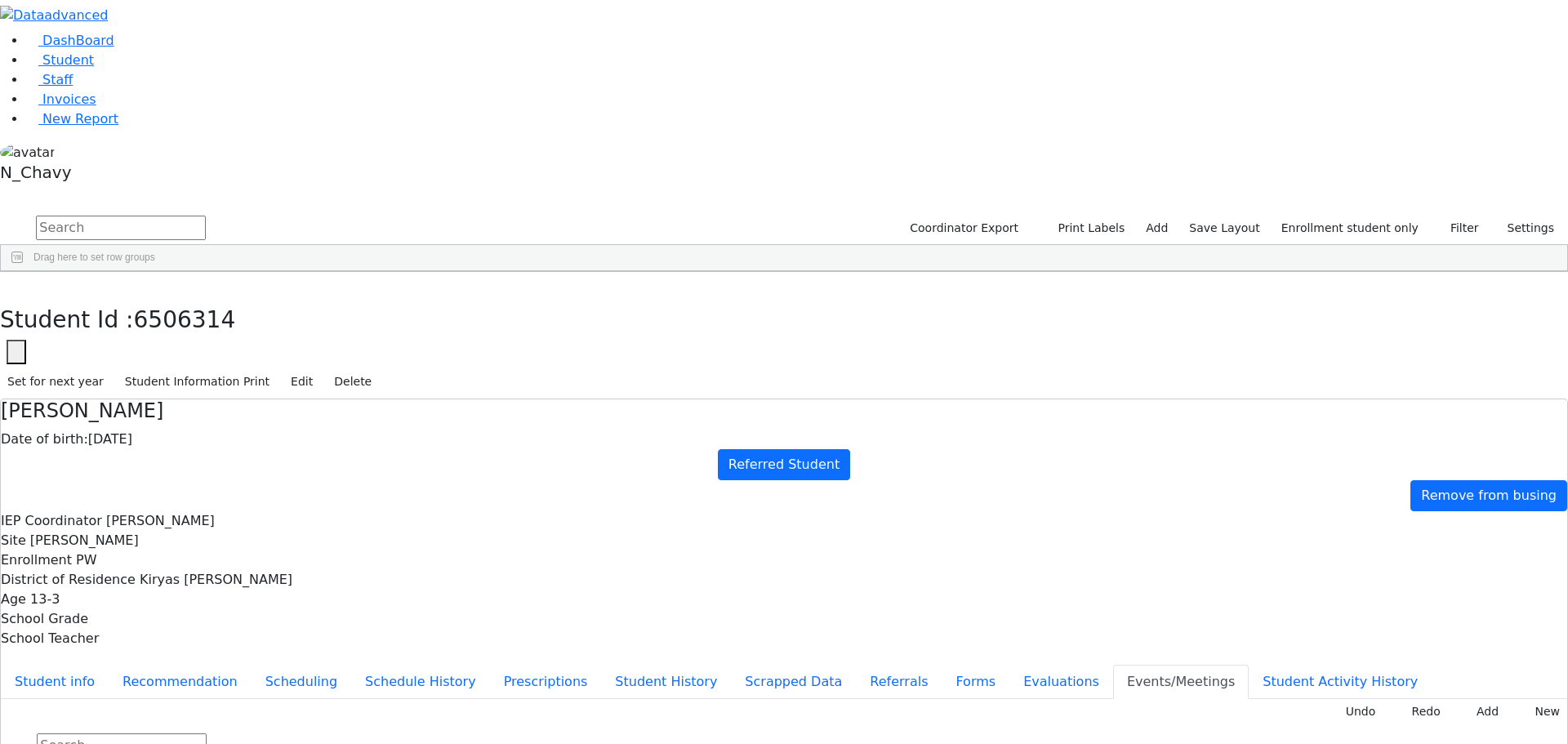
click at [1010, 665] on button "Evaluations" at bounding box center [1061, 681] width 103 height 35
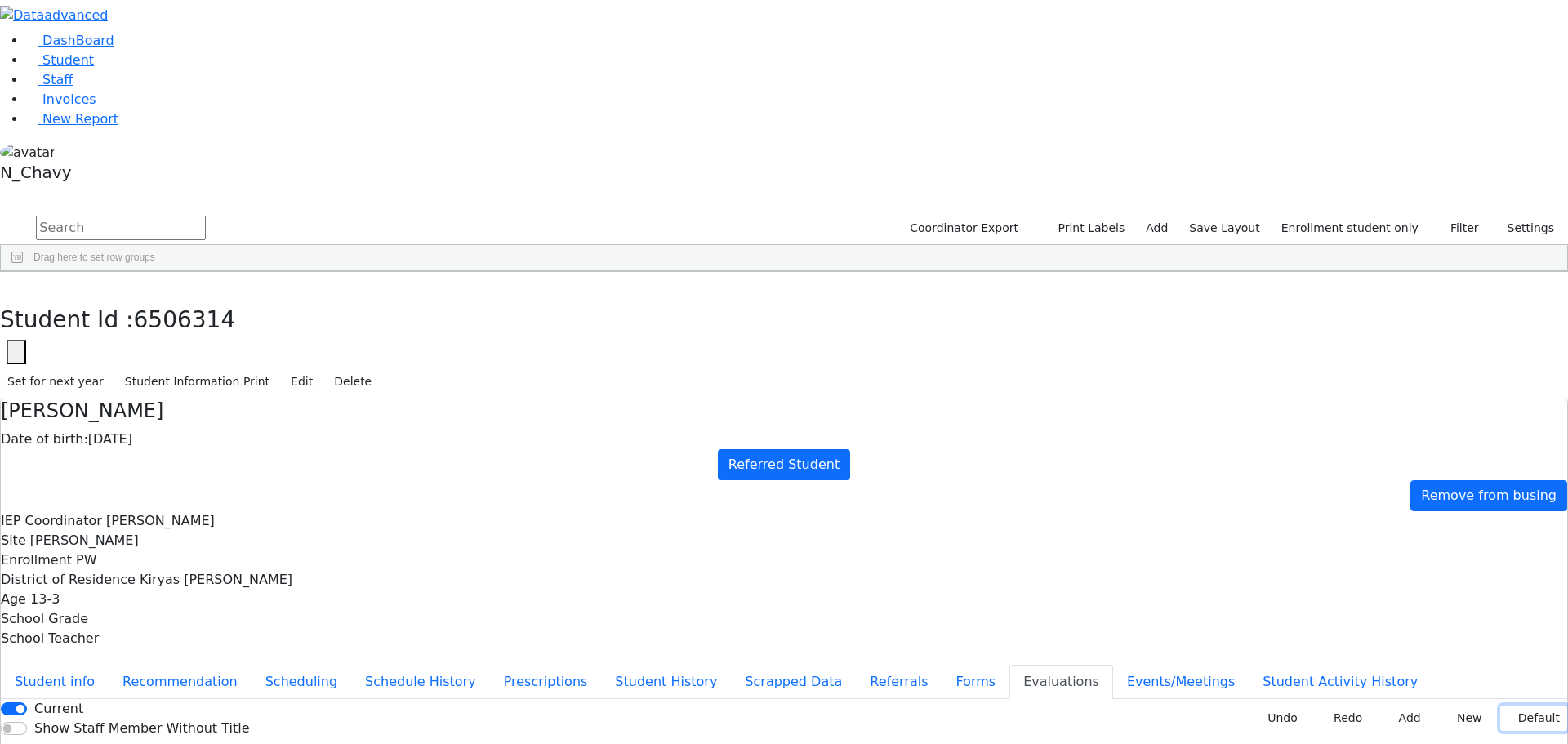
click at [1502, 705] on button "Default" at bounding box center [1532, 717] width 67 height 25
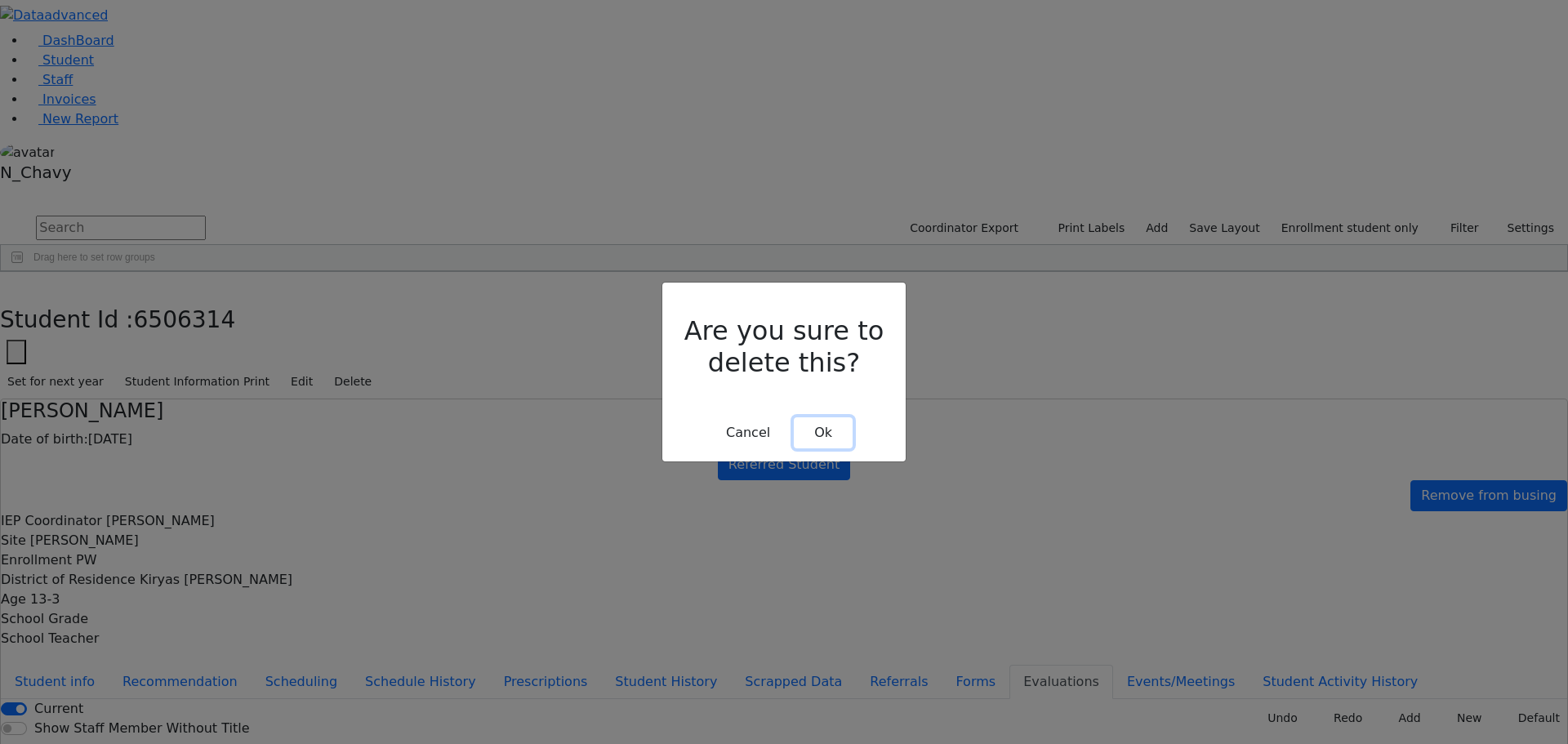
click at [805, 417] on button "Ok" at bounding box center [823, 432] width 59 height 31
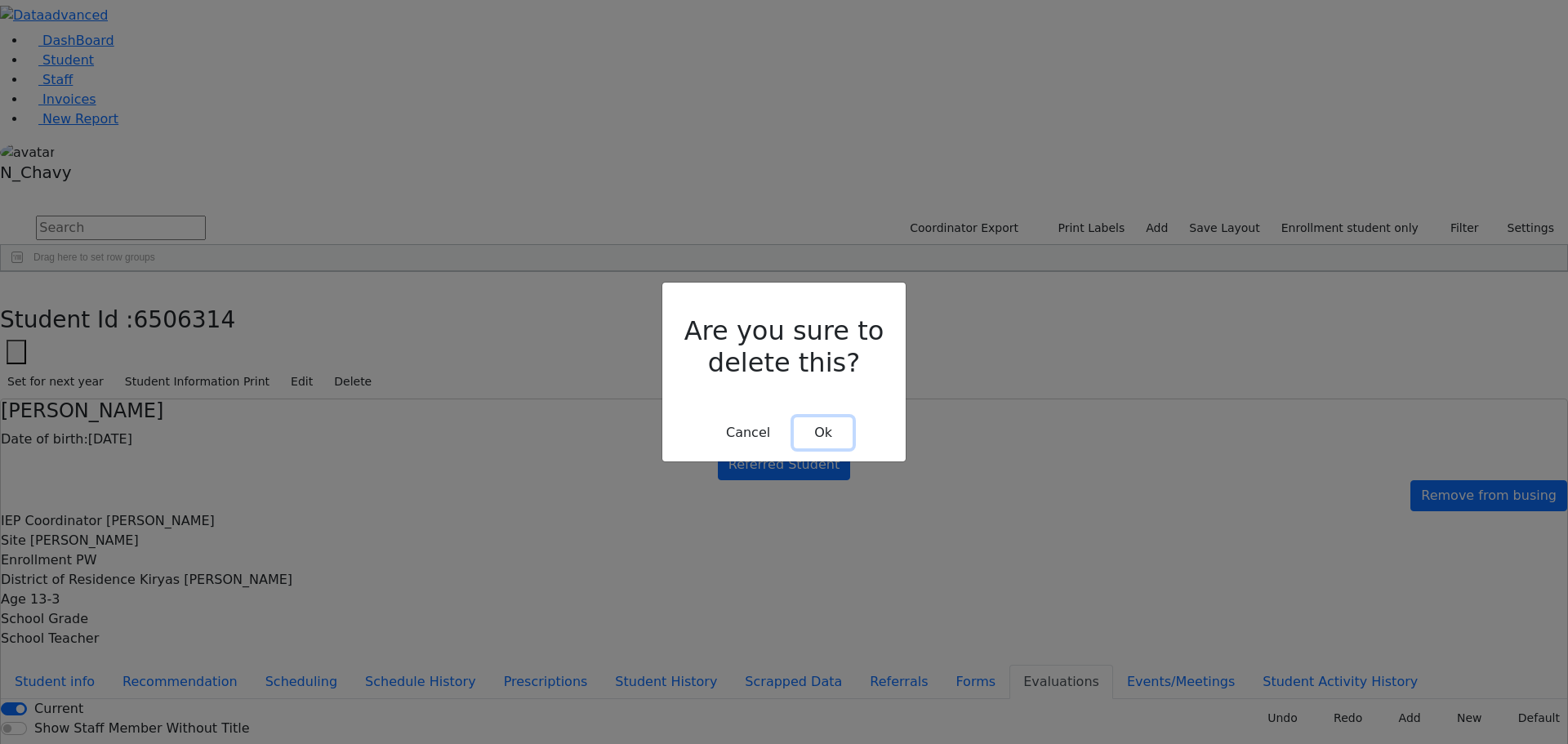
click at [830, 417] on button "Ok" at bounding box center [823, 432] width 59 height 31
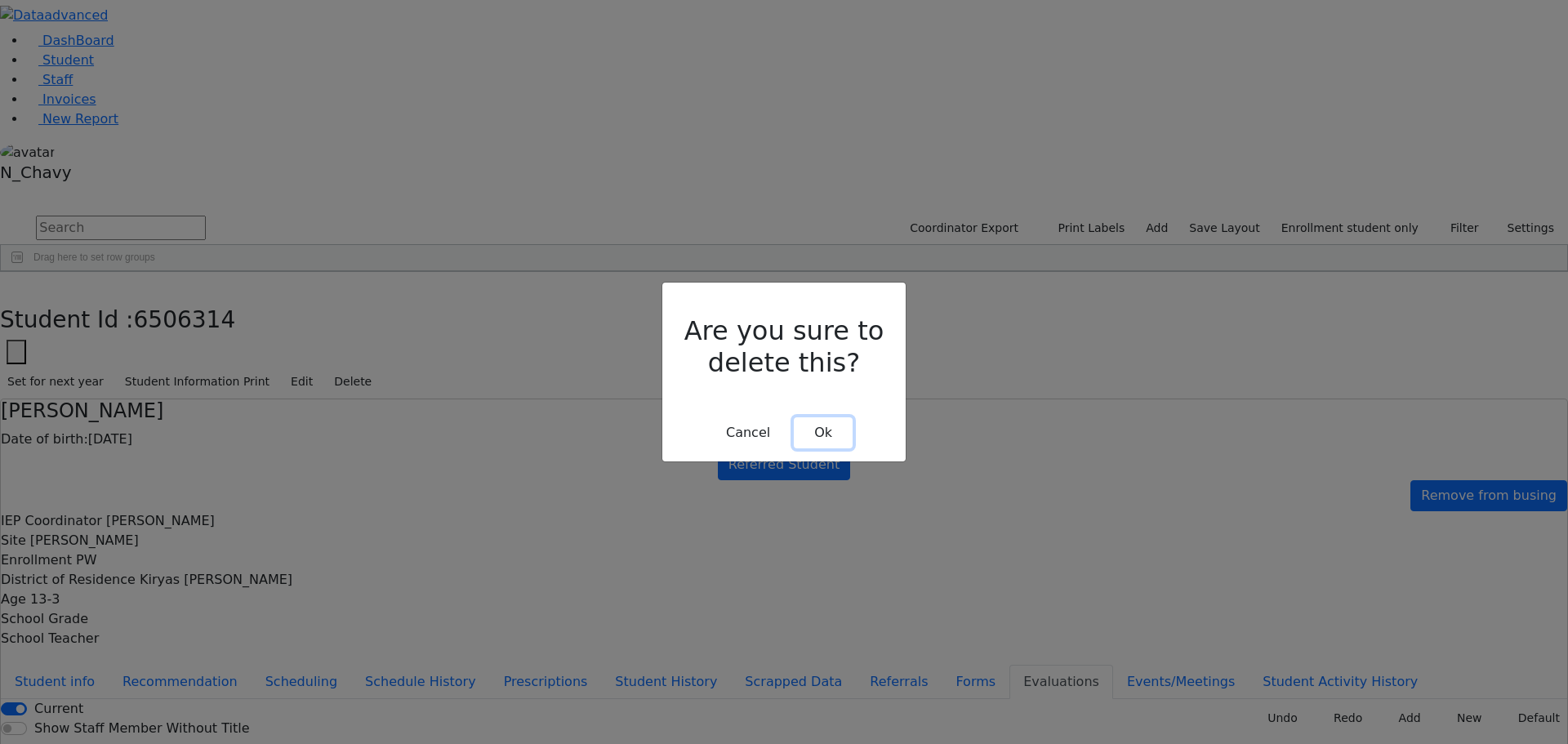
click at [813, 417] on button "Ok" at bounding box center [823, 432] width 59 height 31
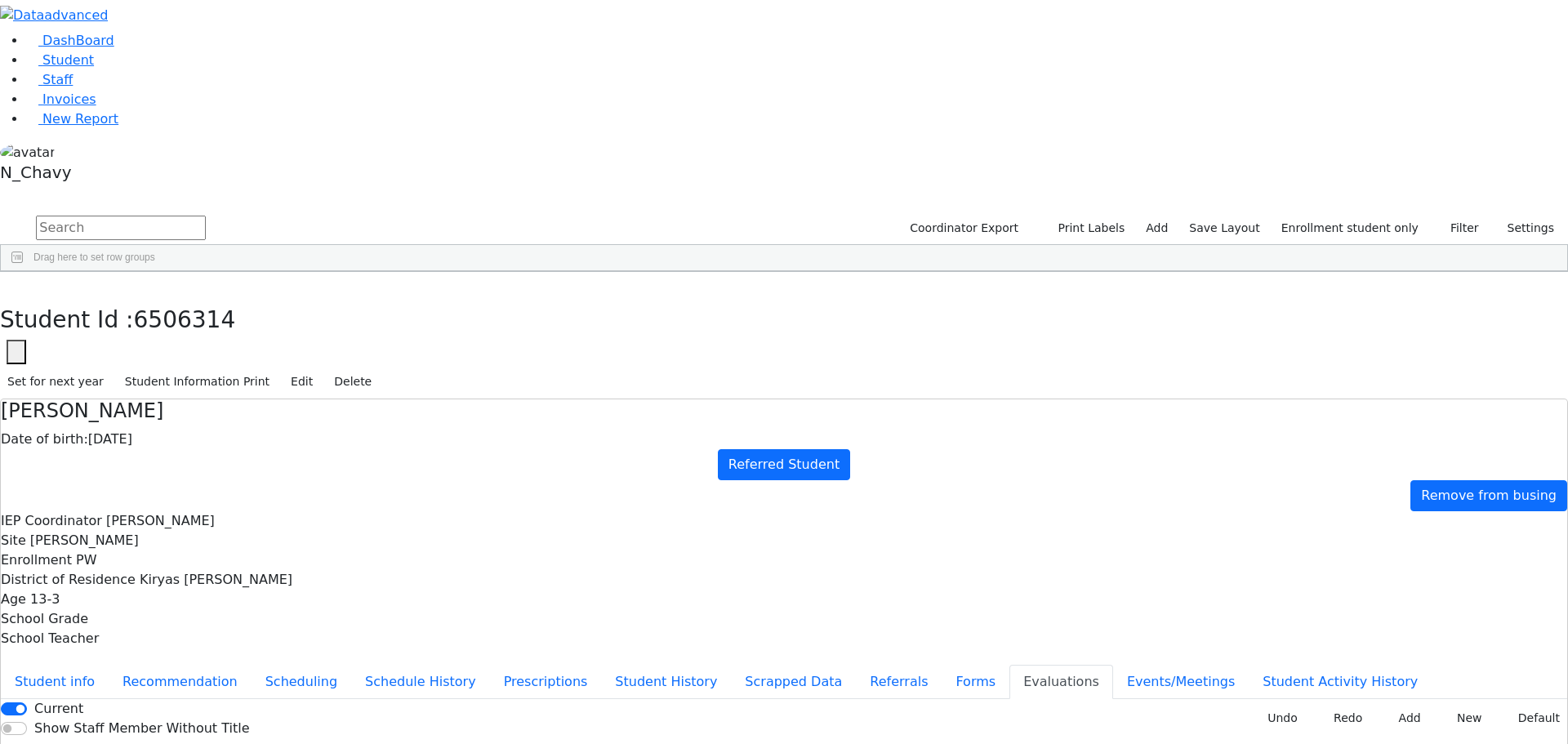
click at [941, 665] on button "Forms" at bounding box center [975, 681] width 68 height 35
type input "[PERSON_NAME]"
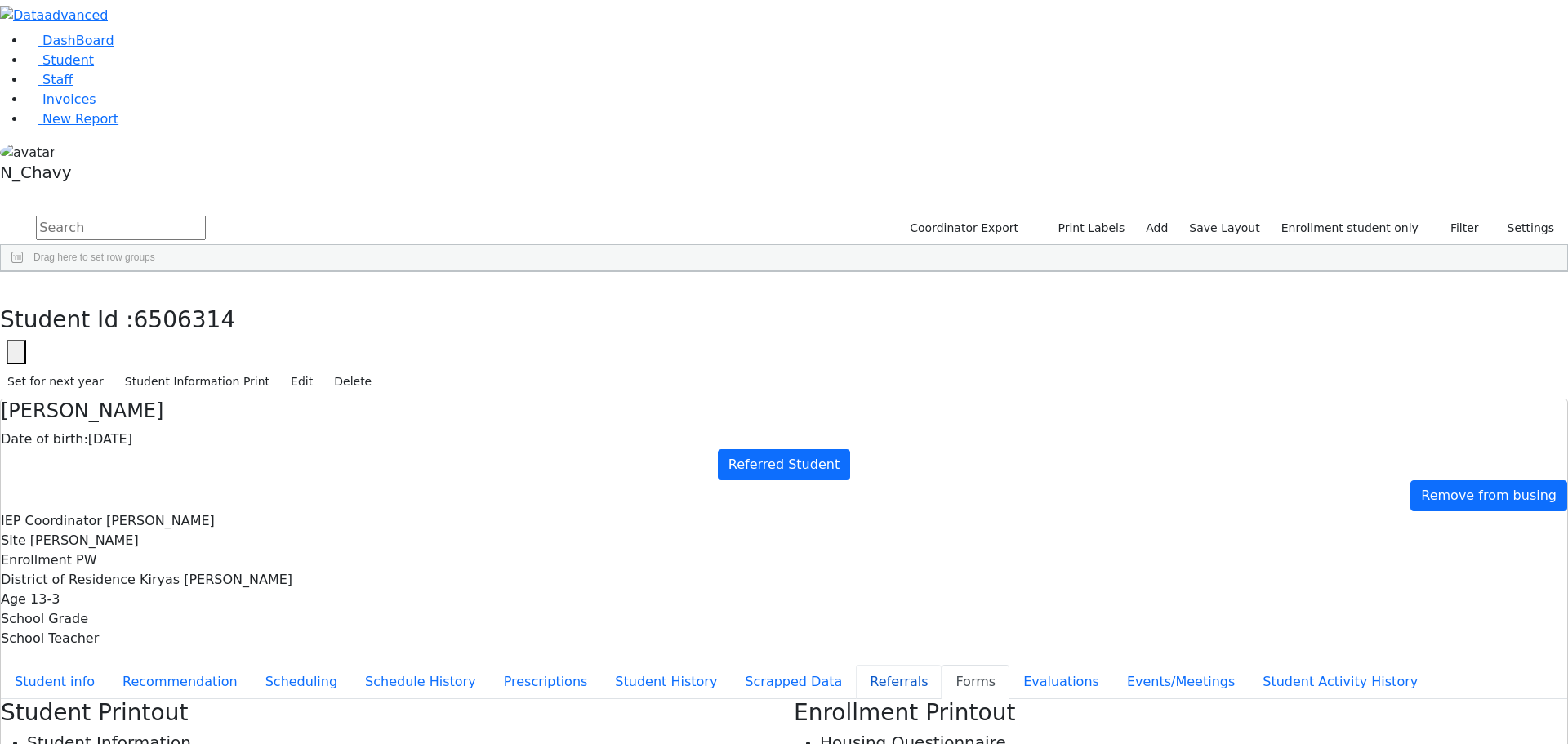
click at [856, 665] on button "Referrals" at bounding box center [898, 681] width 85 height 35
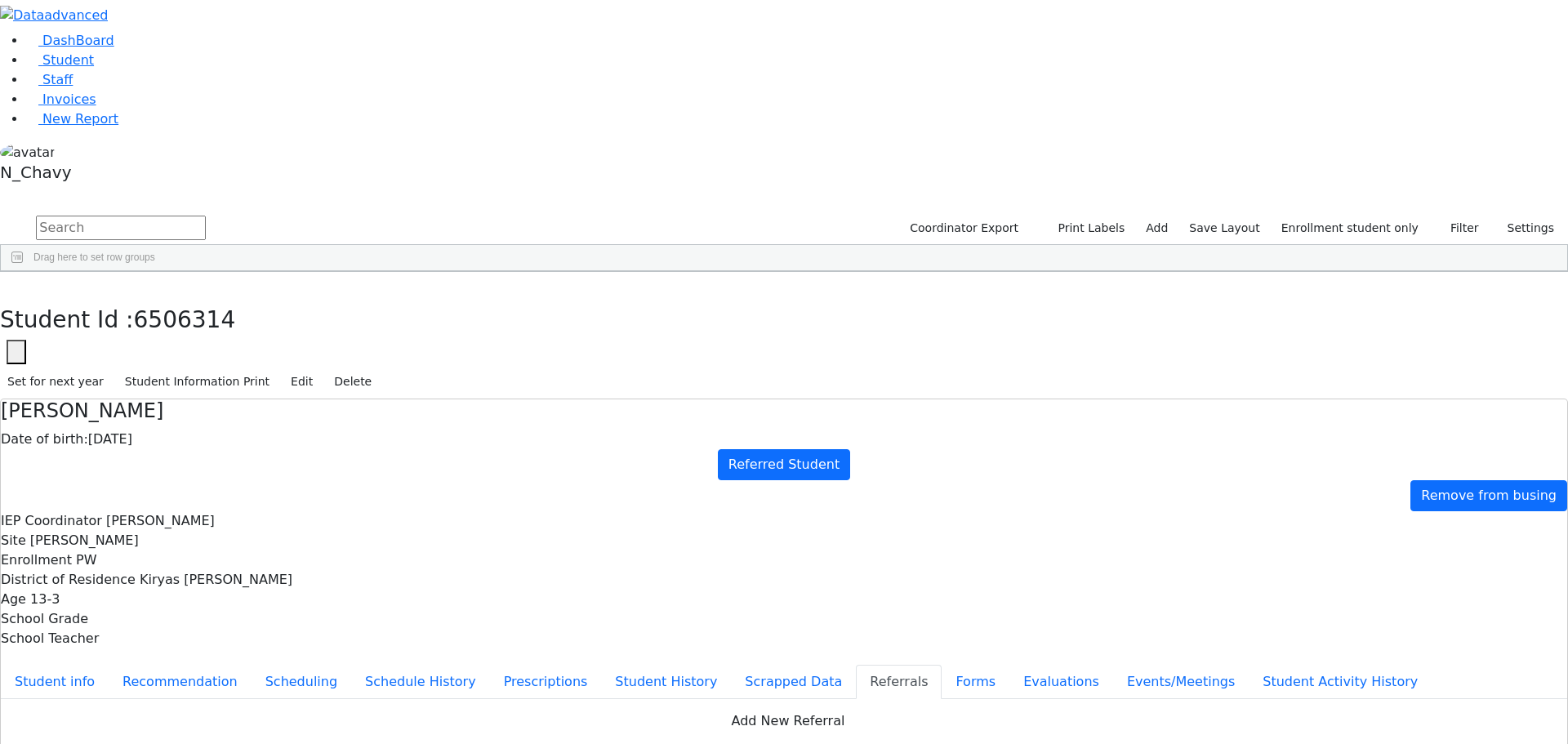
drag, startPoint x: 1297, startPoint y: 487, endPoint x: 1280, endPoint y: 474, distance: 21.4
click at [1294, 487] on button "Apply" at bounding box center [1292, 498] width 42 height 23
type input "[DATE]"
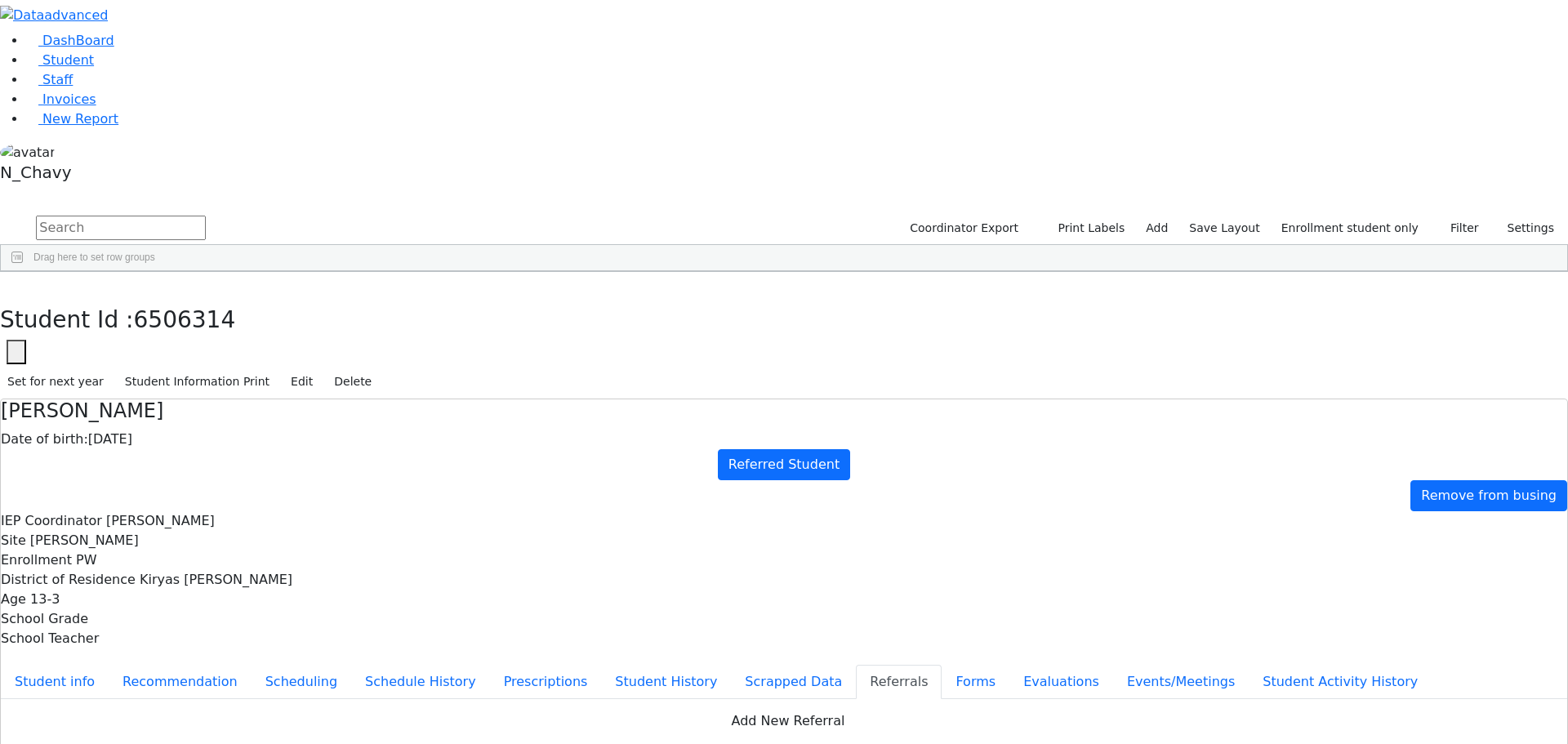
drag, startPoint x: 519, startPoint y: 319, endPoint x: 564, endPoint y: 348, distance: 53.5
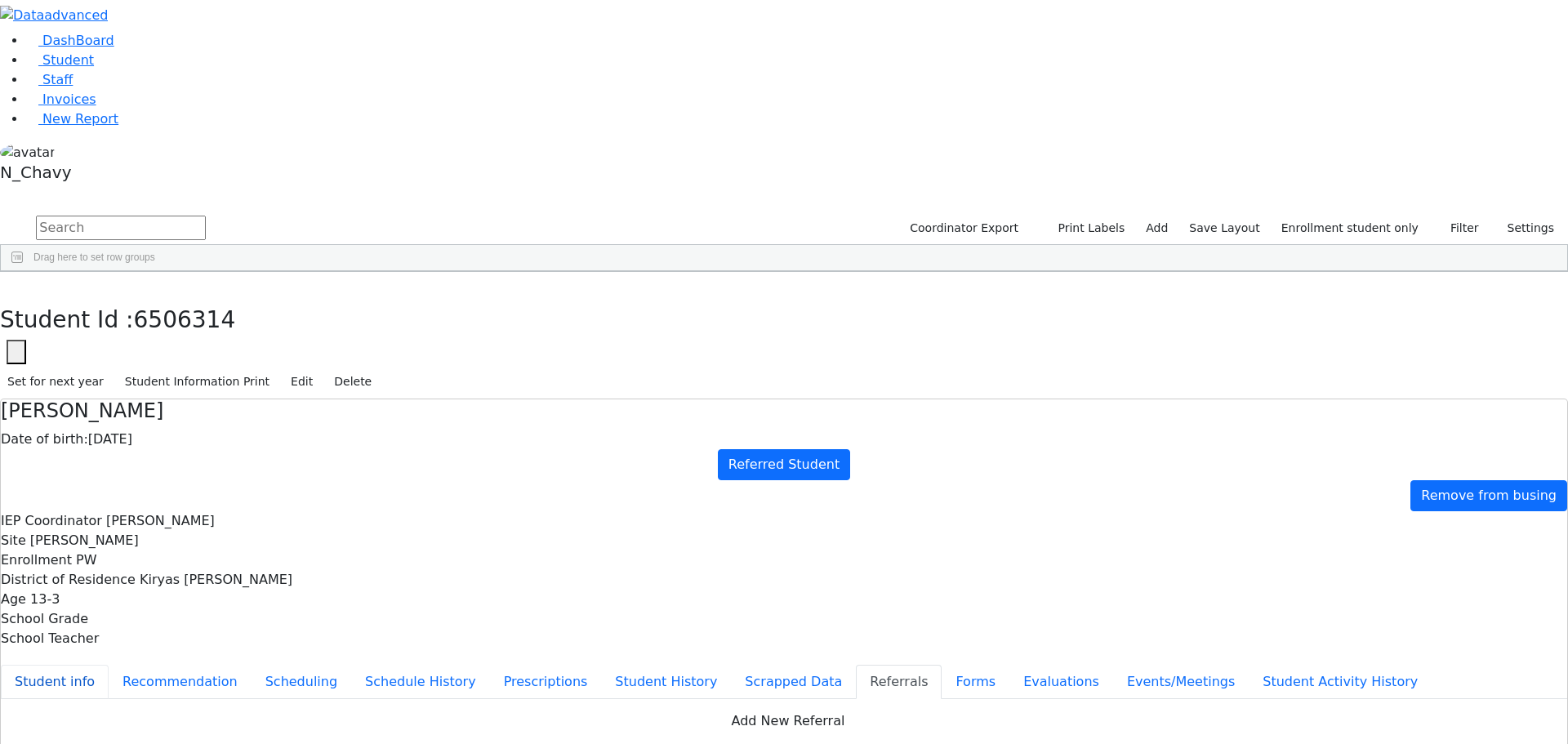
click at [108, 665] on button "Student info" at bounding box center [55, 681] width 107 height 35
click at [16, 284] on icon "button" at bounding box center [11, 289] width 9 height 10
click at [194, 618] on div "Glauber" at bounding box center [146, 629] width 95 height 23
click at [194, 686] on div "[PERSON_NAME]" at bounding box center [146, 697] width 95 height 23
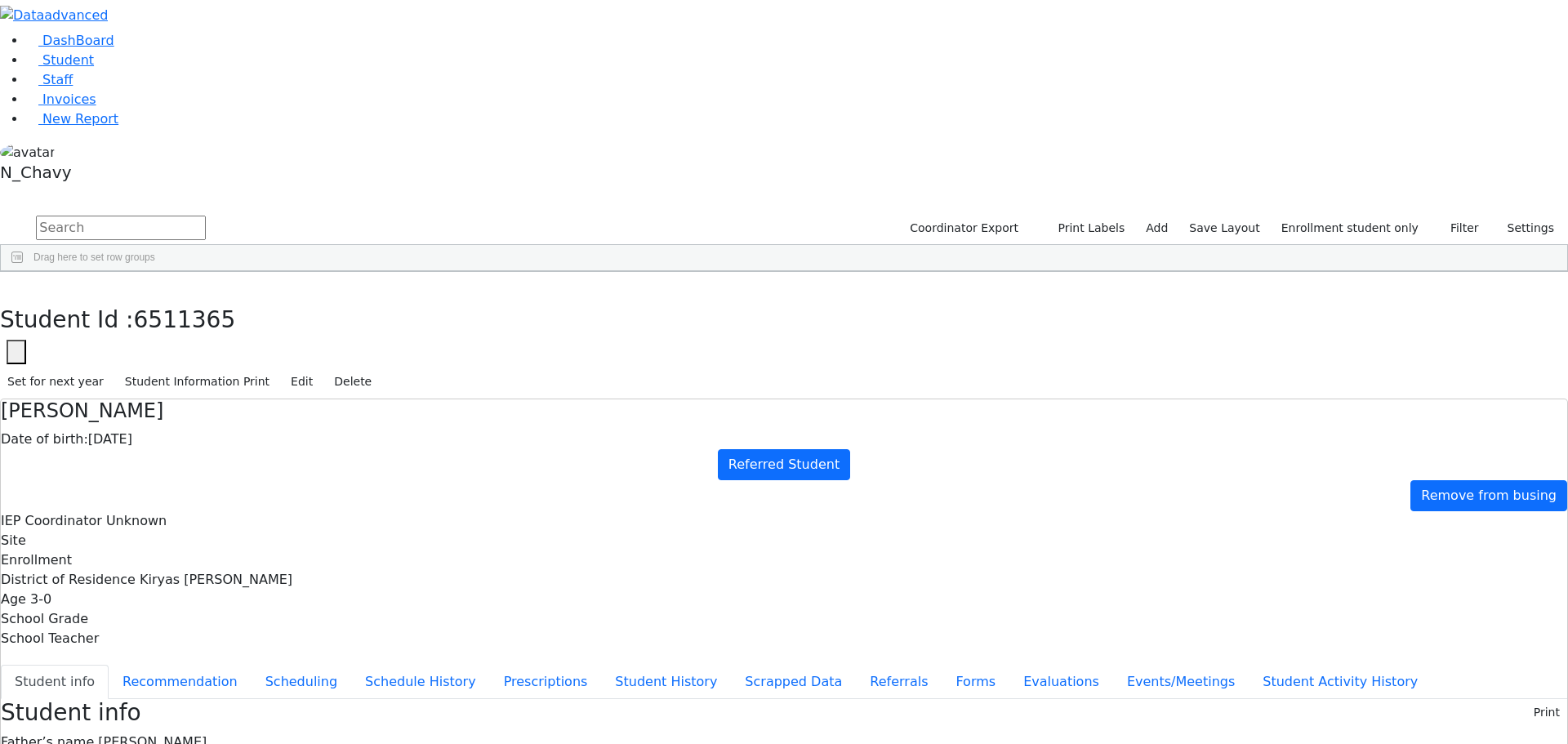
click at [20, 350] on icon "button" at bounding box center [16, 353] width 7 height 7
drag, startPoint x: 716, startPoint y: 81, endPoint x: 620, endPoint y: 120, distance: 103.6
click at [716, 399] on h4 "[PERSON_NAME]" at bounding box center [784, 411] width 1566 height 24
click at [320, 369] on button "Edit" at bounding box center [301, 380] width 37 height 25
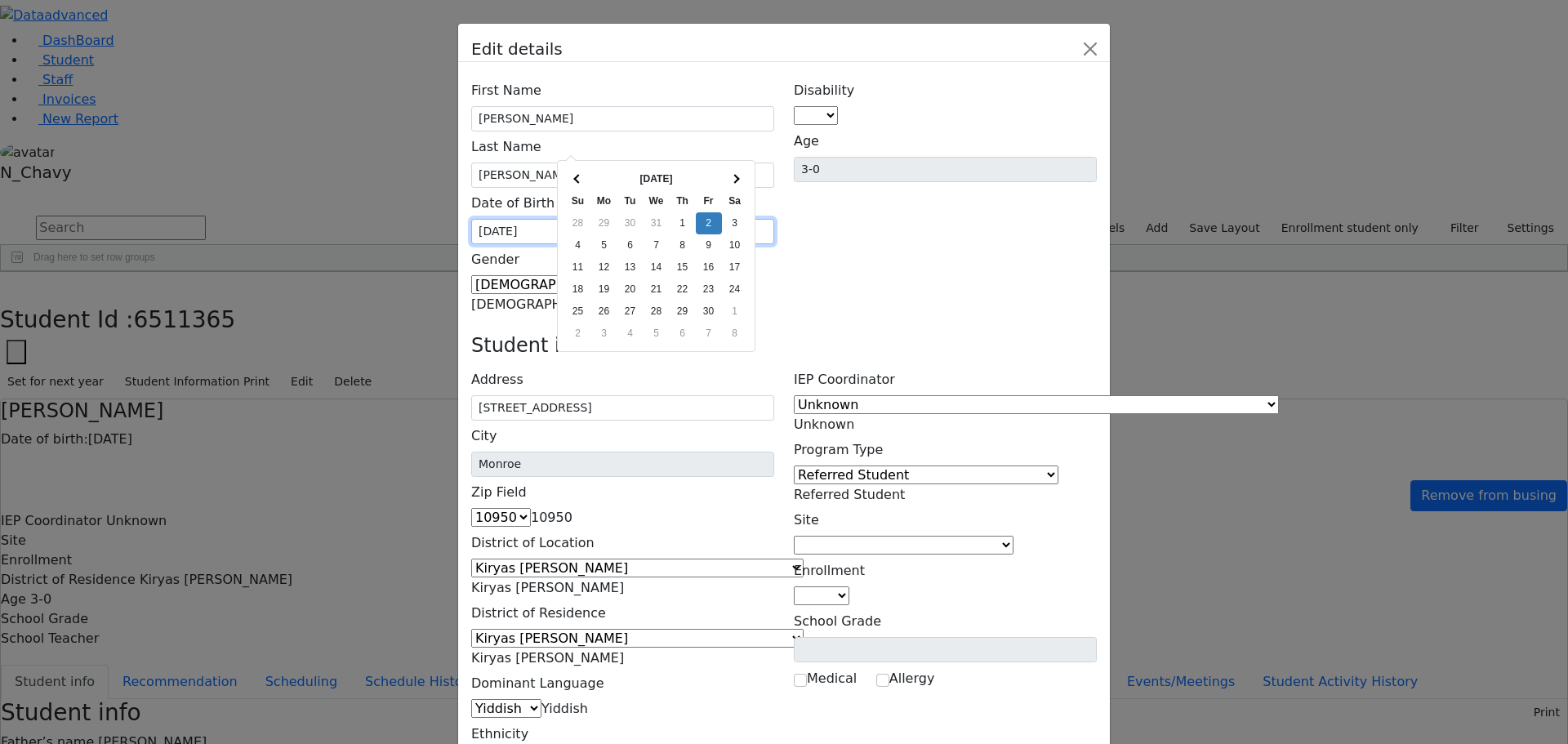
click at [583, 219] on input "[DATE]" at bounding box center [622, 230] width 303 height 25
click at [585, 219] on input "[DATE]" at bounding box center [622, 230] width 303 height 25
drag, startPoint x: 581, startPoint y: 140, endPoint x: 590, endPoint y: 140, distance: 9.0
click at [590, 219] on input "[DATE]" at bounding box center [622, 230] width 303 height 25
type input "[DATE]"
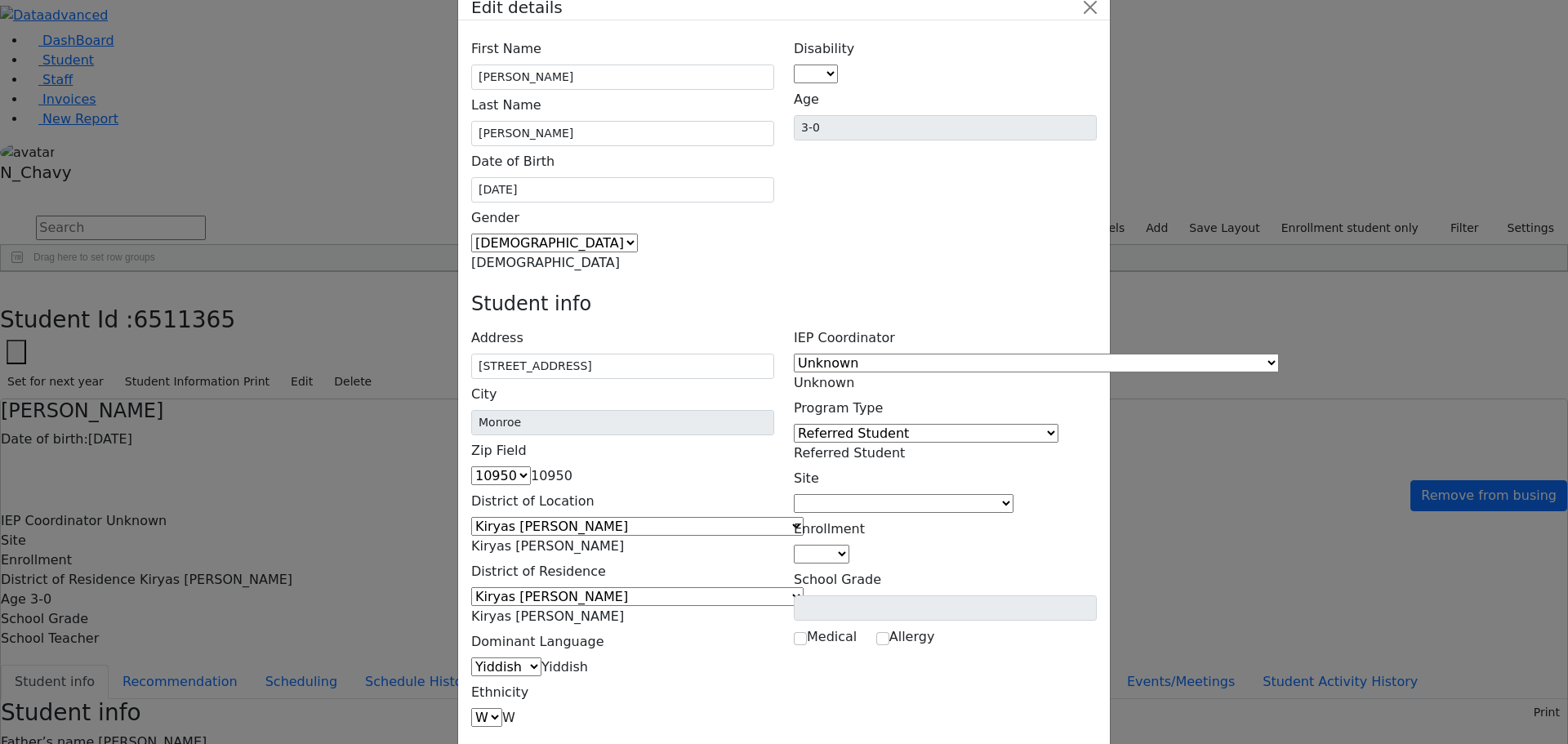
scroll to position [60, 0]
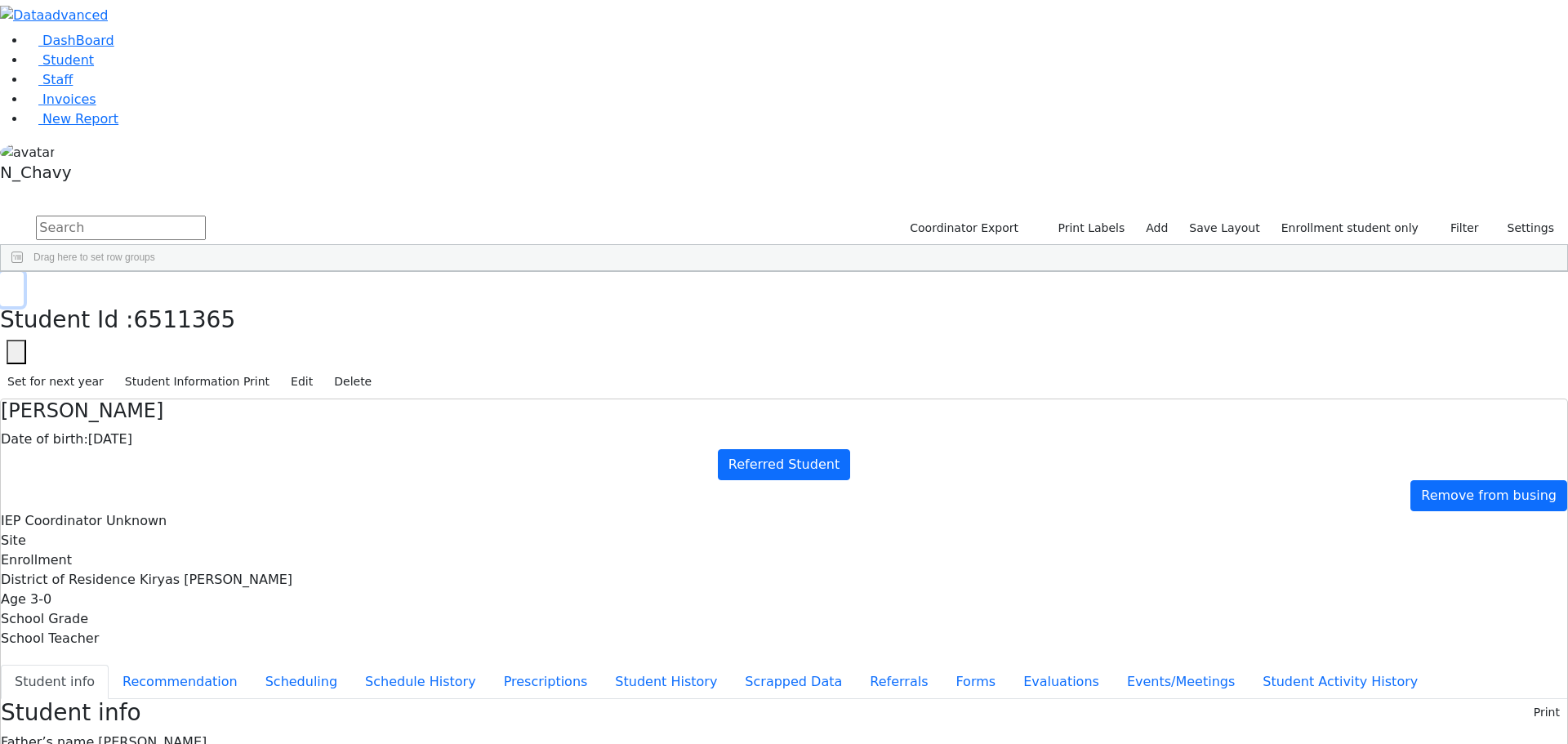
click at [16, 284] on icon "button" at bounding box center [11, 289] width 9 height 10
